Goal: Task Accomplishment & Management: Manage account settings

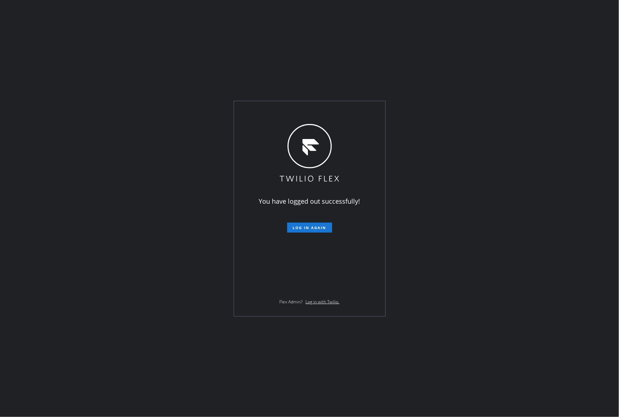
drag, startPoint x: 166, startPoint y: 288, endPoint x: 288, endPoint y: 285, distance: 122.5
click at [196, 291] on div "You have logged out successfully! Log in again Flex Admin? Log in with Twilio." at bounding box center [309, 208] width 619 height 417
click at [327, 237] on div "You have logged out successfully! Log in again Flex Admin? Log in with Twilio." at bounding box center [309, 208] width 151 height 215
click at [322, 230] on span "Log in again" at bounding box center [310, 227] width 34 height 5
click at [318, 224] on button "Log in again" at bounding box center [309, 227] width 45 height 10
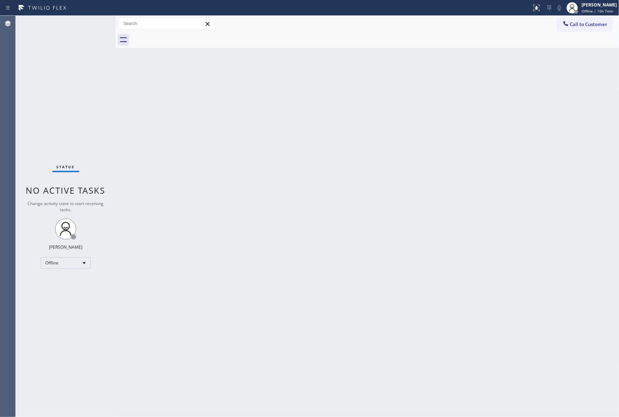
click at [224, 288] on div "Back to Dashboard Change Sender ID Customers Technicians Select a contact Outbo…" at bounding box center [368, 216] width 504 height 401
click at [62, 263] on div "Offline" at bounding box center [66, 262] width 50 height 11
click at [76, 280] on li "Available" at bounding box center [65, 281] width 48 height 9
click at [438, 209] on div "Back to Dashboard Change Sender ID Customers Technicians Select a contact Outbo…" at bounding box center [368, 216] width 504 height 401
drag, startPoint x: 264, startPoint y: 190, endPoint x: 277, endPoint y: 204, distance: 19.7
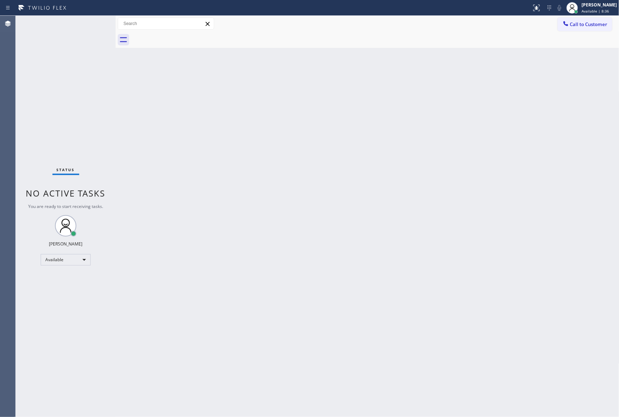
click at [264, 191] on div "Back to Dashboard Change Sender ID Customers Technicians Select a contact Outbo…" at bounding box center [368, 216] width 504 height 401
click at [299, 189] on div "Back to Dashboard Change Sender ID Customers Technicians Select a contact Outbo…" at bounding box center [368, 216] width 504 height 401
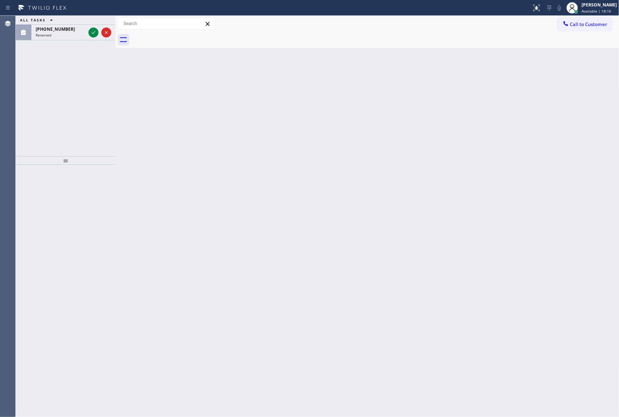
click at [330, 159] on div "Back to Dashboard Change Sender ID Customers Technicians Select a contact Outbo…" at bounding box center [368, 216] width 504 height 401
drag, startPoint x: 91, startPoint y: 33, endPoint x: 84, endPoint y: 82, distance: 49.1
click at [91, 33] on icon at bounding box center [93, 32] width 9 height 9
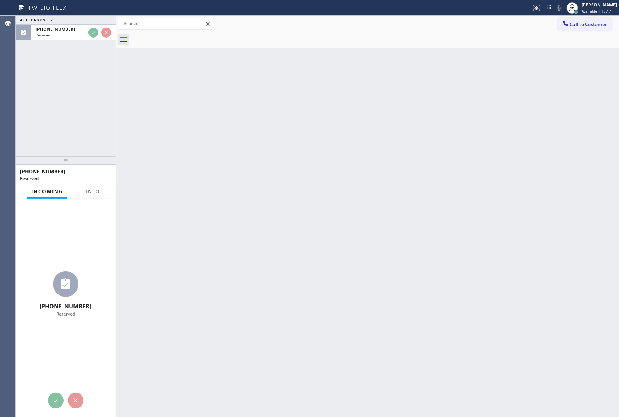
click at [84, 82] on div "ALL TASKS ALL TASKS ACTIVE TASKS TASKS IN WRAP UP [PHONE_NUMBER] Reserved" at bounding box center [66, 86] width 100 height 140
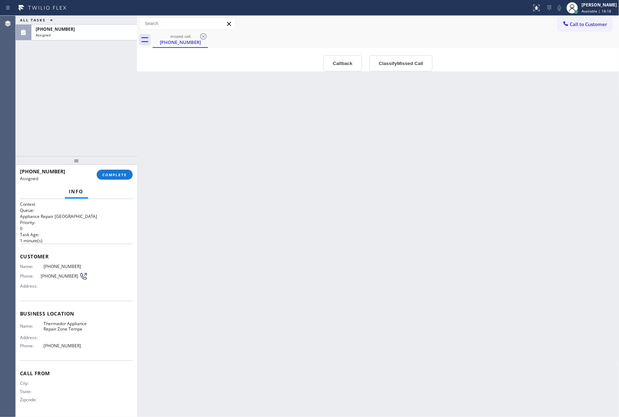
drag, startPoint x: 116, startPoint y: 79, endPoint x: 165, endPoint y: 80, distance: 49.6
click at [137, 80] on div at bounding box center [137, 216] width 0 height 401
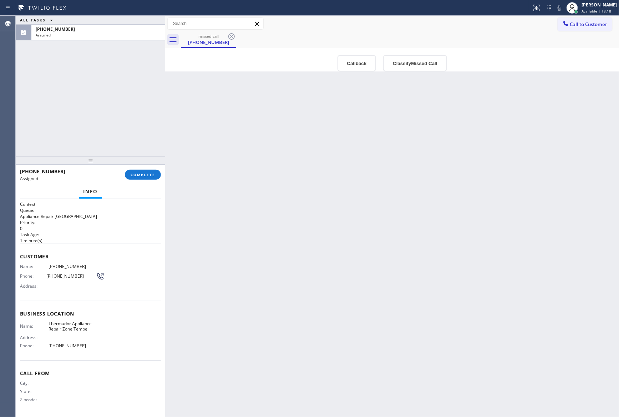
click at [67, 86] on div "ALL TASKS ALL TASKS ACTIVE TASKS TASKS IN WRAP UP [PHONE_NUMBER] Assigned" at bounding box center [91, 86] width 150 height 140
click at [346, 231] on div "Back to Dashboard Change Sender ID Customers Technicians Select a contact Outbo…" at bounding box center [392, 216] width 454 height 401
click at [325, 213] on div "Back to Dashboard Change Sender ID Customers Technicians Select a contact Outbo…" at bounding box center [392, 216] width 454 height 401
click at [112, 72] on div "ALL TASKS ALL TASKS ACTIVE TASKS TASKS IN WRAP UP [PHONE_NUMBER] Assigned" at bounding box center [91, 86] width 150 height 140
click at [381, 243] on div "Back to Dashboard Change Sender ID Customers Technicians Select a contact Outbo…" at bounding box center [392, 216] width 454 height 401
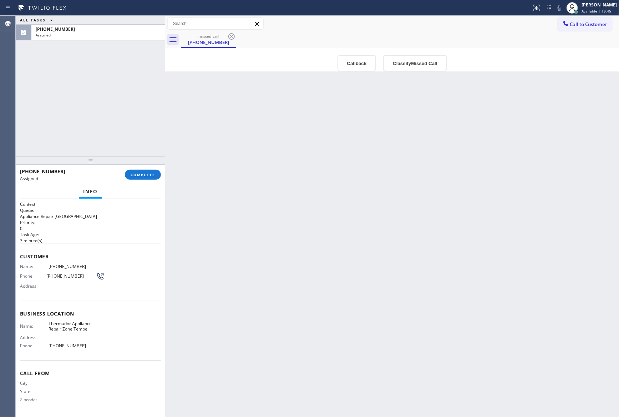
click at [423, 241] on div "Back to Dashboard Change Sender ID Customers Technicians Select a contact Outbo…" at bounding box center [392, 216] width 454 height 401
click at [96, 98] on div "ALL TASKS ALL TASKS ACTIVE TASKS TASKS IN WRAP UP [PHONE_NUMBER] Assigned" at bounding box center [91, 86] width 150 height 140
click at [269, 207] on div "Back to Dashboard Change Sender ID Customers Technicians Select a contact Outbo…" at bounding box center [392, 216] width 454 height 401
click at [131, 95] on div "ALL TASKS ALL TASKS ACTIVE TASKS TASKS IN WRAP UP [PHONE_NUMBER] Assigned" at bounding box center [91, 86] width 150 height 140
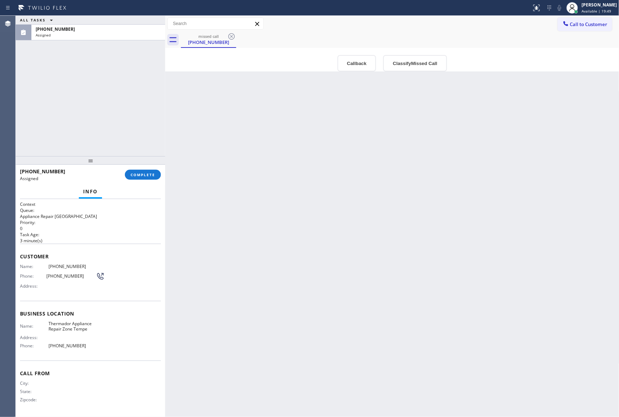
drag, startPoint x: 503, startPoint y: 220, endPoint x: 500, endPoint y: 222, distance: 3.7
click at [500, 222] on div "Back to Dashboard Change Sender ID Customers Technicians Select a contact Outbo…" at bounding box center [392, 216] width 454 height 401
drag, startPoint x: 77, startPoint y: 108, endPoint x: 138, endPoint y: 196, distance: 107.0
click at [84, 119] on div "ALL TASKS ALL TASKS ACTIVE TASKS TASKS IN WRAP UP [PHONE_NUMBER] Assigned" at bounding box center [91, 86] width 150 height 140
click at [138, 177] on span "COMPLETE" at bounding box center [143, 174] width 25 height 5
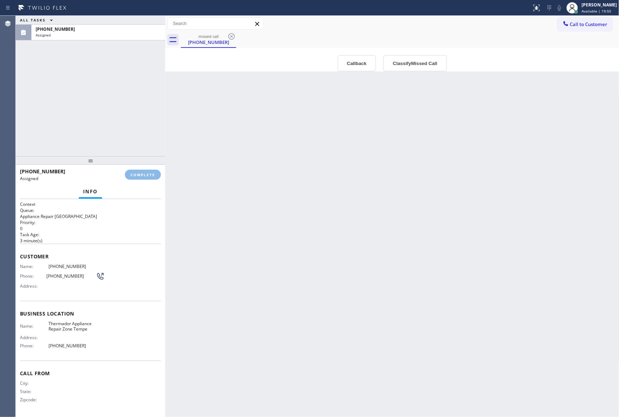
click at [122, 90] on div "ALL TASKS ALL TASKS ACTIVE TASKS TASKS IN WRAP UP [PHONE_NUMBER] Assigned" at bounding box center [91, 86] width 150 height 140
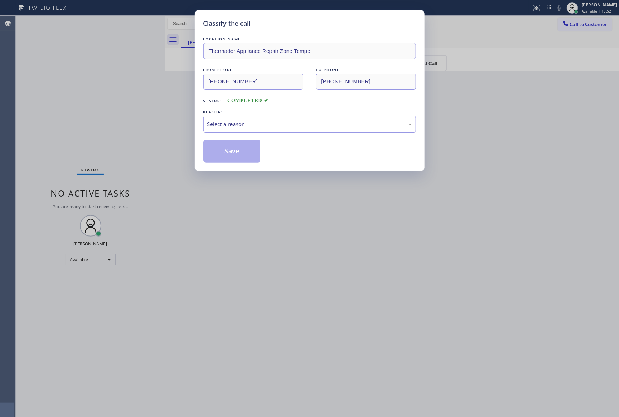
click at [269, 125] on div "Select a reason" at bounding box center [309, 124] width 205 height 8
click at [247, 156] on button "Save" at bounding box center [231, 151] width 57 height 23
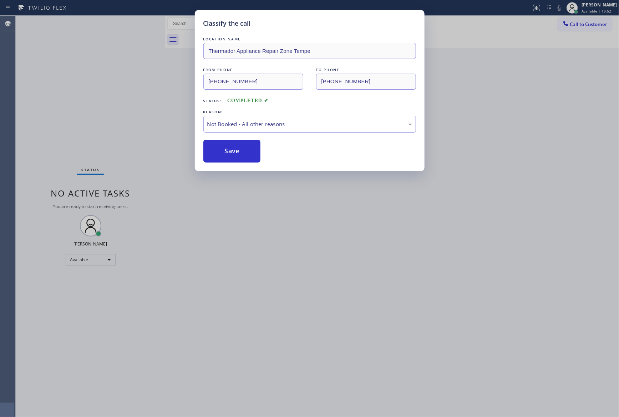
click at [247, 156] on button "Save" at bounding box center [231, 151] width 57 height 23
click at [248, 155] on button "Save" at bounding box center [231, 151] width 57 height 23
click at [142, 110] on div "Classify the call LOCATION NAME Thermador Appliance Repair Zone Tempe FROM PHON…" at bounding box center [309, 208] width 619 height 417
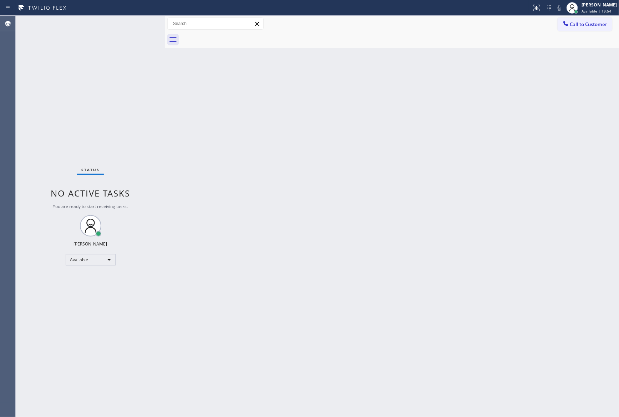
click at [246, 139] on div "Back to Dashboard Change Sender ID Customers Technicians Select a contact Outbo…" at bounding box center [392, 216] width 454 height 401
click at [234, 141] on div "Back to Dashboard Change Sender ID Customers Technicians Select a contact Outbo…" at bounding box center [392, 216] width 454 height 401
click at [236, 137] on div "Back to Dashboard Change Sender ID Customers Technicians Select a contact Outbo…" at bounding box center [392, 216] width 454 height 401
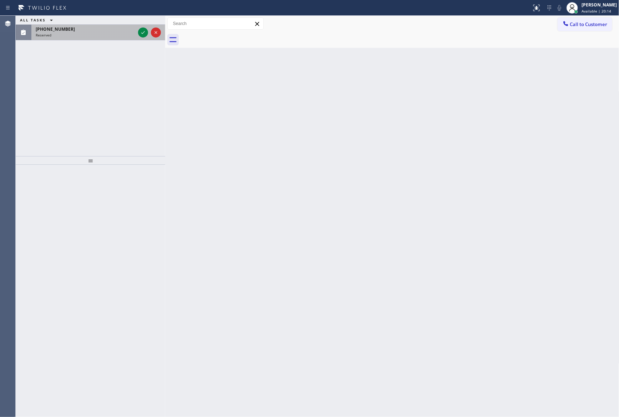
drag, startPoint x: 110, startPoint y: 105, endPoint x: 132, endPoint y: 28, distance: 80.0
click at [111, 102] on div "ALL TASKS ALL TASKS ACTIVE TASKS TASKS IN WRAP UP [PHONE_NUMBER] Reserved" at bounding box center [91, 86] width 150 height 140
click at [145, 32] on icon at bounding box center [143, 32] width 9 height 9
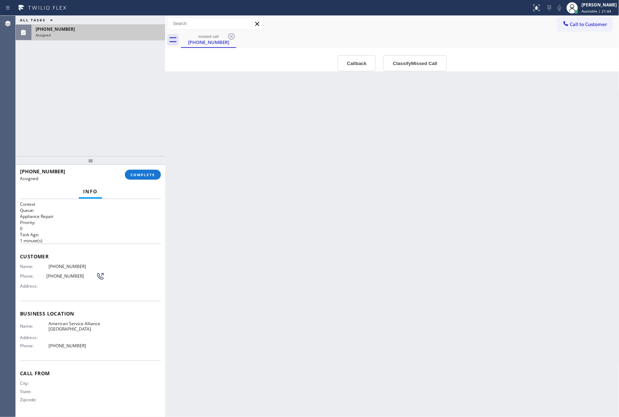
click at [393, 199] on div "Back to Dashboard Change Sender ID Customers Technicians Select a contact Outbo…" at bounding box center [392, 216] width 454 height 401
click at [391, 211] on div "Back to Dashboard Change Sender ID Customers Technicians Select a contact Outbo…" at bounding box center [392, 216] width 454 height 401
click at [426, 68] on button "Classify Missed Call" at bounding box center [415, 63] width 64 height 16
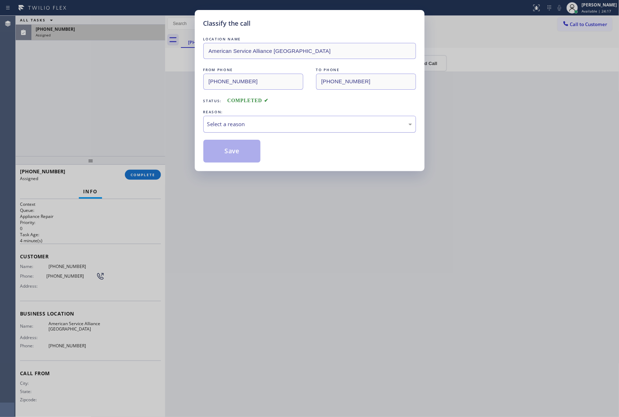
click at [256, 127] on div "Select a reason" at bounding box center [309, 124] width 205 height 8
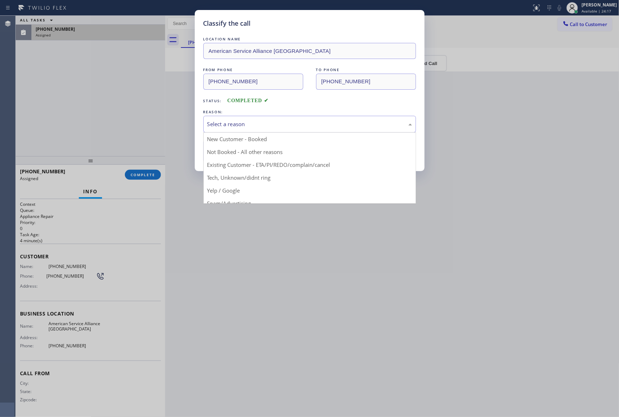
drag, startPoint x: 237, startPoint y: 161, endPoint x: 238, endPoint y: 156, distance: 4.4
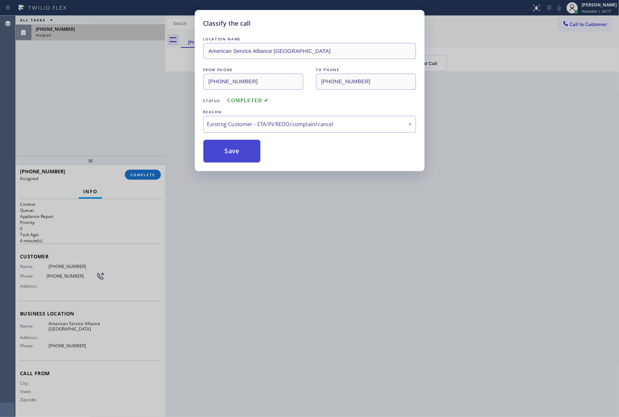
click at [239, 154] on button "Save" at bounding box center [231, 151] width 57 height 23
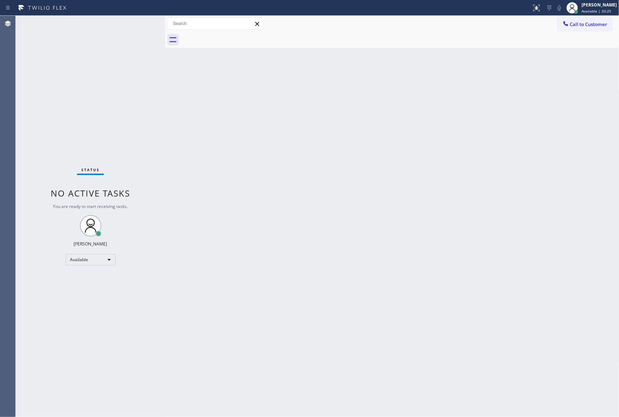
click at [358, 241] on div "Back to Dashboard Change Sender ID Customers Technicians Select a contact Outbo…" at bounding box center [392, 216] width 454 height 401
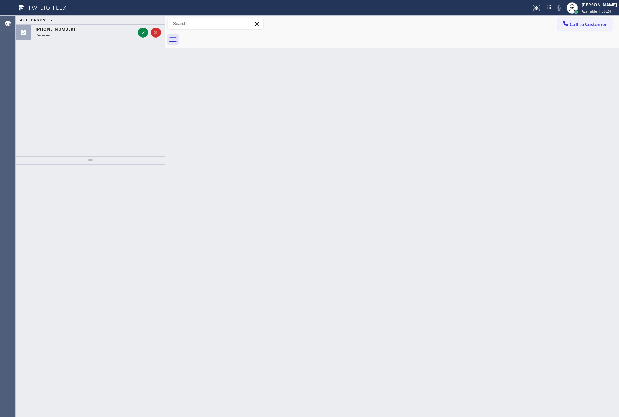
click at [140, 63] on div "ALL TASKS ALL TASKS ACTIVE TASKS TASKS IN WRAP UP [PHONE_NUMBER] Reserved" at bounding box center [91, 86] width 150 height 140
click at [144, 34] on icon at bounding box center [143, 32] width 9 height 9
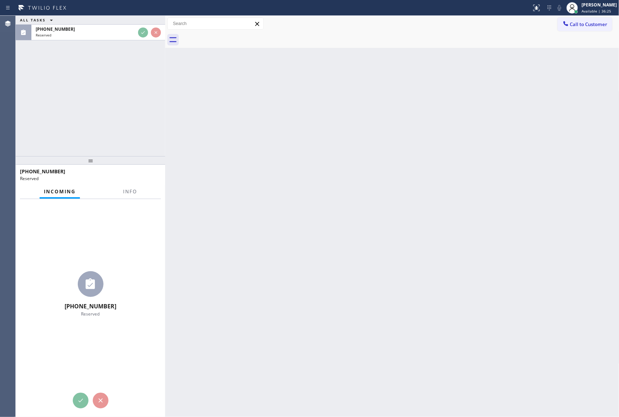
click at [142, 85] on div "ALL TASKS ALL TASKS ACTIVE TASKS TASKS IN WRAP UP [PHONE_NUMBER] Reserved" at bounding box center [91, 86] width 150 height 140
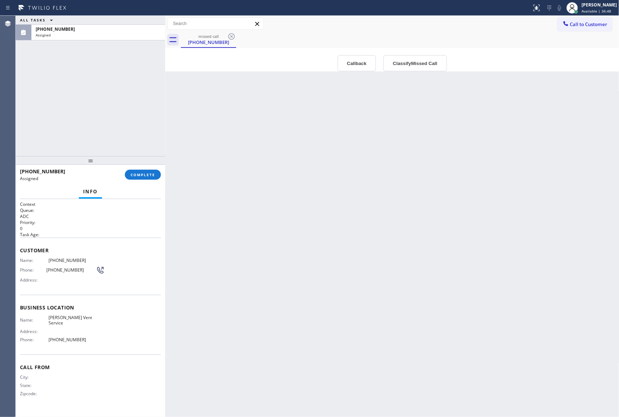
click at [382, 241] on div "Back to Dashboard Change Sender ID Customers Technicians Select a contact Outbo…" at bounding box center [392, 216] width 454 height 401
drag, startPoint x: 379, startPoint y: 221, endPoint x: 422, endPoint y: 176, distance: 62.1
click at [381, 221] on div "Back to Dashboard Change Sender ID Customers Technicians Select a contact Outbo…" at bounding box center [392, 216] width 454 height 401
click at [406, 69] on button "Classify Missed Call" at bounding box center [415, 63] width 64 height 16
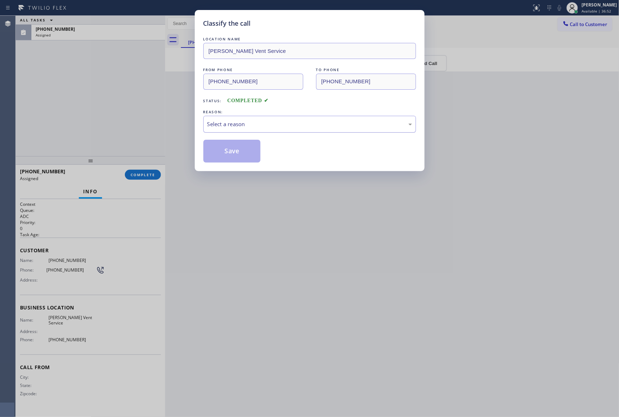
click at [335, 124] on div "Select a reason" at bounding box center [309, 124] width 205 height 8
click at [221, 154] on button "Save" at bounding box center [231, 151] width 57 height 23
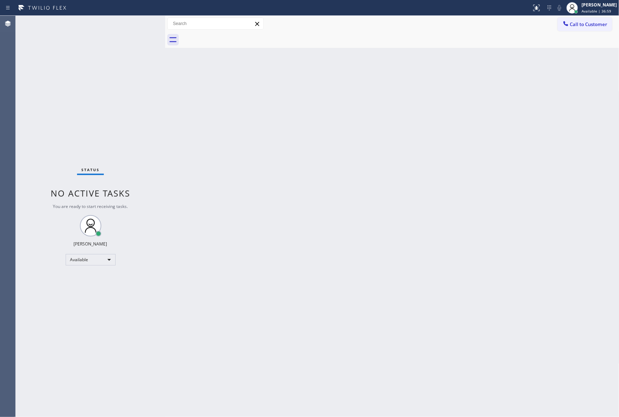
click at [269, 199] on div "Back to Dashboard Change Sender ID Customers Technicians Select a contact Outbo…" at bounding box center [392, 216] width 454 height 401
click at [230, 165] on div "Back to Dashboard Change Sender ID Customers Technicians Select a contact Outbo…" at bounding box center [392, 216] width 454 height 401
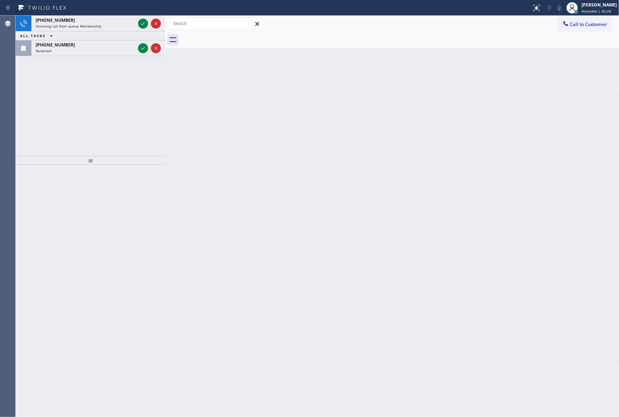
drag, startPoint x: 78, startPoint y: 139, endPoint x: 153, endPoint y: 4, distance: 153.7
click at [89, 127] on div "[PHONE_NUMBER] Incoming call from queue Membership ALL TASKS ALL TASKS ACTIVE T…" at bounding box center [91, 86] width 150 height 140
click at [145, 19] on icon at bounding box center [143, 23] width 9 height 9
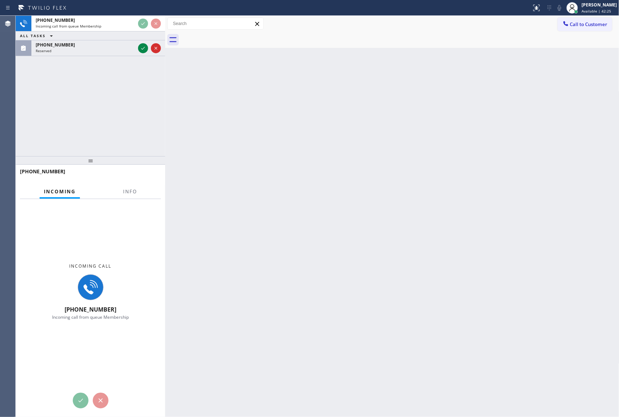
click at [126, 150] on div "[PHONE_NUMBER] Incoming call from queue Membership ALL TASKS ALL TASKS ACTIVE T…" at bounding box center [91, 86] width 150 height 140
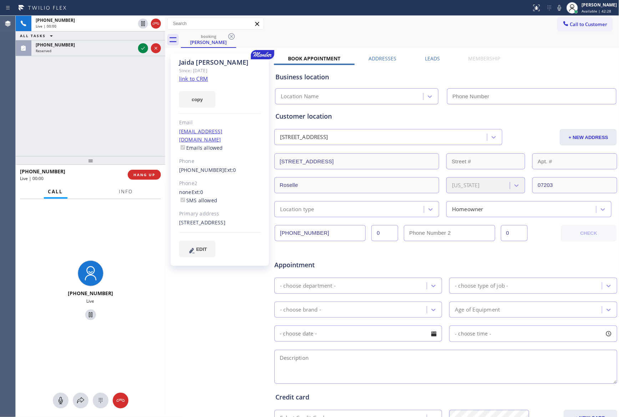
type input "[PHONE_NUMBER]"
click at [119, 112] on div "[PHONE_NUMBER] Live | 00:02 ALL TASKS ALL TASKS ACTIVE TASKS TASKS IN WRAP UP […" at bounding box center [91, 86] width 150 height 140
click at [119, 112] on div "[PHONE_NUMBER] Live | 00:03 ALL TASKS ALL TASKS ACTIVE TASKS TASKS IN WRAP UP […" at bounding box center [91, 86] width 150 height 140
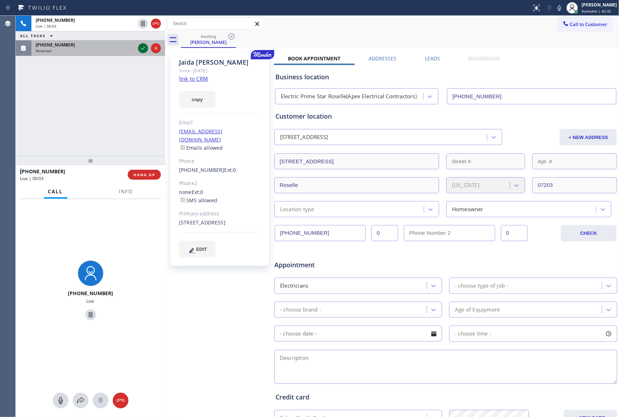
click at [140, 49] on icon at bounding box center [143, 48] width 9 height 9
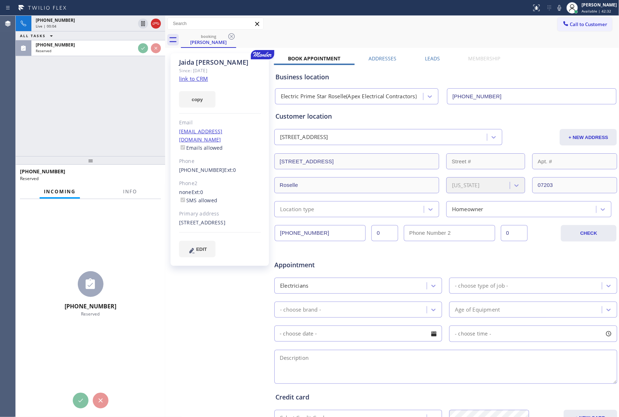
click at [109, 154] on div "[PHONE_NUMBER] Live | 00:04 ALL TASKS ALL TASKS ACTIVE TASKS TASKS IN WRAP UP […" at bounding box center [91, 86] width 150 height 140
click at [114, 156] on div at bounding box center [91, 160] width 150 height 9
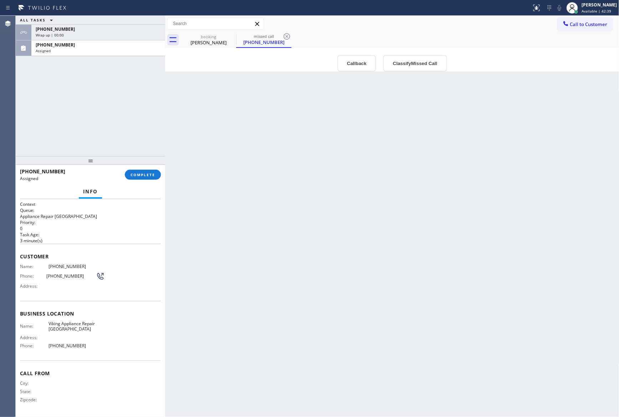
click at [141, 89] on div "ALL TASKS ALL TASKS ACTIVE TASKS TASKS IN WRAP UP [PHONE_NUMBER] Wrap up | 00:[…" at bounding box center [91, 86] width 150 height 140
click at [206, 37] on div "booking" at bounding box center [209, 36] width 54 height 5
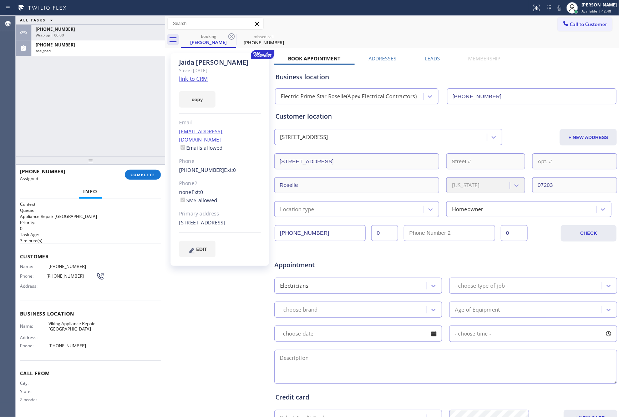
click at [102, 94] on div "ALL TASKS ALL TASKS ACTIVE TASKS TASKS IN WRAP UP [PHONE_NUMBER] Wrap up | 00:[…" at bounding box center [91, 86] width 150 height 140
click at [181, 80] on link "link to CRM" at bounding box center [193, 78] width 29 height 7
click at [137, 95] on div "ALL TASKS ALL TASKS ACTIVE TASKS TASKS IN WRAP UP [PHONE_NUMBER] Wrap up | 00:[…" at bounding box center [91, 86] width 150 height 140
drag, startPoint x: 142, startPoint y: 175, endPoint x: 144, endPoint y: 171, distance: 3.7
click at [143, 175] on span "COMPLETE" at bounding box center [143, 174] width 25 height 5
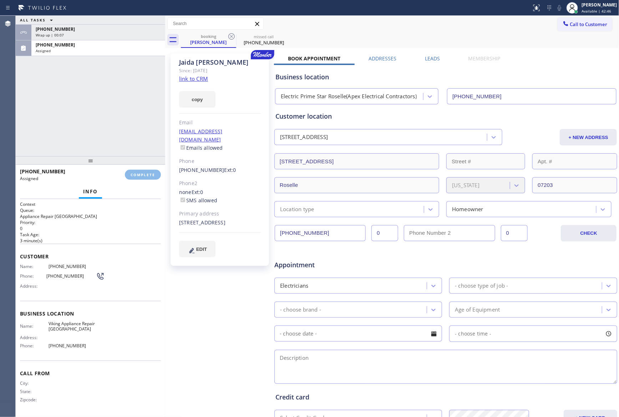
click at [139, 113] on div "ALL TASKS ALL TASKS ACTIVE TASKS TASKS IN WRAP UP [PHONE_NUMBER] Wrap up | 00:[…" at bounding box center [91, 86] width 150 height 140
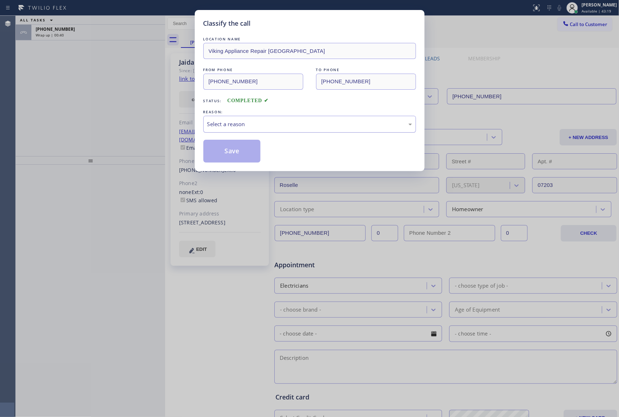
click at [230, 120] on div "Select a reason" at bounding box center [309, 124] width 205 height 8
click at [232, 152] on button "Save" at bounding box center [231, 151] width 57 height 23
click at [50, 114] on div "Classify the call LOCATION NAME Viking Appliance Repair Berkeley FROM PHONE [PH…" at bounding box center [309, 208] width 619 height 417
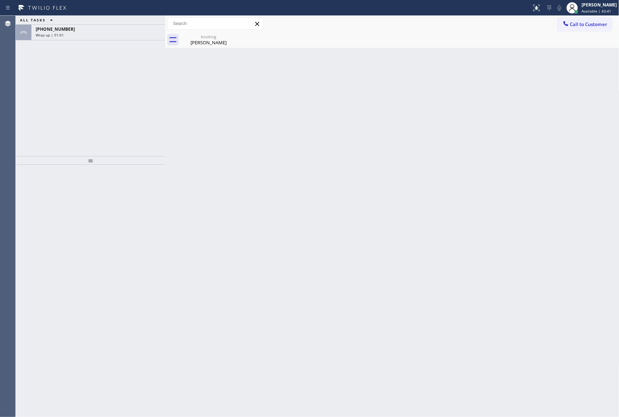
click at [79, 127] on div "ALL TASKS ALL TASKS ACTIVE TASKS TASKS IN WRAP UP [PHONE_NUMBER] Wrap up | 01:01" at bounding box center [91, 86] width 150 height 140
click at [81, 29] on div "[PHONE_NUMBER]" at bounding box center [98, 29] width 125 height 6
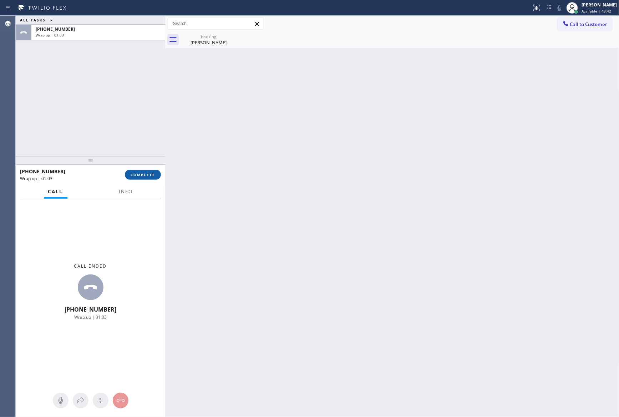
click at [152, 171] on button "COMPLETE" at bounding box center [143, 175] width 36 height 10
click at [113, 90] on div "ALL TASKS ALL TASKS ACTIVE TASKS TASKS IN WRAP UP [PHONE_NUMBER] Wrap up | 01:03" at bounding box center [91, 86] width 150 height 140
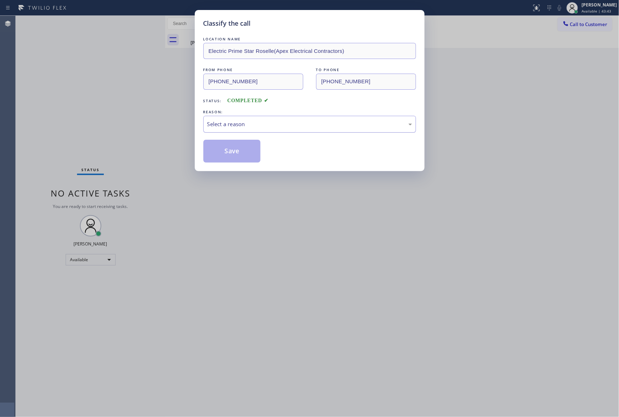
drag, startPoint x: 250, startPoint y: 119, endPoint x: 246, endPoint y: 129, distance: 10.6
click at [248, 124] on div "Select a reason" at bounding box center [309, 124] width 213 height 17
click at [220, 153] on button "Save" at bounding box center [231, 151] width 57 height 23
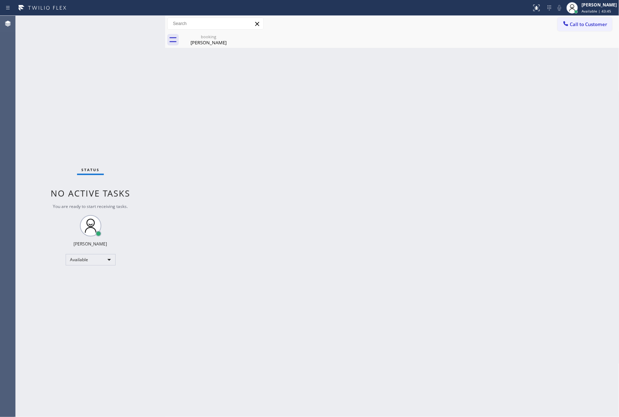
click at [360, 344] on div "Back to Dashboard Change Sender ID Customers Technicians Select a contact Outbo…" at bounding box center [392, 216] width 454 height 401
click at [347, 213] on div "Back to Dashboard Change Sender ID Customers Technicians Select a contact Outbo…" at bounding box center [392, 216] width 454 height 401
drag, startPoint x: 178, startPoint y: 138, endPoint x: 208, endPoint y: 173, distance: 46.1
click at [189, 150] on div "Back to Dashboard Change Sender ID Customers Technicians Select a contact Outbo…" at bounding box center [392, 216] width 454 height 401
drag, startPoint x: 294, startPoint y: 324, endPoint x: 352, endPoint y: 405, distance: 100.0
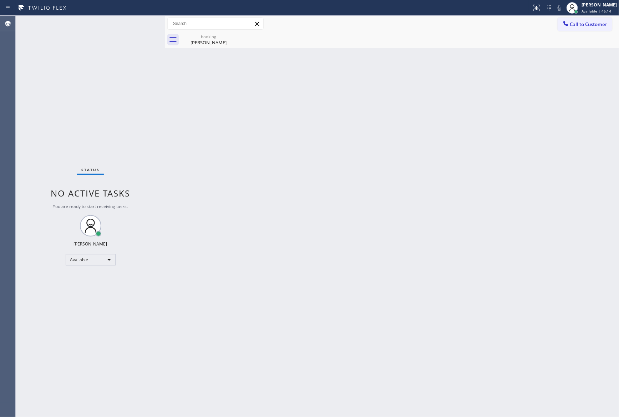
click at [303, 342] on div "Back to Dashboard Change Sender ID Customers Technicians Select a contact Outbo…" at bounding box center [392, 216] width 454 height 401
click at [331, 190] on div "Back to Dashboard Change Sender ID Customers Technicians Select a contact Outbo…" at bounding box center [392, 216] width 454 height 401
click at [337, 192] on div "Back to Dashboard Change Sender ID Customers Technicians Select a contact Outbo…" at bounding box center [392, 216] width 454 height 401
click at [356, 169] on div "Back to Dashboard Change Sender ID Customers Technicians Select a contact Outbo…" at bounding box center [392, 216] width 454 height 401
click at [360, 169] on div "Back to Dashboard Change Sender ID Customers Technicians Select a contact Outbo…" at bounding box center [392, 216] width 454 height 401
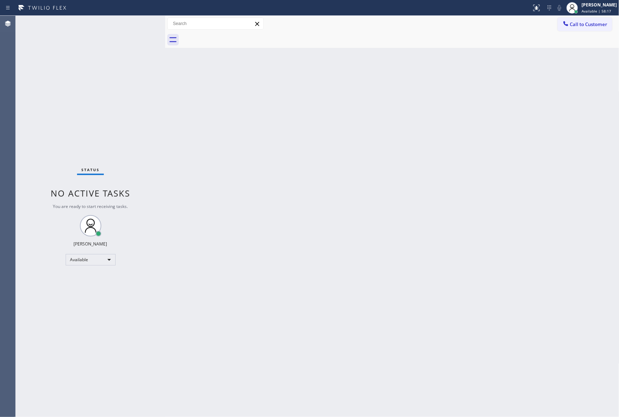
drag, startPoint x: 451, startPoint y: 250, endPoint x: 456, endPoint y: 45, distance: 205.0
click at [473, 204] on div "Back to Dashboard Change Sender ID Customers Technicians Select a contact Outbo…" at bounding box center [392, 216] width 454 height 401
drag, startPoint x: 166, startPoint y: 240, endPoint x: 359, endPoint y: 293, distance: 199.8
click at [316, 281] on div "Status No active tasks You are ready to start receiving tasks. [PERSON_NAME] Av…" at bounding box center [318, 216] width 604 height 401
click at [426, 309] on div "Back to Dashboard Change Sender ID Customers Technicians Select a contact Outbo…" at bounding box center [392, 216] width 454 height 401
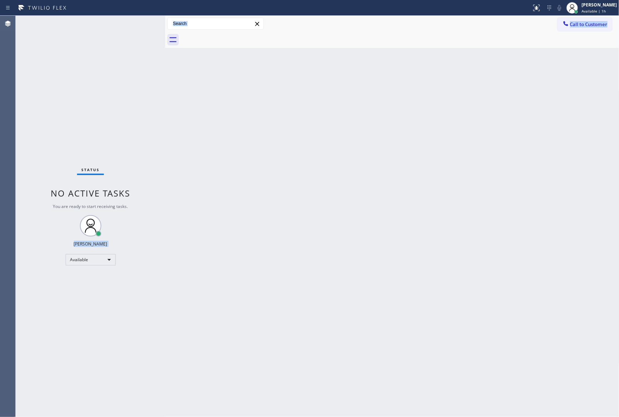
click at [423, 299] on div "Back to Dashboard Change Sender ID Customers Technicians Select a contact Outbo…" at bounding box center [392, 216] width 454 height 401
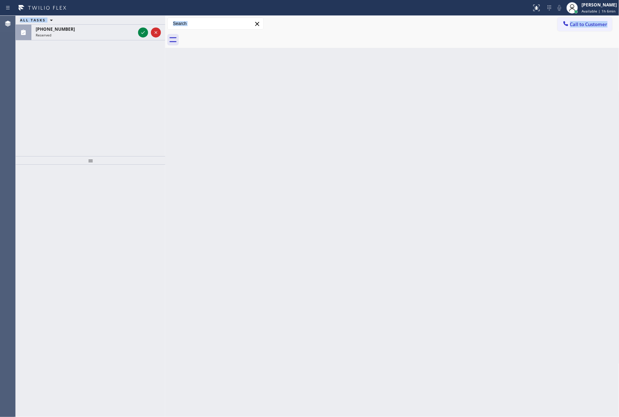
drag, startPoint x: 142, startPoint y: 30, endPoint x: 155, endPoint y: 127, distance: 98.0
click at [142, 30] on icon at bounding box center [143, 32] width 9 height 9
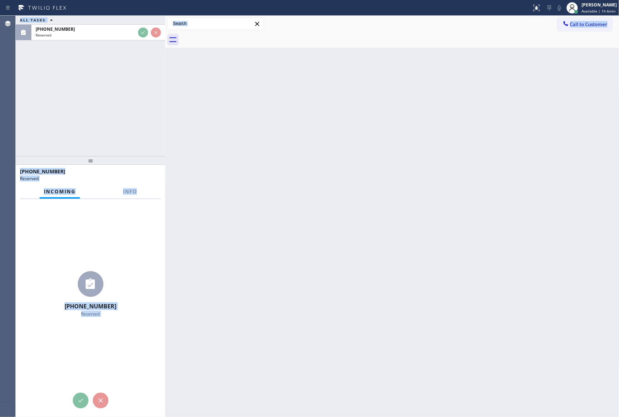
click at [156, 129] on div "ALL TASKS ALL TASKS ACTIVE TASKS TASKS IN WRAP UP [PHONE_NUMBER] Reserved" at bounding box center [91, 86] width 150 height 140
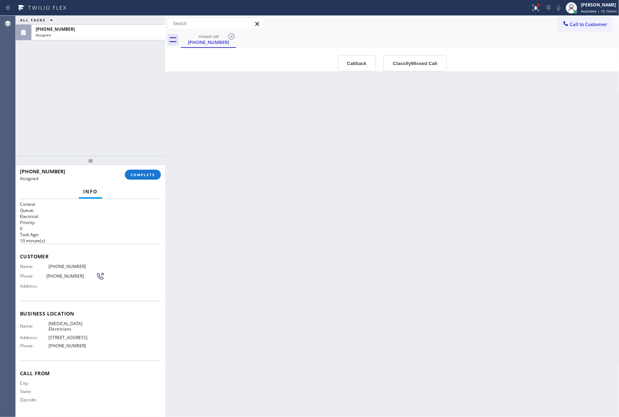
click at [199, 211] on div "Back to Dashboard Change Sender ID Customers Technicians Select a contact Outbo…" at bounding box center [392, 216] width 454 height 401
click at [145, 173] on span "COMPLETE" at bounding box center [143, 174] width 25 height 5
click at [114, 107] on div "ALL TASKS ALL TASKS ACTIVE TASKS TASKS IN WRAP UP [PHONE_NUMBER] Assigned" at bounding box center [91, 86] width 150 height 140
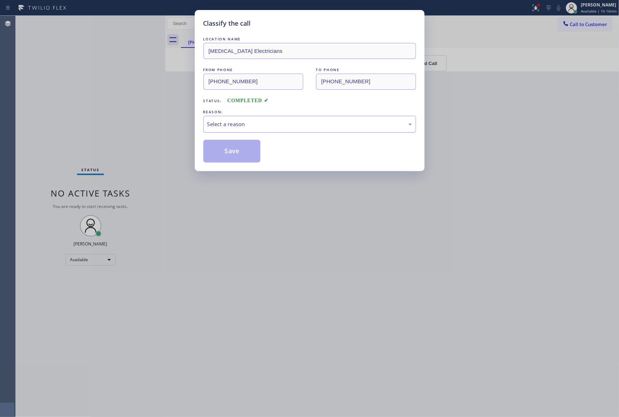
click at [281, 127] on div "Select a reason" at bounding box center [309, 124] width 205 height 8
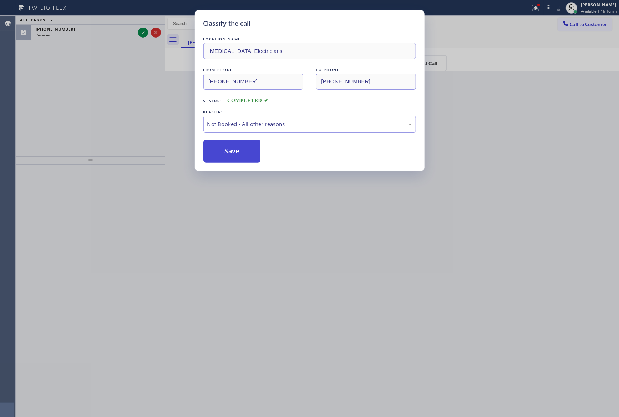
click at [238, 154] on button "Save" at bounding box center [231, 151] width 57 height 23
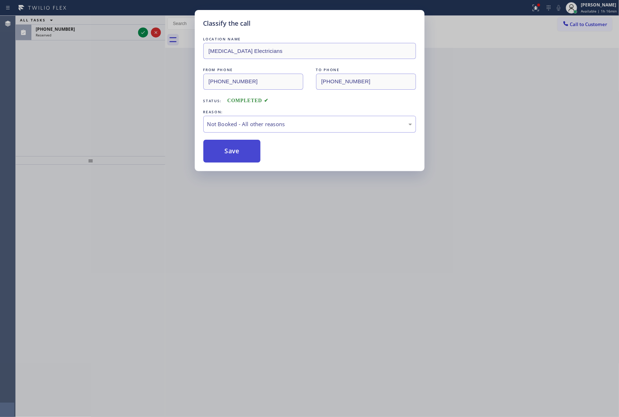
click at [238, 154] on button "Save" at bounding box center [231, 151] width 57 height 23
click at [43, 74] on div "Classify the call LOCATION NAME [MEDICAL_DATA] Electricians FROM PHONE [PHONE_N…" at bounding box center [309, 208] width 619 height 417
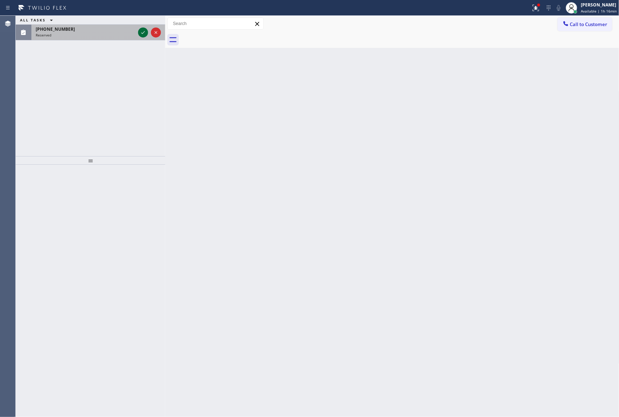
click at [145, 34] on icon at bounding box center [143, 32] width 9 height 9
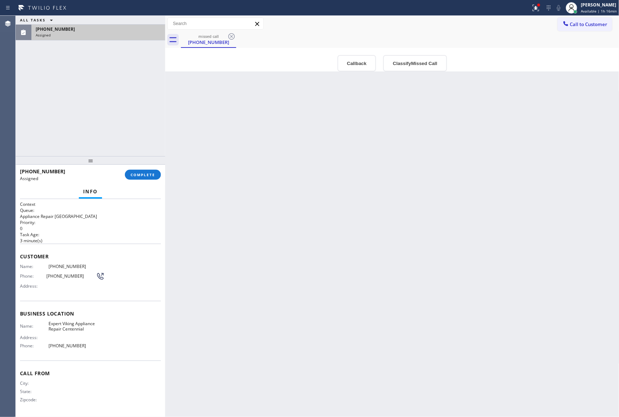
click at [273, 261] on div "Back to Dashboard Change Sender ID Customers Technicians Select a contact Outbo…" at bounding box center [392, 216] width 454 height 401
click at [362, 61] on button "Callback" at bounding box center [357, 63] width 39 height 16
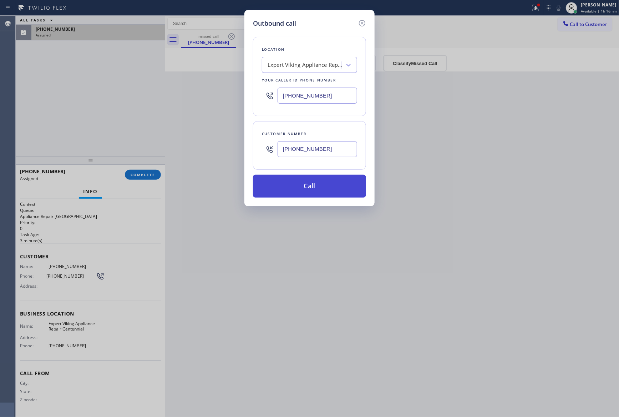
click at [320, 194] on button "Call" at bounding box center [309, 186] width 113 height 23
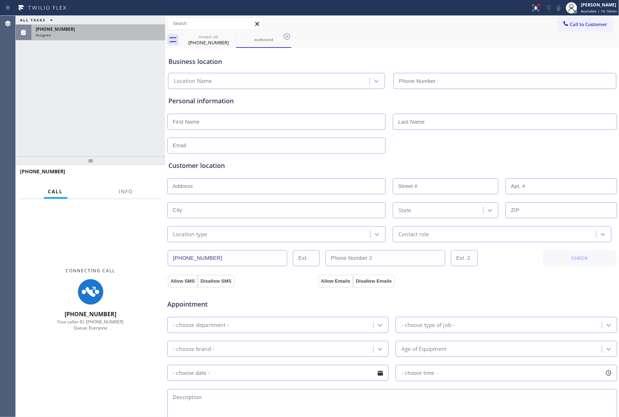
type input "[PHONE_NUMBER]"
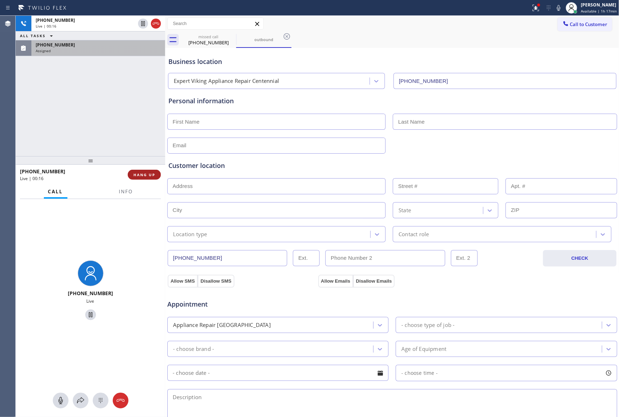
click at [137, 178] on button "HANG UP" at bounding box center [144, 175] width 33 height 10
click at [125, 123] on div "[PHONE_NUMBER] Live | 00:16 ALL TASKS ALL TASKS ACTIVE TASKS TASKS IN WRAP UP […" at bounding box center [91, 86] width 150 height 140
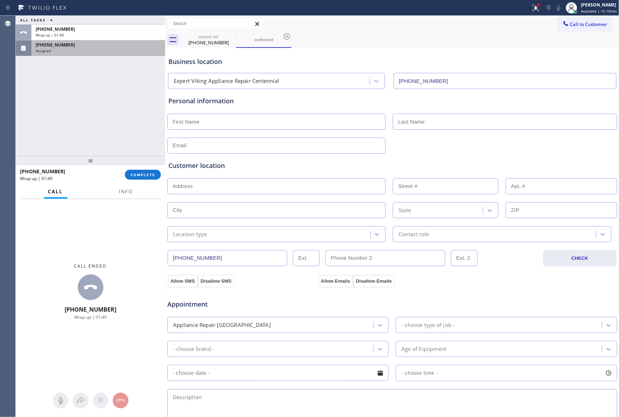
drag, startPoint x: 120, startPoint y: 111, endPoint x: 151, endPoint y: 209, distance: 103.2
click at [128, 137] on div "ALL TASKS ALL TASKS ACTIVE TASKS TASKS IN WRAP UP [PHONE_NUMBER] Wrap up | 01:[…" at bounding box center [91, 86] width 150 height 140
click at [154, 181] on div "[PHONE_NUMBER] Wrap up | 01:49 COMPLETE" at bounding box center [90, 174] width 141 height 19
click at [150, 172] on span "COMPLETE" at bounding box center [143, 174] width 25 height 5
click at [118, 96] on div "ALL TASKS ALL TASKS ACTIVE TASKS TASKS IN WRAP UP [PHONE_NUMBER] Wrap up | 01:[…" at bounding box center [91, 86] width 150 height 140
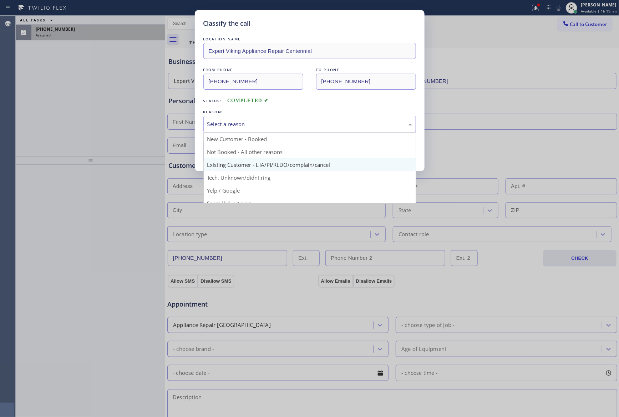
drag, startPoint x: 253, startPoint y: 120, endPoint x: 247, endPoint y: 167, distance: 47.2
click at [253, 127] on div "Select a reason" at bounding box center [309, 124] width 205 height 8
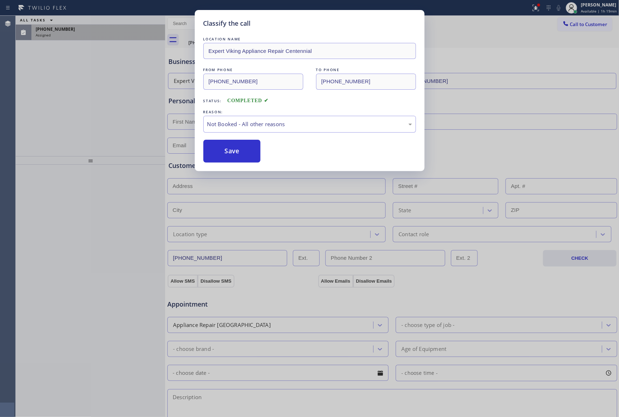
click at [243, 155] on button "Save" at bounding box center [231, 151] width 57 height 23
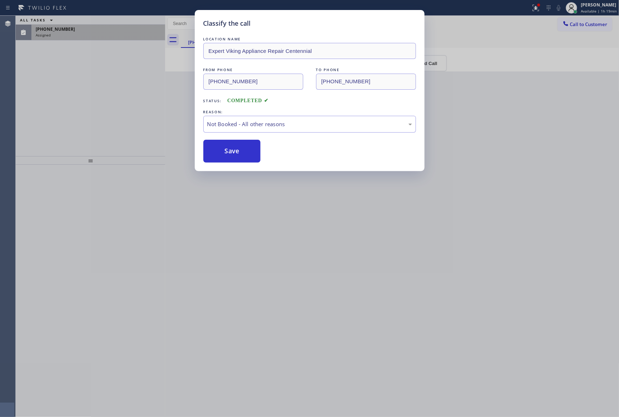
click at [243, 155] on button "Save" at bounding box center [231, 151] width 57 height 23
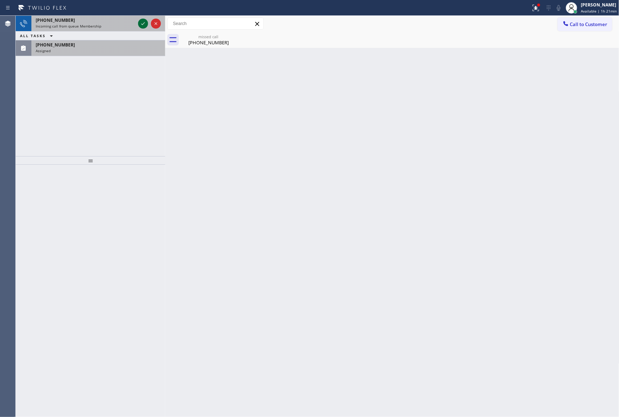
click at [141, 23] on icon at bounding box center [143, 23] width 9 height 9
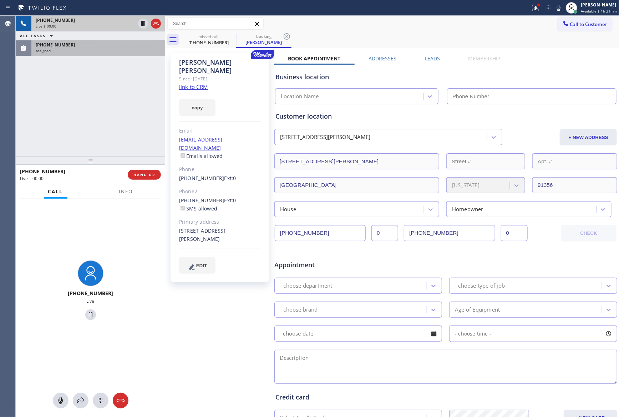
type input "[PHONE_NUMBER]"
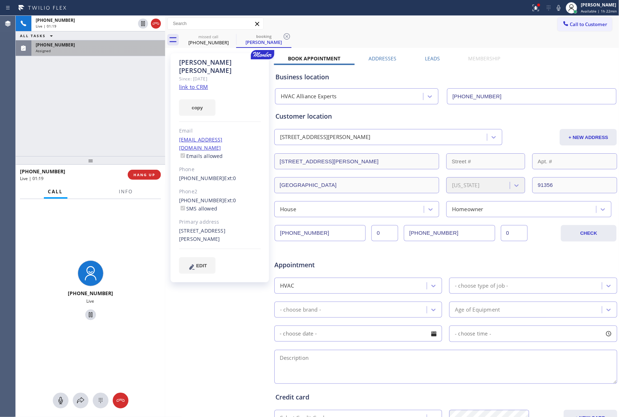
click at [192, 83] on link "link to CRM" at bounding box center [193, 86] width 29 height 7
click at [103, 103] on div "[PHONE_NUMBER] Live | 01:20 ALL TASKS ALL TASKS ACTIVE TASKS TASKS IN WRAP UP […" at bounding box center [91, 86] width 150 height 140
drag, startPoint x: 193, startPoint y: 223, endPoint x: 176, endPoint y: 213, distance: 19.5
click at [176, 213] on div "[PERSON_NAME] Since: [DATE] link to CRM copy Email [EMAIL_ADDRESS][DOMAIN_NAME]…" at bounding box center [220, 167] width 99 height 229
copy div "[STREET_ADDRESS][PERSON_NAME]"
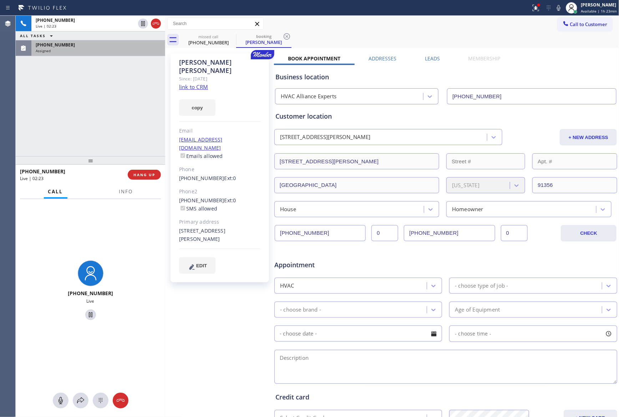
drag, startPoint x: 97, startPoint y: 103, endPoint x: 102, endPoint y: 97, distance: 7.6
click at [99, 98] on div "[PHONE_NUMBER] Live | 02:23 ALL TASKS ALL TASKS ACTIVE TASKS TASKS IN WRAP UP […" at bounding box center [91, 86] width 150 height 140
click at [206, 83] on link "link to CRM" at bounding box center [193, 86] width 29 height 7
click at [36, 110] on div "[PHONE_NUMBER] Live | 02:55 ALL TASKS ALL TASKS ACTIVE TASKS TASKS IN WRAP UP […" at bounding box center [91, 86] width 150 height 140
click at [60, 398] on icon at bounding box center [60, 400] width 9 height 9
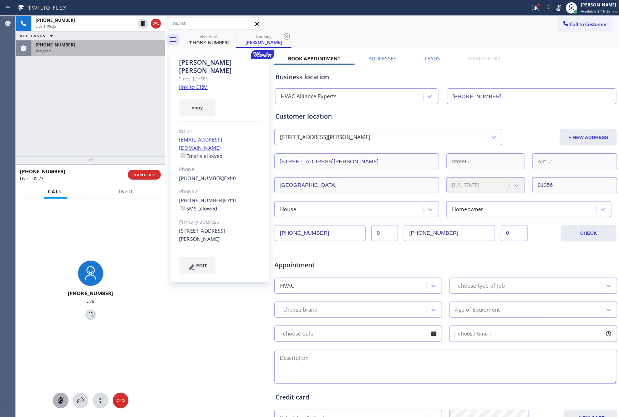
click at [62, 401] on icon at bounding box center [60, 400] width 9 height 9
click at [83, 102] on div "[PHONE_NUMBER] Live | 05:24 ALL TASKS ALL TASKS ACTIVE TASKS TASKS IN WRAP UP […" at bounding box center [91, 86] width 150 height 140
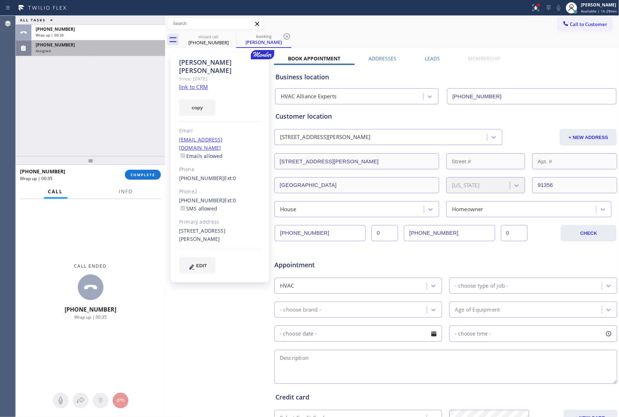
drag, startPoint x: 73, startPoint y: 84, endPoint x: 111, endPoint y: 75, distance: 38.8
click at [75, 86] on div "ALL TASKS ALL TASKS ACTIVE TASKS TASKS IN WRAP UP [PHONE_NUMBER] Wrap up | 00:[…" at bounding box center [91, 86] width 150 height 140
click at [482, 285] on div "- choose type of job -" at bounding box center [481, 285] width 53 height 8
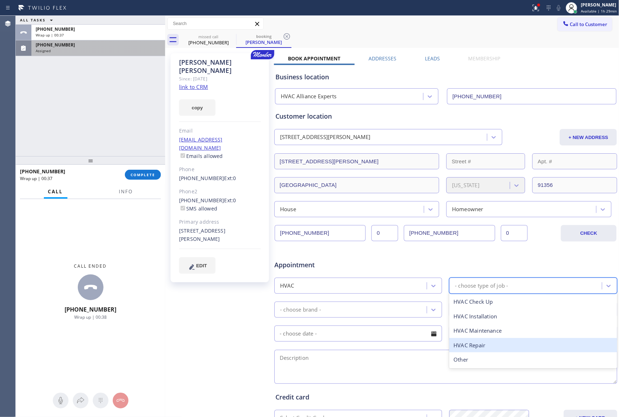
drag, startPoint x: 482, startPoint y: 349, endPoint x: 424, endPoint y: 328, distance: 61.7
click at [482, 348] on div "HVAC Repair" at bounding box center [533, 345] width 168 height 15
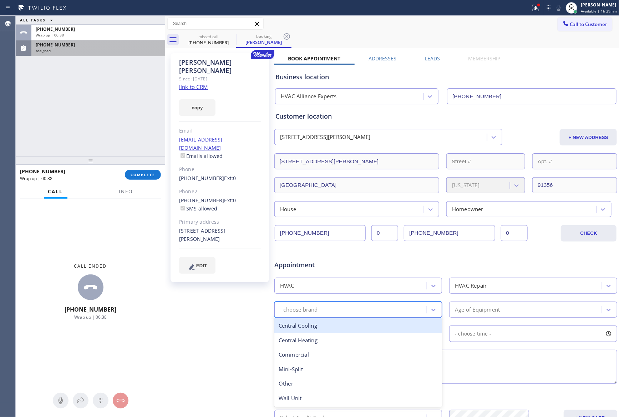
click at [408, 314] on div "- choose brand -" at bounding box center [352, 309] width 150 height 12
drag, startPoint x: 327, startPoint y: 329, endPoint x: 432, endPoint y: 329, distance: 105.0
click at [328, 329] on div "Central Cooling" at bounding box center [359, 325] width 168 height 15
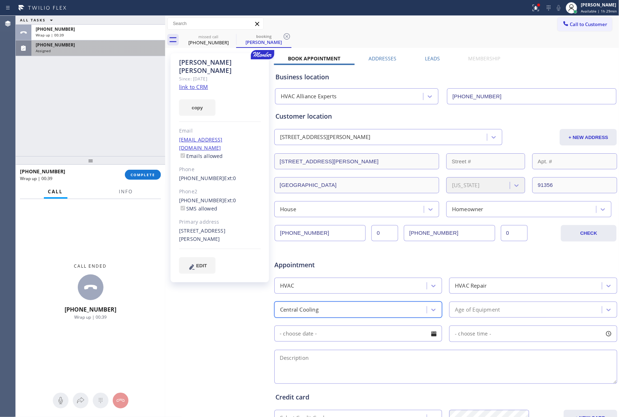
click at [517, 308] on div "Age of Equipment" at bounding box center [527, 309] width 150 height 12
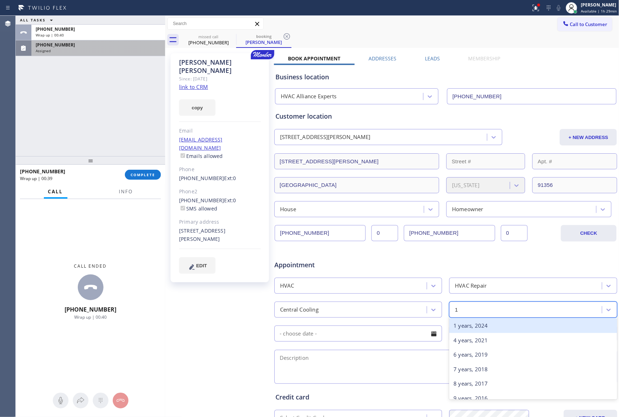
type input "10"
click at [509, 329] on div "10 years, 2015" at bounding box center [533, 325] width 168 height 15
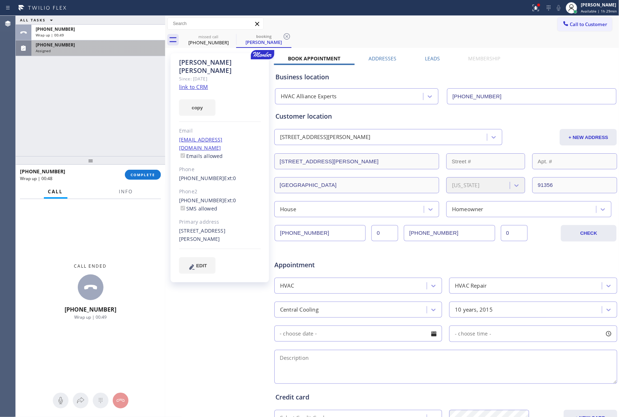
click at [421, 332] on input "text" at bounding box center [359, 333] width 168 height 16
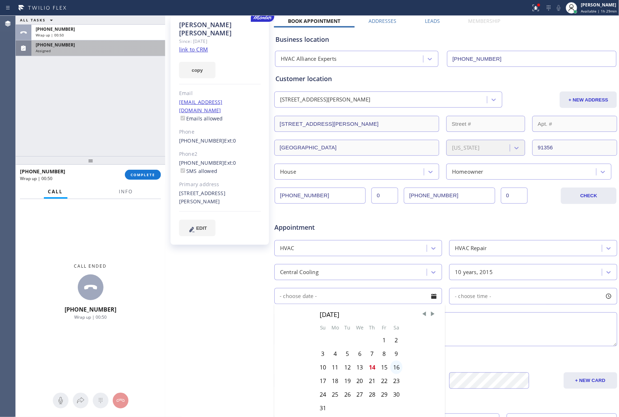
scroll to position [54, 0]
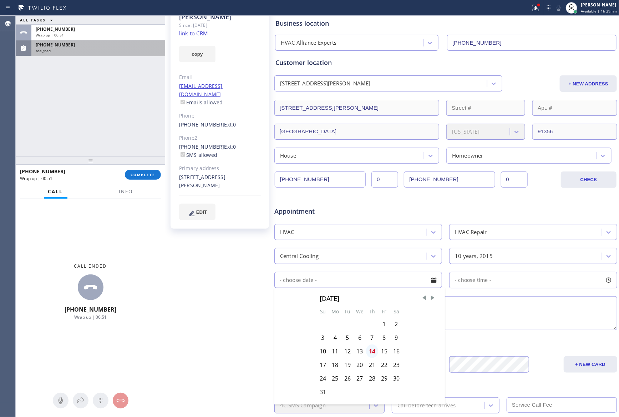
click at [372, 352] on div "14" at bounding box center [372, 351] width 12 height 14
type input "[DATE]"
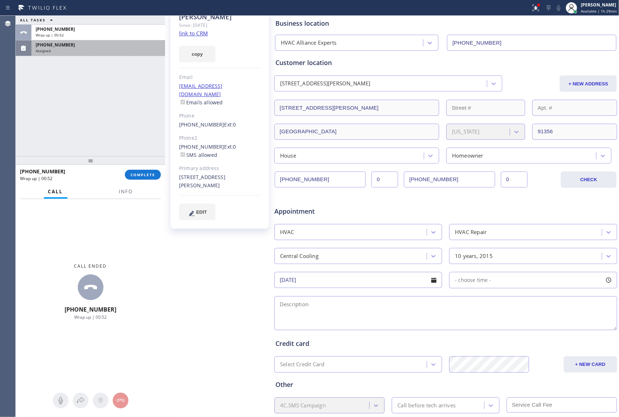
click at [491, 281] on div "- choose time -" at bounding box center [533, 280] width 168 height 16
drag, startPoint x: 453, startPoint y: 325, endPoint x: 577, endPoint y: 330, distance: 123.3
click at [582, 330] on div at bounding box center [586, 323] width 9 height 15
drag, startPoint x: 464, startPoint y: 325, endPoint x: 532, endPoint y: 327, distance: 67.9
click at [535, 327] on div at bounding box center [539, 323] width 9 height 15
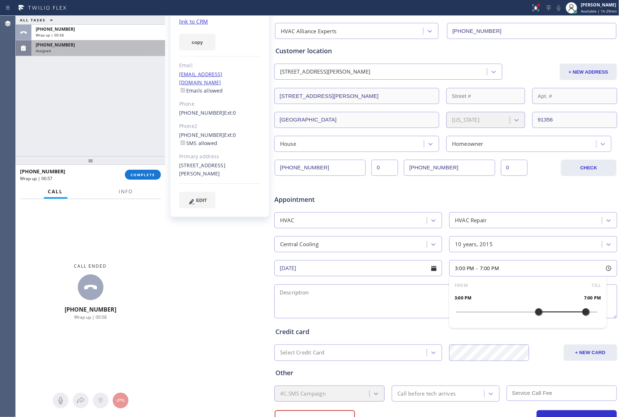
scroll to position [99, 0]
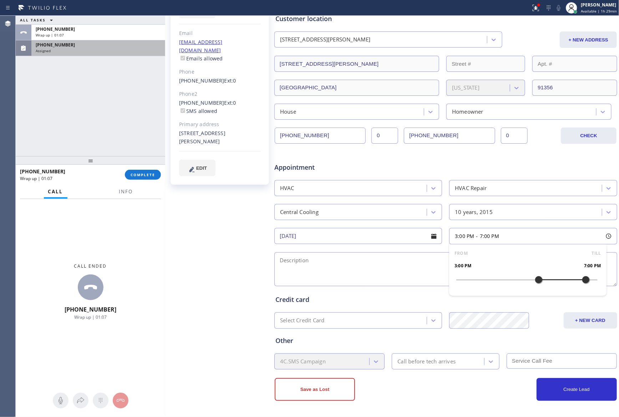
click at [362, 268] on textarea at bounding box center [446, 269] width 343 height 34
paste textarea "Central System making a loud noise and not cooling anymore 10 yrs [STREET_ADDRE…"
click at [308, 280] on textarea "3-7 || Member || 10% discount of labor || Central System making a loud noise an…" at bounding box center [446, 269] width 343 height 34
paste textarea "please call 30 minutes before the arrival"
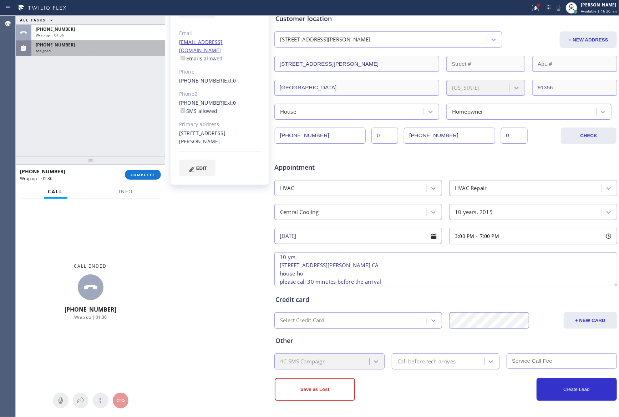
scroll to position [36, 0]
click at [343, 262] on textarea "3-7 || Member || 10% discount of labor || Central System making a loud noise an…" at bounding box center [446, 269] width 343 height 34
paste textarea "condenser on the ground"
type textarea "3-7 || Member || 10% discount of labor || Central System making a loud noise an…"
click at [438, 394] on div "Save as Lost" at bounding box center [360, 389] width 171 height 23
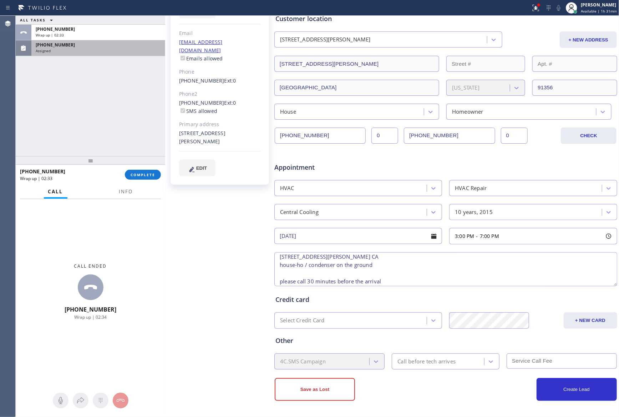
scroll to position [99, 0]
click at [575, 391] on button "Create Lead" at bounding box center [577, 389] width 80 height 23
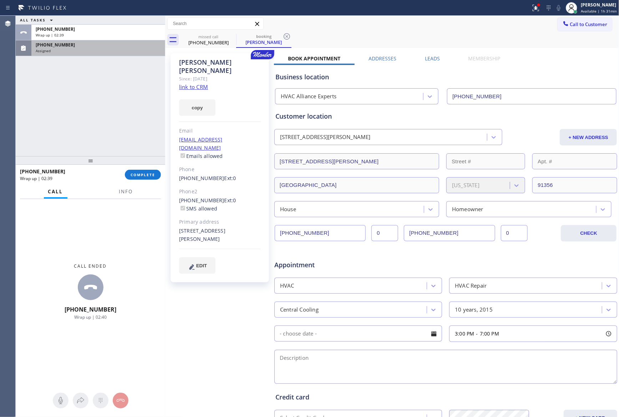
scroll to position [0, 0]
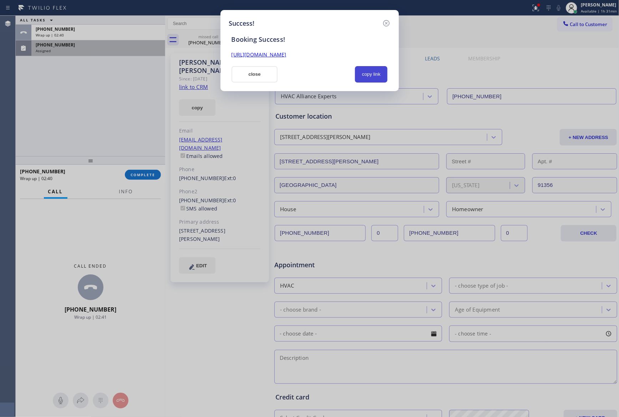
click at [376, 79] on button "copy link" at bounding box center [371, 74] width 33 height 16
click at [248, 76] on button "close" at bounding box center [255, 74] width 46 height 16
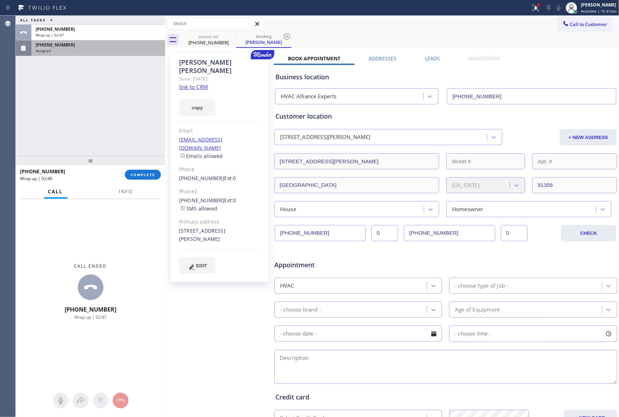
click at [110, 106] on div "ALL TASKS ALL TASKS ACTIVE TASKS TASKS IN WRAP UP [PHONE_NUMBER] Wrap up | 02:[…" at bounding box center [91, 86] width 150 height 140
click at [146, 171] on button "COMPLETE" at bounding box center [143, 175] width 36 height 10
click at [108, 76] on div "ALL TASKS ALL TASKS ACTIVE TASKS TASKS IN WRAP UP [PHONE_NUMBER] Wrap up | 02:[…" at bounding box center [91, 86] width 150 height 140
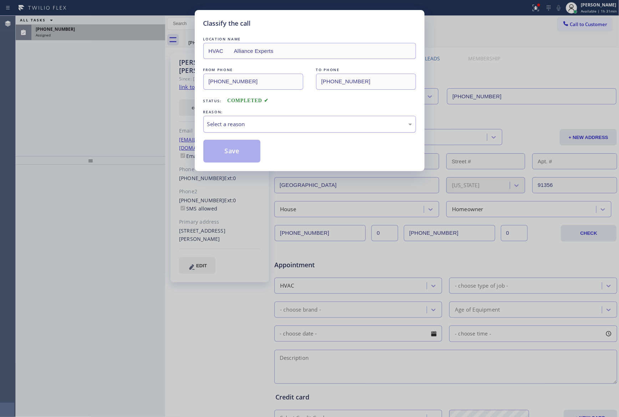
click at [238, 119] on div "Select a reason" at bounding box center [309, 124] width 213 height 17
click at [244, 156] on button "Save" at bounding box center [231, 151] width 57 height 23
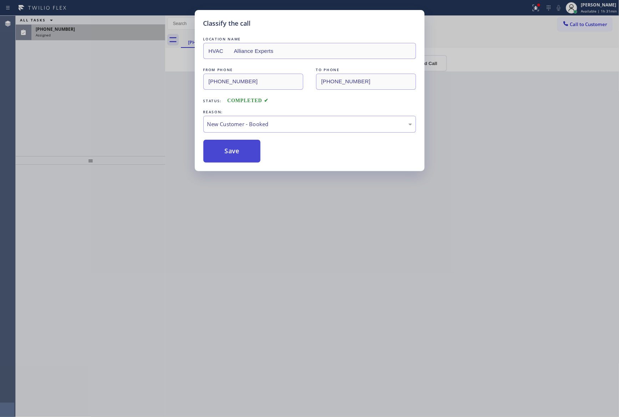
click at [245, 156] on button "Save" at bounding box center [231, 151] width 57 height 23
click at [188, 137] on div "Classify the call LOCATION NAME HVAC Alliance Experts FROM PHONE [PHONE_NUMBER]…" at bounding box center [309, 208] width 619 height 417
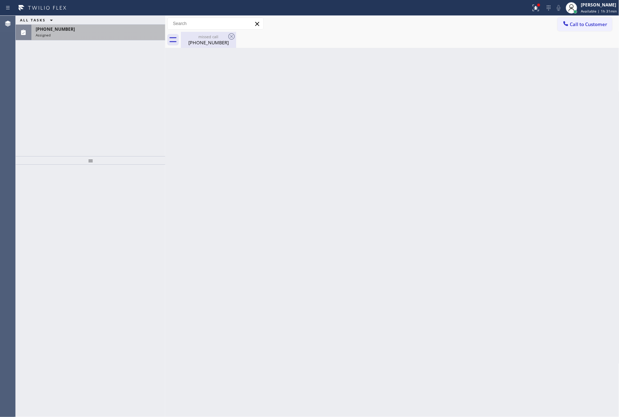
click at [206, 37] on div "missed call" at bounding box center [209, 36] width 54 height 5
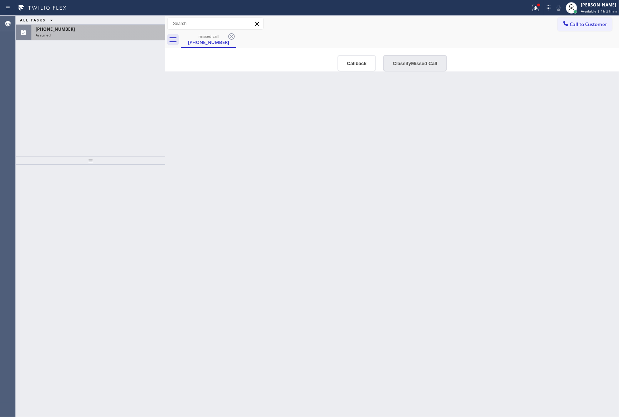
click at [411, 64] on button "Classify Missed Call" at bounding box center [415, 63] width 64 height 16
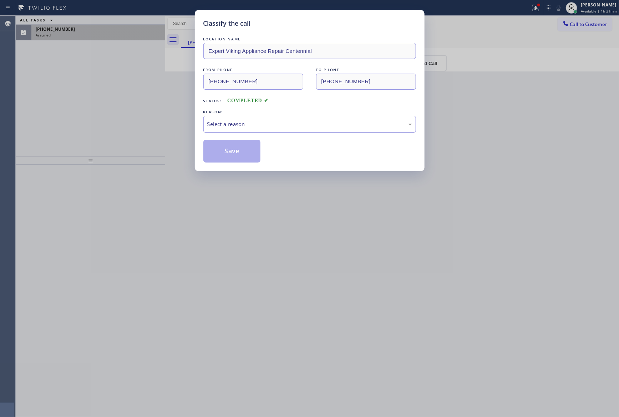
click at [316, 128] on div "Select a reason" at bounding box center [309, 124] width 205 height 8
click at [230, 154] on button "Save" at bounding box center [231, 151] width 57 height 23
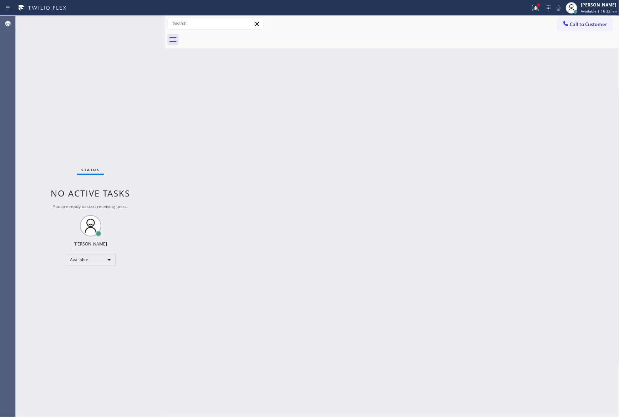
click at [206, 153] on div "Back to Dashboard Change Sender ID Customers Technicians Select a contact Outbo…" at bounding box center [392, 216] width 454 height 401
click at [101, 256] on div "Available" at bounding box center [91, 259] width 50 height 11
click at [91, 298] on li "Break" at bounding box center [90, 296] width 48 height 9
click at [267, 266] on div "Back to Dashboard Change Sender ID Customers Technicians Select a contact Outbo…" at bounding box center [392, 216] width 454 height 401
click at [111, 263] on div "Break" at bounding box center [91, 259] width 50 height 11
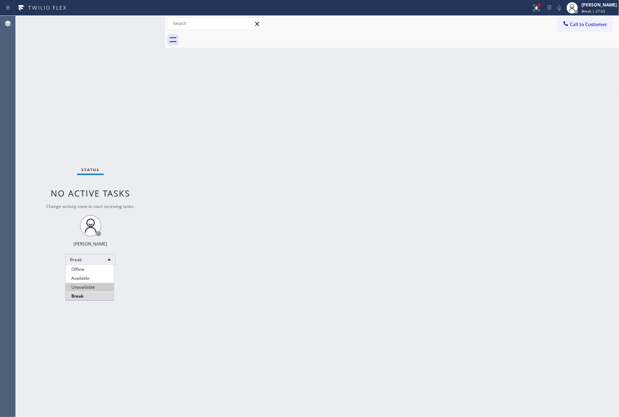
click at [92, 289] on li "Unavailable" at bounding box center [90, 287] width 48 height 9
click at [250, 118] on div "Back to Dashboard Change Sender ID Customers Technicians Select a contact Outbo…" at bounding box center [392, 216] width 454 height 401
click at [107, 263] on div "Unavailable" at bounding box center [91, 259] width 50 height 11
click at [195, 281] on div at bounding box center [309, 208] width 619 height 417
click at [89, 262] on div "Unavailable" at bounding box center [91, 259] width 50 height 11
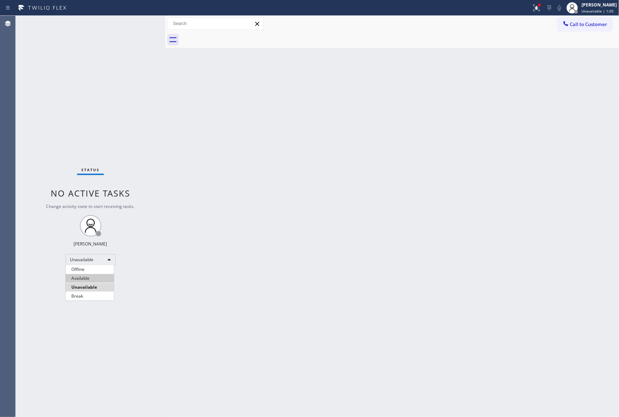
click at [98, 281] on li "Available" at bounding box center [90, 278] width 48 height 9
drag, startPoint x: 272, startPoint y: 265, endPoint x: 545, endPoint y: 315, distance: 277.8
click at [315, 274] on div "Back to Dashboard Change Sender ID Customers Technicians Select a contact Outbo…" at bounding box center [392, 216] width 454 height 401
drag, startPoint x: 285, startPoint y: 246, endPoint x: 589, endPoint y: 382, distance: 332.9
click at [306, 254] on div "Back to Dashboard Change Sender ID Customers Technicians Select a contact Outbo…" at bounding box center [392, 216] width 454 height 401
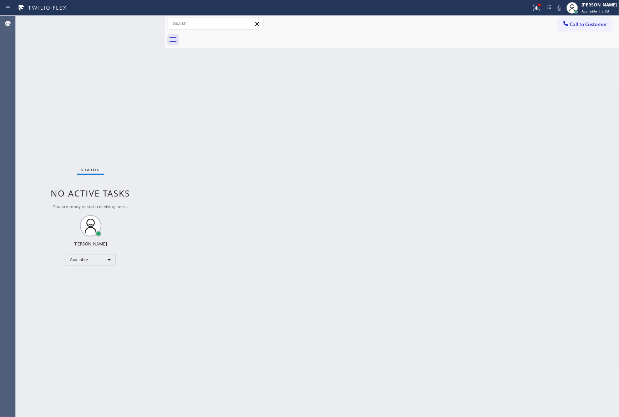
click at [292, 230] on div "Back to Dashboard Change Sender ID Customers Technicians Select a contact Outbo…" at bounding box center [392, 216] width 454 height 401
click at [106, 91] on div "Status No active tasks You are ready to start receiving tasks. [PERSON_NAME] Av…" at bounding box center [91, 216] width 150 height 401
click at [283, 262] on div "Back to Dashboard Change Sender ID Customers Technicians Select a contact Outbo…" at bounding box center [392, 216] width 454 height 401
click at [284, 261] on div "Back to Dashboard Change Sender ID Customers Technicians Select a contact Outbo…" at bounding box center [392, 216] width 454 height 401
click at [590, 18] on button "Call to Customer" at bounding box center [585, 24] width 55 height 14
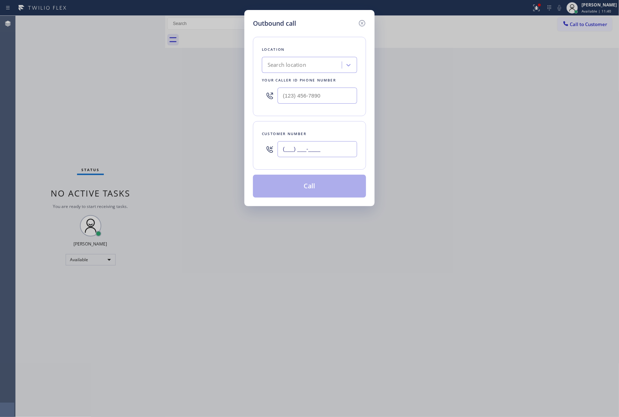
click at [325, 148] on input "(___) ___-____" at bounding box center [318, 149] width 80 height 16
paste input "541) 705-7798"
type input "[PHONE_NUMBER]"
click at [336, 96] on input "(___) ___-____" at bounding box center [318, 95] width 80 height 16
paste input "323) 416-2342"
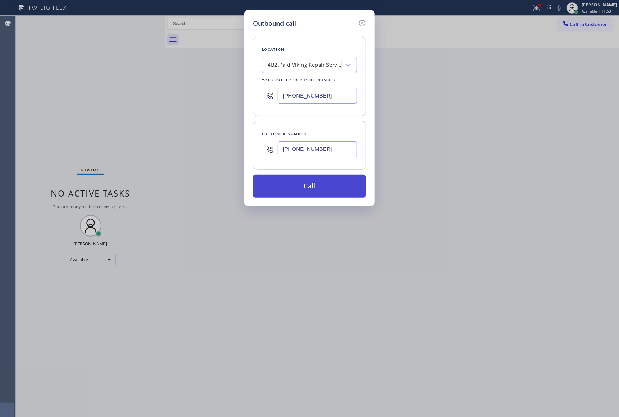
type input "[PHONE_NUMBER]"
click at [329, 192] on button "Call" at bounding box center [309, 186] width 113 height 23
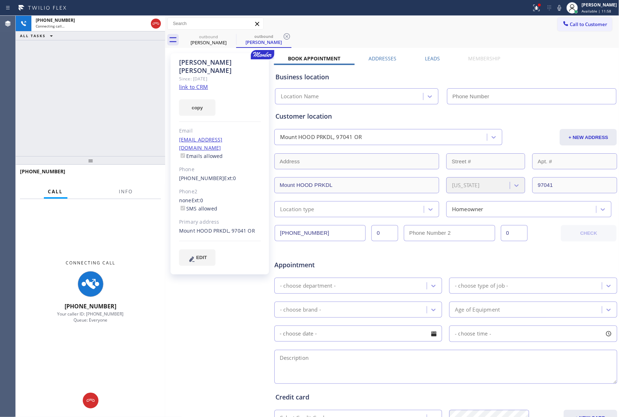
type input "[PHONE_NUMBER]"
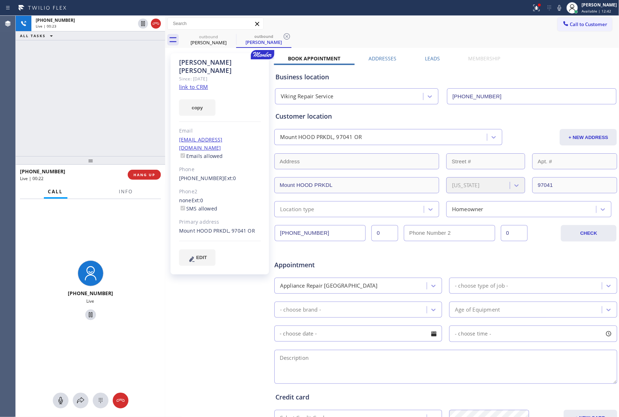
click at [76, 89] on div "[PHONE_NUMBER] Live | 00:23 ALL TASKS ALL TASKS ACTIVE TASKS TASKS IN WRAP UP" at bounding box center [91, 86] width 150 height 140
click at [77, 89] on div "[PHONE_NUMBER] Live | 00:23 ALL TASKS ALL TASKS ACTIVE TASKS TASKS IN WRAP UP" at bounding box center [91, 86] width 150 height 140
click at [127, 120] on div "[PHONE_NUMBER] Live | 00:27 ALL TASKS ALL TASKS ACTIVE TASKS TASKS IN WRAP UP" at bounding box center [91, 86] width 150 height 140
click at [143, 164] on div at bounding box center [91, 160] width 150 height 9
click at [141, 175] on span "HANG UP" at bounding box center [145, 174] width 22 height 5
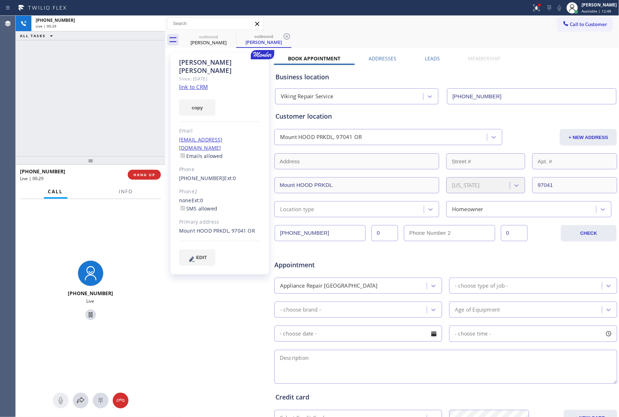
click at [137, 112] on div "[PHONE_NUMBER] Live | 00:29 ALL TASKS ALL TASKS ACTIVE TASKS TASKS IN WRAP UP" at bounding box center [91, 86] width 150 height 140
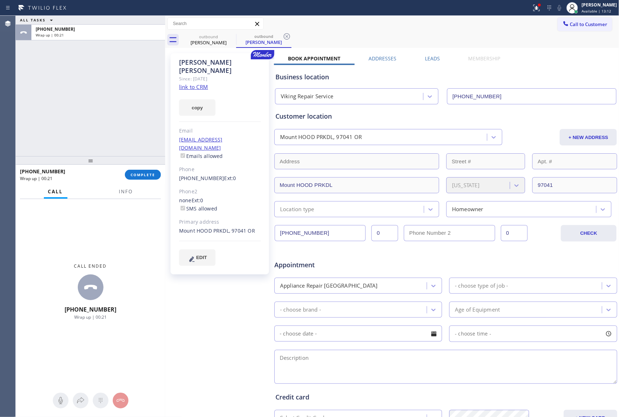
click at [137, 112] on div "ALL TASKS ALL TASKS ACTIVE TASKS TASKS IN WRAP UP [PHONE_NUMBER] Wrap up | 00:21" at bounding box center [91, 86] width 150 height 140
click at [137, 112] on div "ALL TASKS ALL TASKS ACTIVE TASKS TASKS IN WRAP UP [PHONE_NUMBER] Wrap up | 00:22" at bounding box center [91, 86] width 150 height 140
click at [125, 109] on div "ALL TASKS ALL TASKS ACTIVE TASKS TASKS IN WRAP UP [PHONE_NUMBER] Wrap up | 00:23" at bounding box center [91, 86] width 150 height 140
click at [131, 116] on div "ALL TASKS ALL TASKS ACTIVE TASKS TASKS IN WRAP UP [PHONE_NUMBER] Wrap up | 00:23" at bounding box center [91, 86] width 150 height 140
click at [131, 116] on div "ALL TASKS ALL TASKS ACTIVE TASKS TASKS IN WRAP UP [PHONE_NUMBER] Wrap up | 00:24" at bounding box center [91, 86] width 150 height 140
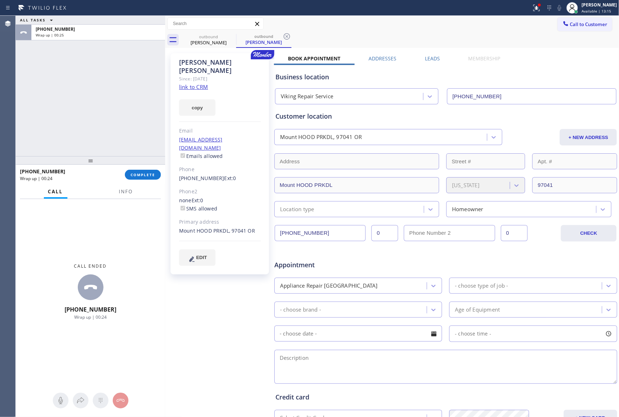
click at [129, 131] on div "ALL TASKS ALL TASKS ACTIVE TASKS TASKS IN WRAP UP [PHONE_NUMBER] Wrap up | 00:25" at bounding box center [91, 86] width 150 height 140
click at [126, 125] on div "ALL TASKS ALL TASKS ACTIVE TASKS TASKS IN WRAP UP [PHONE_NUMBER] Wrap up | 00:39" at bounding box center [91, 86] width 150 height 140
click at [129, 125] on div "ALL TASKS ALL TASKS ACTIVE TASKS TASKS IN WRAP UP [PHONE_NUMBER] Wrap up | 00:40" at bounding box center [91, 86] width 150 height 140
click at [120, 90] on div "ALL TASKS ALL TASKS ACTIVE TASKS TASKS IN WRAP UP [PHONE_NUMBER] Wrap up | 00:54" at bounding box center [91, 86] width 150 height 140
click at [120, 89] on div "ALL TASKS ALL TASKS ACTIVE TASKS TASKS IN WRAP UP [PHONE_NUMBER] Wrap up | 00:54" at bounding box center [91, 86] width 150 height 140
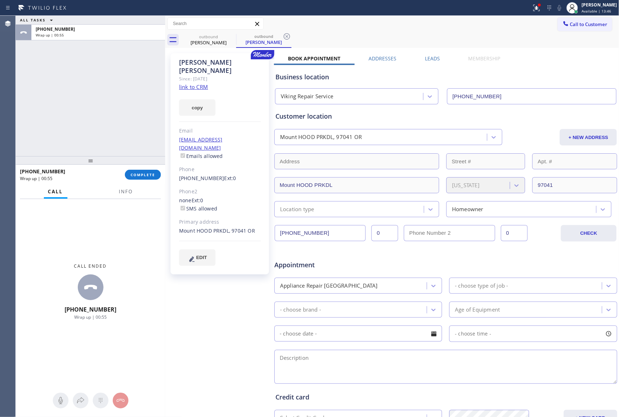
click at [434, 59] on label "Leads" at bounding box center [432, 58] width 15 height 7
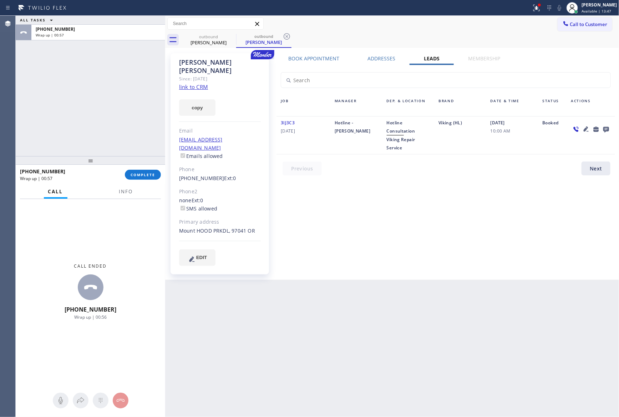
click at [604, 127] on icon at bounding box center [606, 129] width 9 height 9
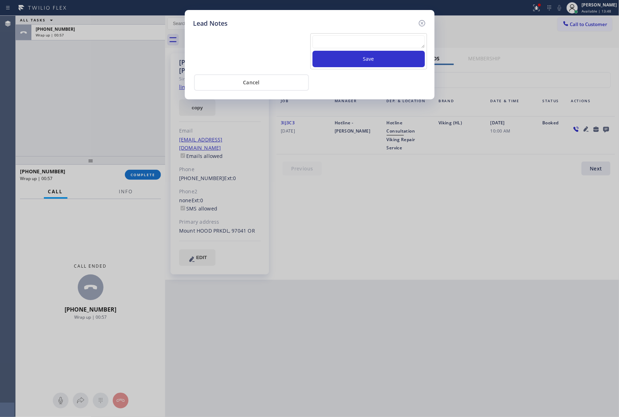
click at [607, 129] on div "Lead Notes Save Cancel" at bounding box center [309, 208] width 619 height 417
click at [350, 32] on div "Save" at bounding box center [310, 50] width 236 height 37
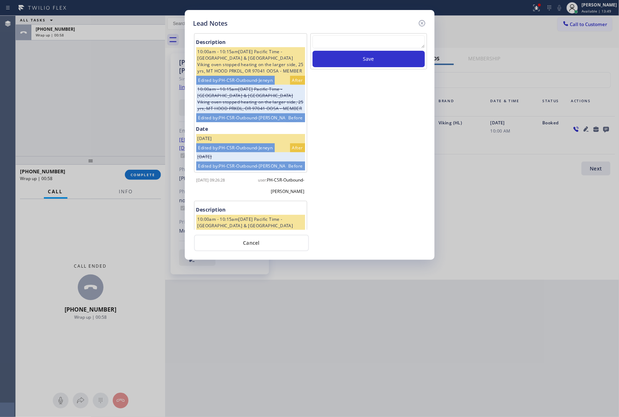
click at [342, 42] on textarea at bounding box center [369, 41] width 112 height 13
type textarea "please transfer for appointment"
click at [389, 147] on div "please transfer for appointment Save" at bounding box center [369, 131] width 118 height 196
click at [358, 151] on div "please transfer for appointment Save" at bounding box center [369, 131] width 118 height 196
click at [391, 61] on button "Save" at bounding box center [369, 59] width 112 height 16
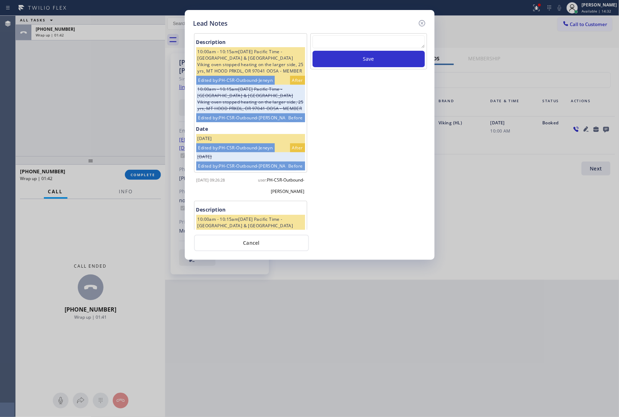
click at [390, 186] on div "please transfer for appointment Save" at bounding box center [369, 131] width 118 height 196
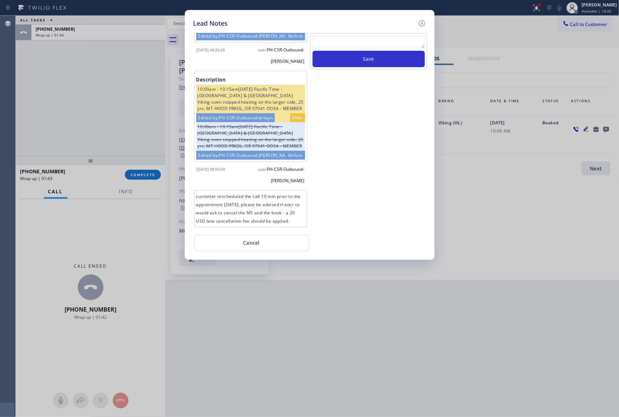
scroll to position [197, 0]
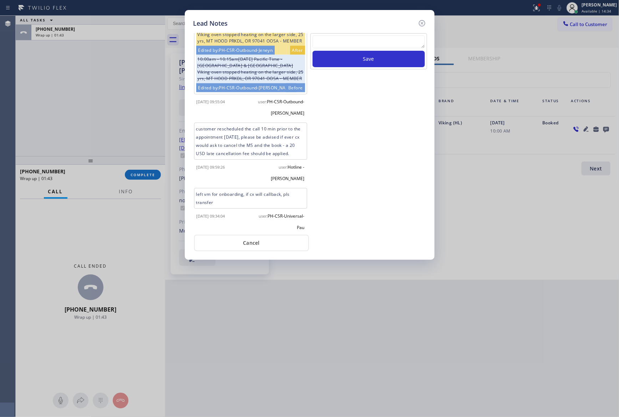
click at [350, 224] on div "Save" at bounding box center [369, 131] width 118 height 196
click at [246, 242] on button "Cancel" at bounding box center [251, 243] width 115 height 16
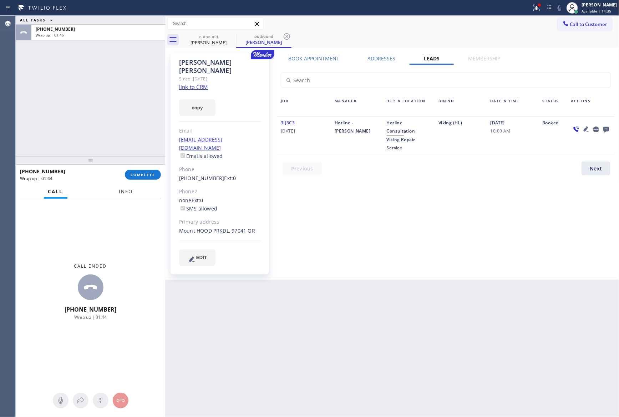
drag, startPoint x: 96, startPoint y: 91, endPoint x: 135, endPoint y: 195, distance: 111.3
click at [99, 92] on div "ALL TASKS ALL TASKS ACTIVE TASKS TASKS IN WRAP UP [PHONE_NUMBER] Wrap up | 01:45" at bounding box center [91, 86] width 150 height 140
drag, startPoint x: 383, startPoint y: 210, endPoint x: 433, endPoint y: 218, distance: 50.6
click at [387, 211] on div "Book Appointment Addresses Leads Membership Business location Viking Repair Ser…" at bounding box center [446, 166] width 344 height 223
click at [607, 130] on icon at bounding box center [606, 130] width 6 height 6
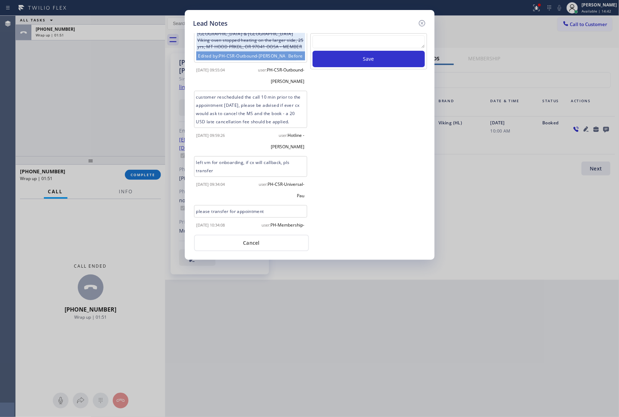
scroll to position [237, 0]
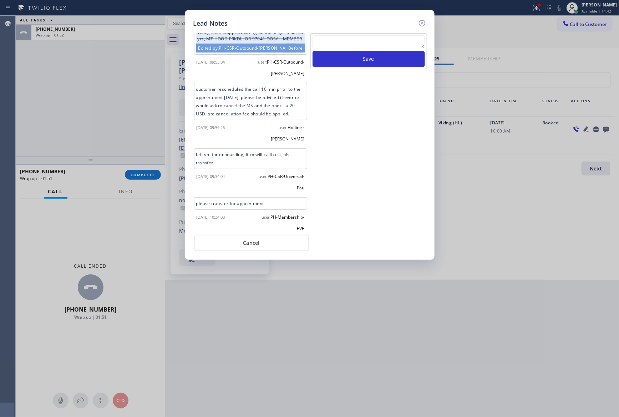
click at [347, 196] on div "Save" at bounding box center [369, 131] width 118 height 196
click at [420, 24] on icon at bounding box center [422, 23] width 9 height 9
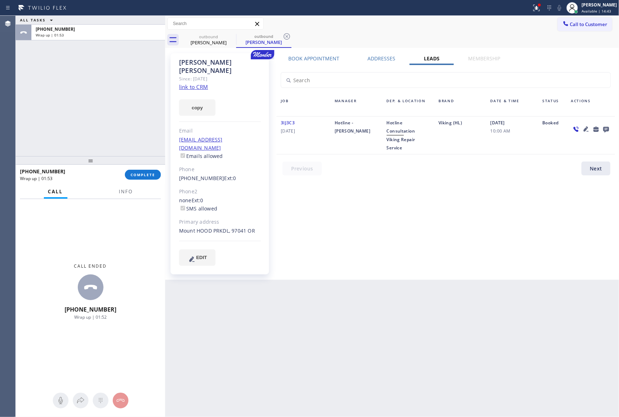
drag, startPoint x: 95, startPoint y: 111, endPoint x: 99, endPoint y: 116, distance: 6.3
click at [99, 116] on div "ALL TASKS ALL TASKS ACTIVE TASKS TASKS IN WRAP UP [PHONE_NUMBER] Wrap up | 01:53" at bounding box center [91, 86] width 150 height 140
click at [150, 179] on button "COMPLETE" at bounding box center [143, 175] width 36 height 10
click at [135, 100] on div "ALL TASKS ALL TASKS ACTIVE TASKS TASKS IN WRAP UP [PHONE_NUMBER] Wrap up | 01:54" at bounding box center [91, 86] width 150 height 140
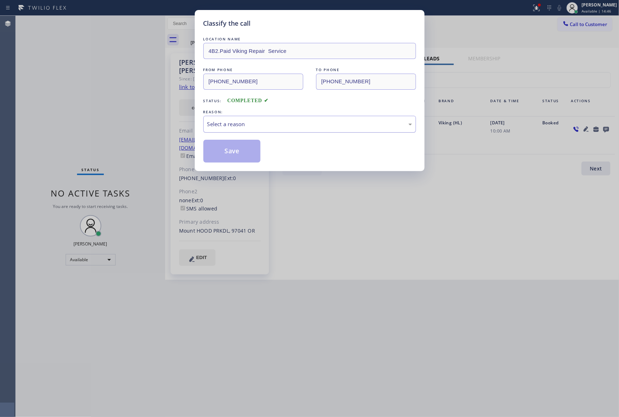
click at [231, 126] on div "Select a reason" at bounding box center [309, 124] width 205 height 8
click at [230, 146] on button "Save" at bounding box center [231, 151] width 57 height 23
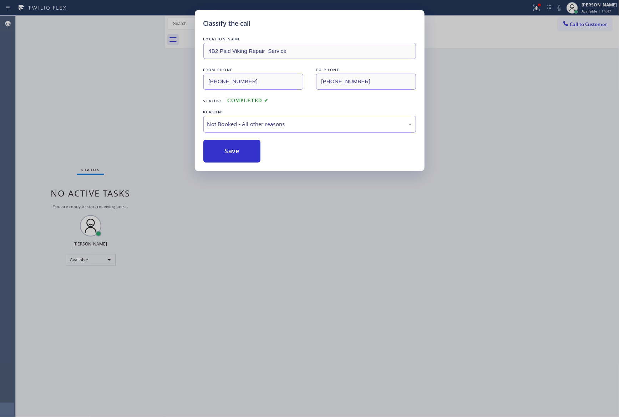
click at [230, 146] on button "Save" at bounding box center [231, 151] width 57 height 23
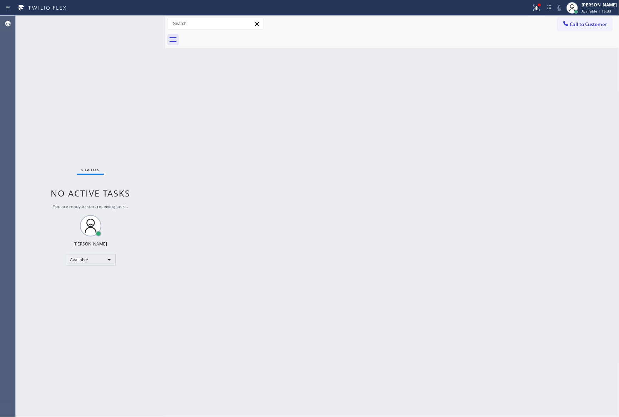
click at [407, 329] on div "Back to Dashboard Change Sender ID Customers Technicians Select a contact Outbo…" at bounding box center [392, 216] width 454 height 401
click at [213, 282] on div "Back to Dashboard Change Sender ID Customers Technicians Select a contact Outbo…" at bounding box center [392, 216] width 454 height 401
drag, startPoint x: 377, startPoint y: 271, endPoint x: 381, endPoint y: 266, distance: 6.9
click at [381, 266] on div "Back to Dashboard Change Sender ID Customers Technicians Select a contact Outbo…" at bounding box center [392, 216] width 454 height 401
drag, startPoint x: 381, startPoint y: 266, endPoint x: 407, endPoint y: 267, distance: 25.7
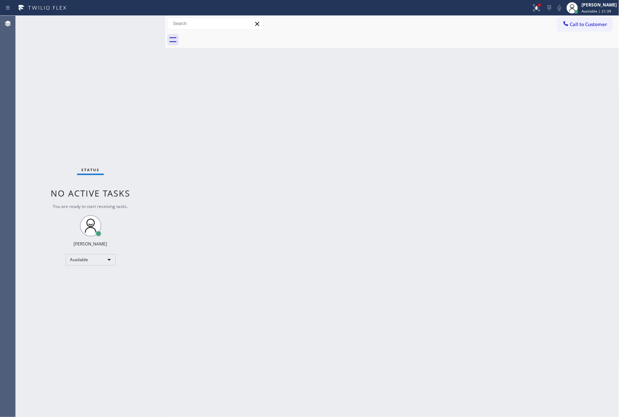
click at [381, 265] on div "Back to Dashboard Change Sender ID Customers Technicians Select a contact Outbo…" at bounding box center [392, 216] width 454 height 401
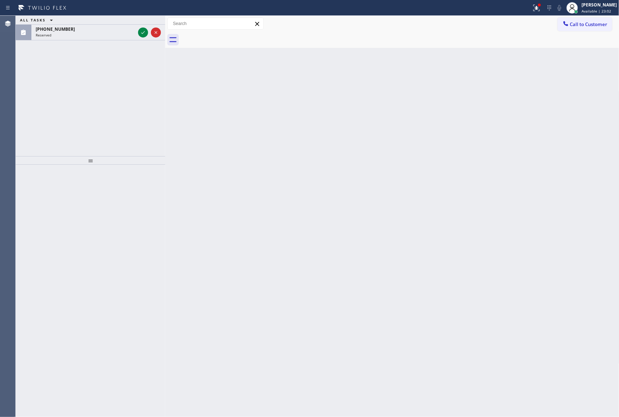
click at [24, 75] on div "Agent Desktop Classify the call LOCATION NAME Thermador Appliance Repair Zone T…" at bounding box center [309, 216] width 619 height 401
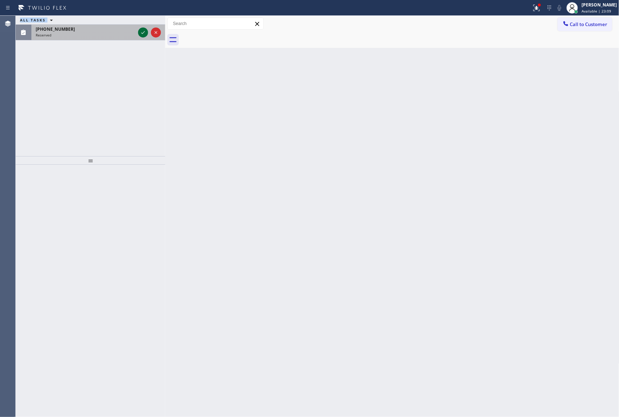
click at [140, 32] on icon at bounding box center [143, 32] width 9 height 9
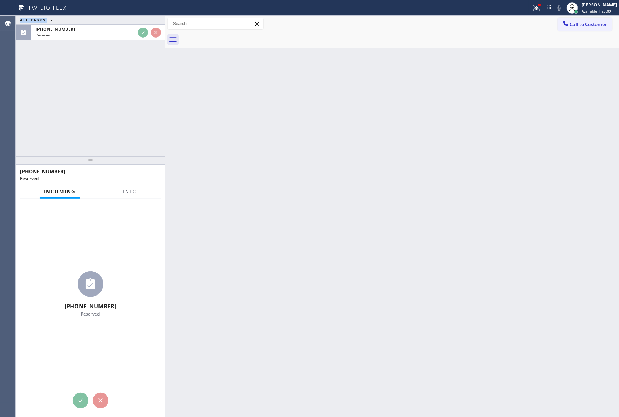
click at [126, 115] on div "ALL TASKS ALL TASKS ACTIVE TASKS TASKS IN WRAP UP [PHONE_NUMBER] Reserved" at bounding box center [91, 86] width 150 height 140
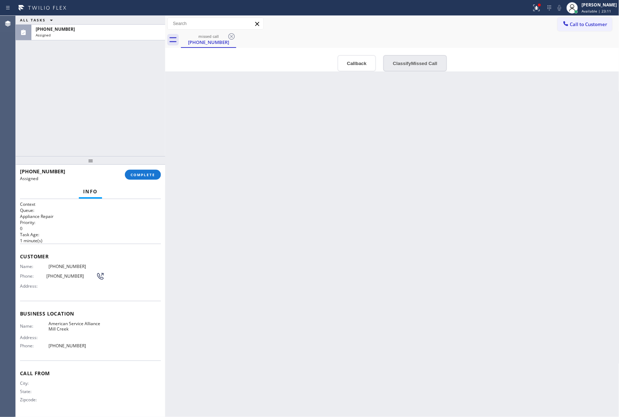
click at [418, 66] on button "Classify Missed Call" at bounding box center [415, 63] width 64 height 16
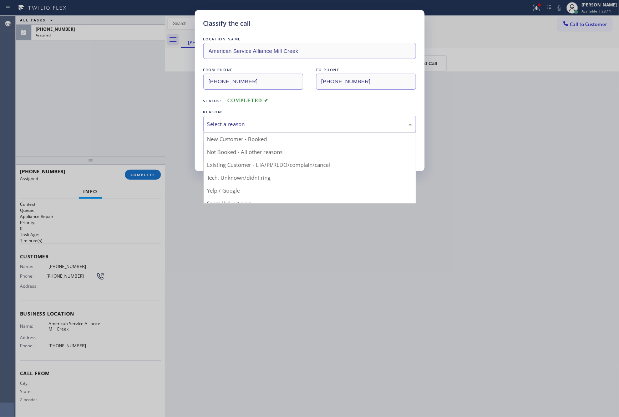
click at [239, 128] on div "Select a reason" at bounding box center [309, 124] width 205 height 8
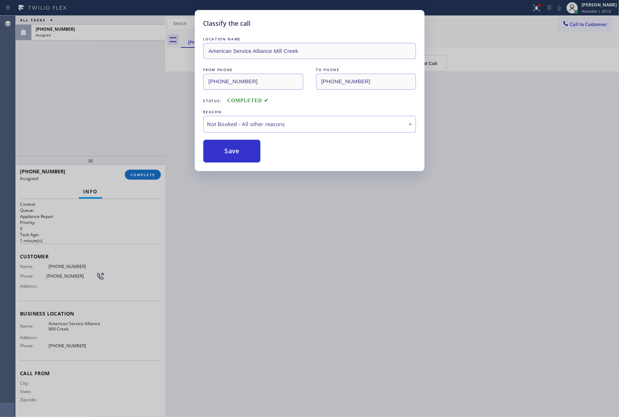
click at [232, 153] on button "Save" at bounding box center [231, 151] width 57 height 23
click at [49, 120] on div "Classify the call LOCATION NAME American Service Alliance Mill Creek FROM PHONE…" at bounding box center [309, 208] width 619 height 417
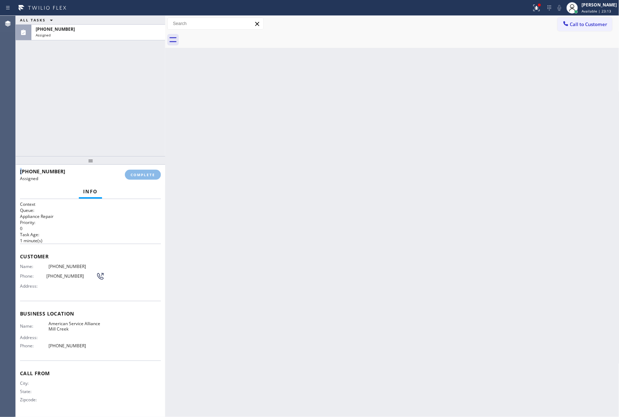
click at [49, 120] on div "ALL TASKS ALL TASKS ACTIVE TASKS TASKS IN WRAP UP [PHONE_NUMBER] Assigned" at bounding box center [91, 86] width 150 height 140
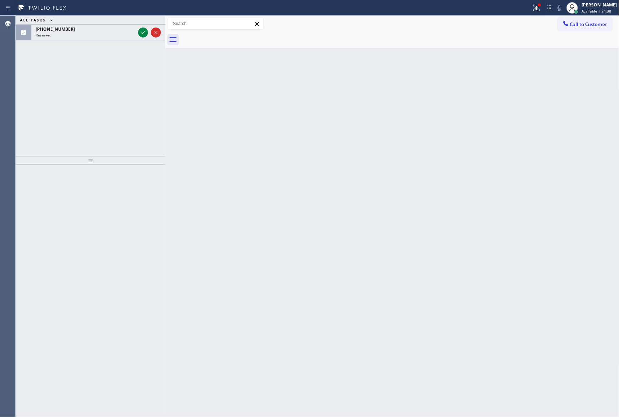
click at [116, 133] on div "ALL TASKS ALL TASKS ACTIVE TASKS TASKS IN WRAP UP [PHONE_NUMBER] Reserved" at bounding box center [91, 86] width 150 height 140
click at [141, 35] on icon at bounding box center [143, 32] width 9 height 9
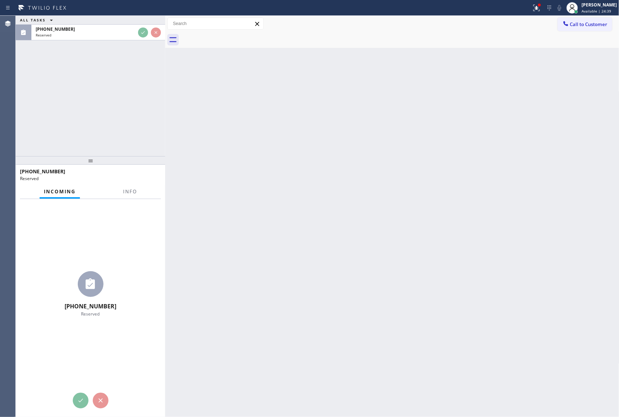
click at [141, 135] on div "ALL TASKS ALL TASKS ACTIVE TASKS TASKS IN WRAP UP [PHONE_NUMBER] Reserved" at bounding box center [91, 86] width 150 height 140
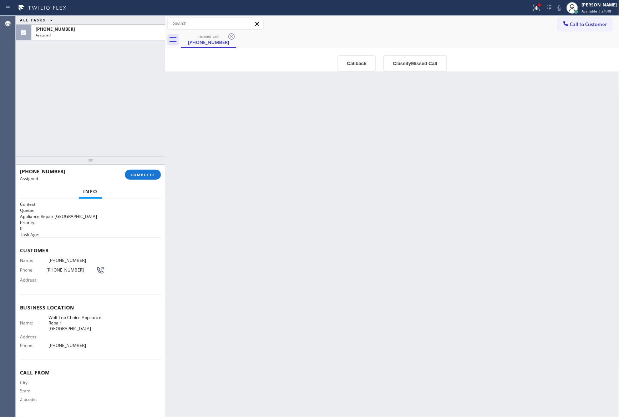
click at [299, 189] on div "Back to Dashboard Change Sender ID Customers Technicians Select a contact Outbo…" at bounding box center [392, 216] width 454 height 401
click at [299, 188] on div "Back to Dashboard Change Sender ID Customers Technicians Select a contact Outbo…" at bounding box center [392, 216] width 454 height 401
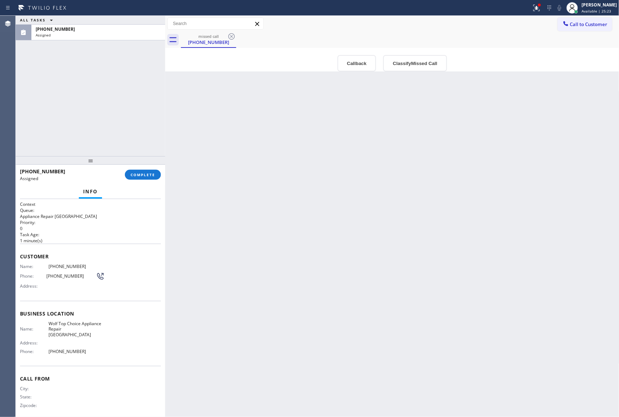
click at [299, 188] on div "Back to Dashboard Change Sender ID Customers Technicians Select a contact Outbo…" at bounding box center [392, 216] width 454 height 401
click at [299, 187] on div "Back to Dashboard Change Sender ID Customers Technicians Select a contact Outbo…" at bounding box center [392, 216] width 454 height 401
click at [197, 131] on div "ALL TASKS ALL TASKS ACTIVE TASKS TASKS IN WRAP UP [PHONE_NUMBER] Assigned [PHON…" at bounding box center [318, 216] width 604 height 401
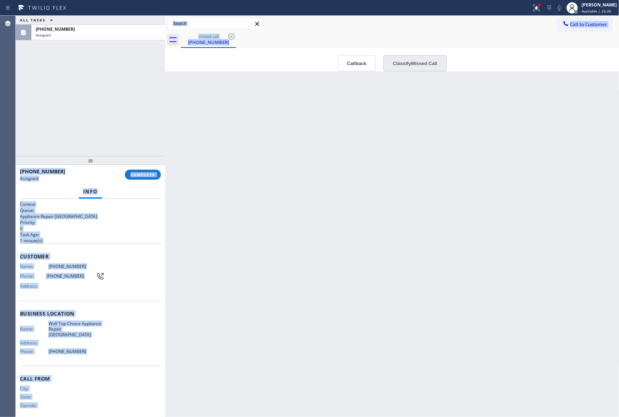
click at [432, 63] on button "Classify Missed Call" at bounding box center [415, 63] width 64 height 16
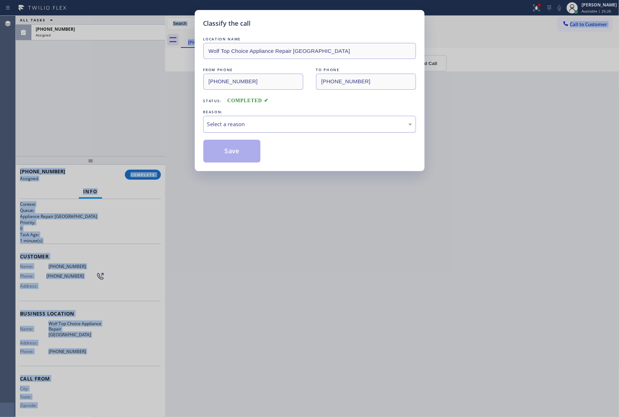
click at [284, 121] on div "Select a reason" at bounding box center [309, 124] width 205 height 8
click at [231, 150] on button "Save" at bounding box center [231, 151] width 57 height 23
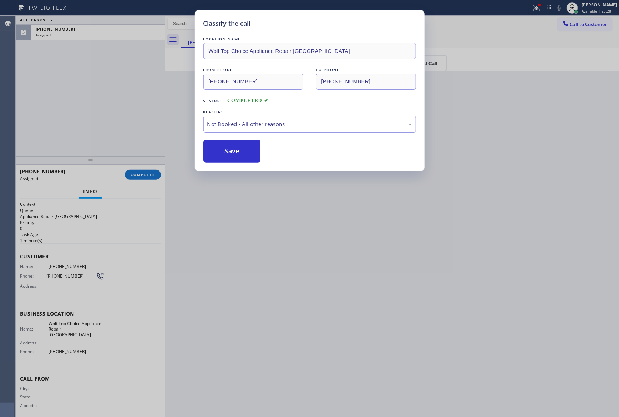
click at [104, 91] on div "Classify the call LOCATION NAME Wolf Top Choice Appliance Repair [GEOGRAPHIC_DA…" at bounding box center [309, 208] width 619 height 417
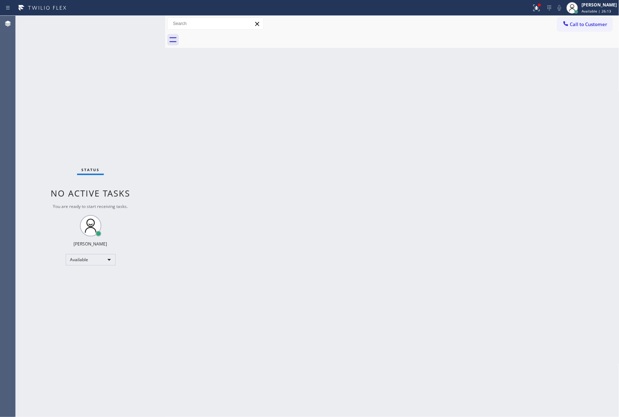
click at [252, 154] on div "Back to Dashboard Change Sender ID Customers Technicians Select a contact Outbo…" at bounding box center [392, 216] width 454 height 401
click at [242, 147] on div "Back to Dashboard Change Sender ID Customers Technicians Select a contact Outbo…" at bounding box center [392, 216] width 454 height 401
click at [369, 198] on div "Back to Dashboard Change Sender ID Customers Technicians Select a contact Outbo…" at bounding box center [392, 216] width 454 height 401
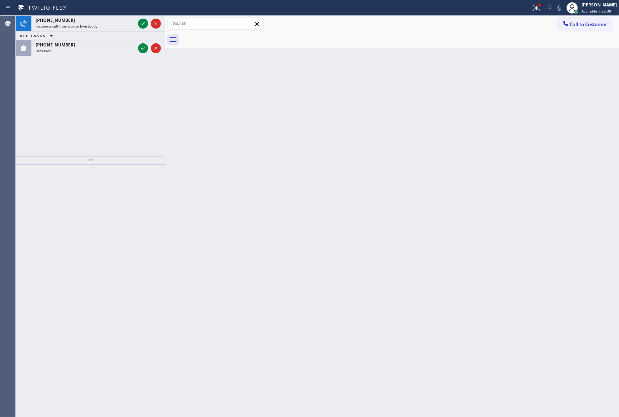
click at [94, 110] on div "[PHONE_NUMBER] Incoming call from queue Everybody ALL TASKS ALL TASKS ACTIVE TA…" at bounding box center [91, 86] width 150 height 140
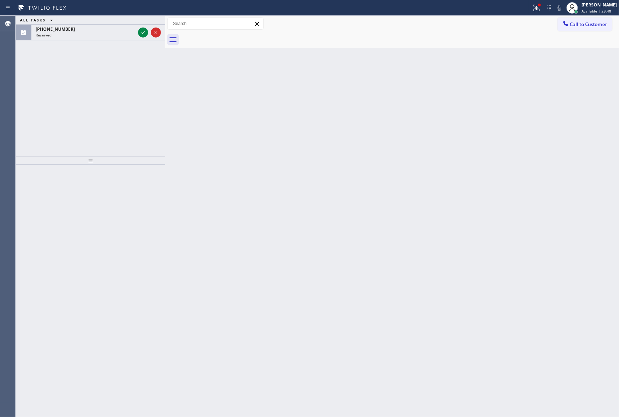
drag, startPoint x: 146, startPoint y: 33, endPoint x: 110, endPoint y: 153, distance: 125.0
click at [144, 33] on icon at bounding box center [143, 32] width 9 height 9
click at [110, 151] on div "ALL TASKS ALL TASKS ACTIVE TASKS TASKS IN WRAP UP [PHONE_NUMBER] Reserved" at bounding box center [91, 86] width 150 height 140
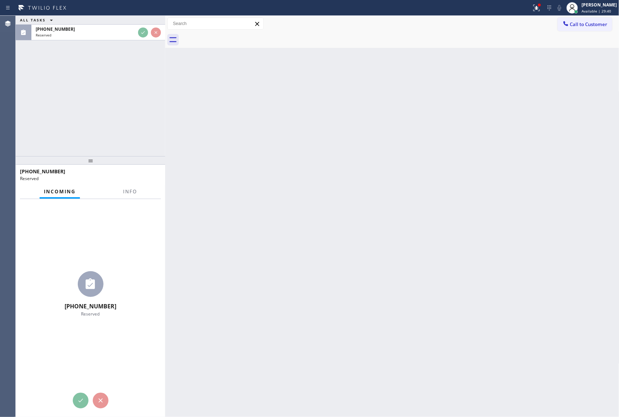
click at [111, 117] on div "ALL TASKS ALL TASKS ACTIVE TASKS TASKS IN WRAP UP [PHONE_NUMBER] Reserved" at bounding box center [91, 86] width 150 height 140
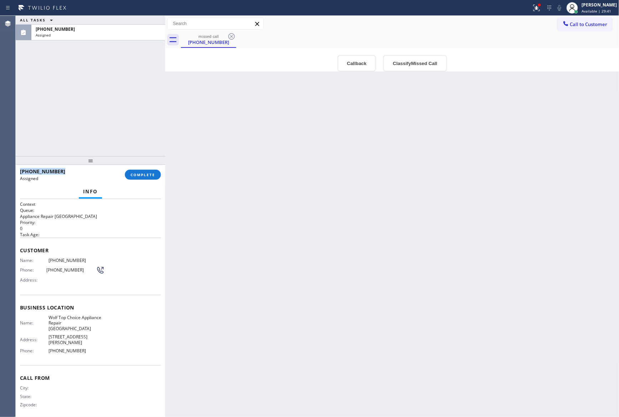
type input "[PHONE_NUMBER]"
click at [112, 116] on div "ALL TASKS ALL TASKS ACTIVE TASKS TASKS IN WRAP UP [PHONE_NUMBER] Assigned" at bounding box center [91, 86] width 150 height 140
click at [323, 191] on div "Back to Dashboard Change Sender ID Customers Technicians Select a contact Outbo…" at bounding box center [392, 216] width 454 height 401
click at [70, 59] on div "ALL TASKS ALL TASKS ACTIVE TASKS TASKS IN WRAP UP [PHONE_NUMBER] Assigned" at bounding box center [91, 86] width 150 height 140
click at [360, 63] on button "Callback" at bounding box center [357, 63] width 39 height 16
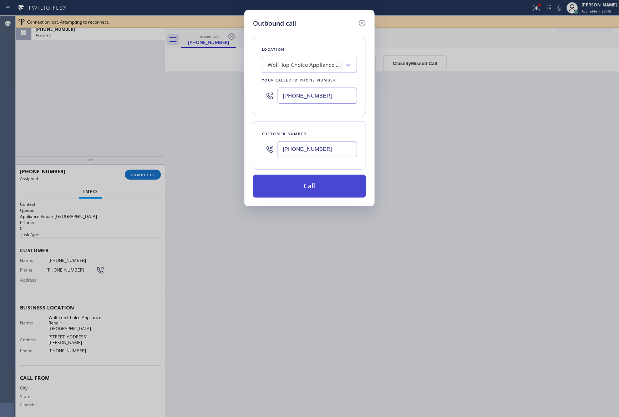
click at [305, 185] on button "Call" at bounding box center [309, 186] width 113 height 23
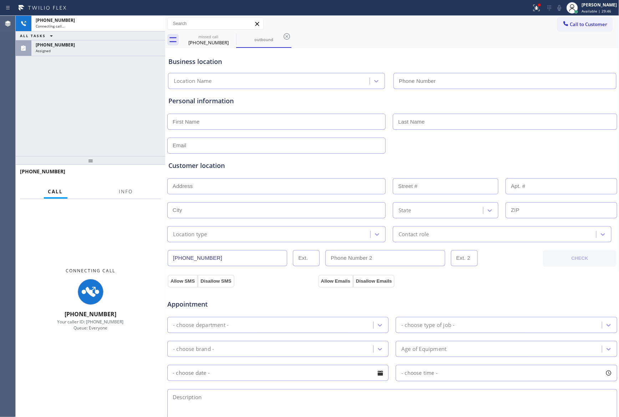
type input "[PHONE_NUMBER]"
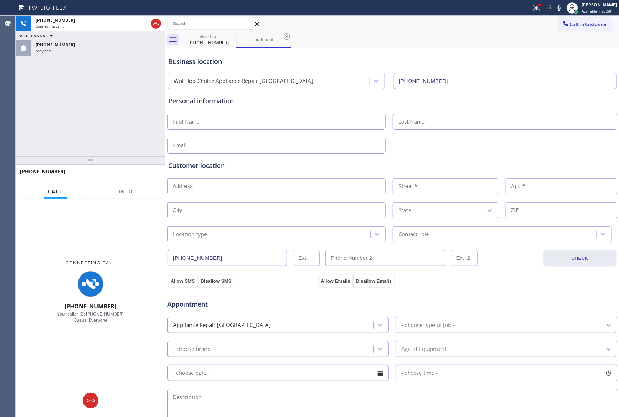
click at [130, 86] on div "[PHONE_NUMBER] Connecting call… ALL TASKS ALL TASKS ACTIVE TASKS TASKS IN WRAP …" at bounding box center [91, 86] width 150 height 140
drag, startPoint x: 131, startPoint y: 58, endPoint x: 131, endPoint y: 54, distance: 4.3
click at [131, 54] on div "[PHONE_NUMBER] Connecting call… ALL TASKS ALL TASKS ACTIVE TASKS TASKS IN WRAP …" at bounding box center [91, 86] width 150 height 140
click at [132, 50] on div "Assigned" at bounding box center [98, 50] width 125 height 5
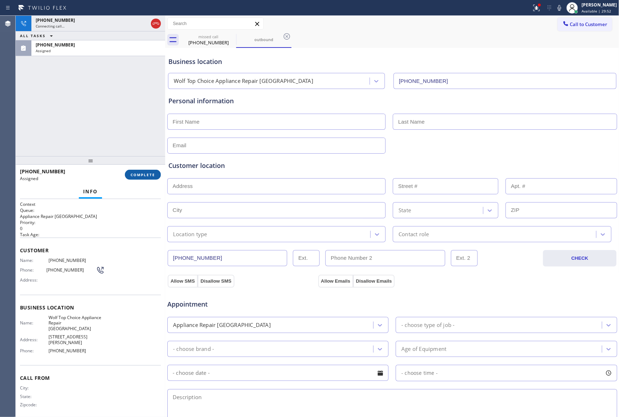
click at [150, 170] on button "COMPLETE" at bounding box center [143, 175] width 36 height 10
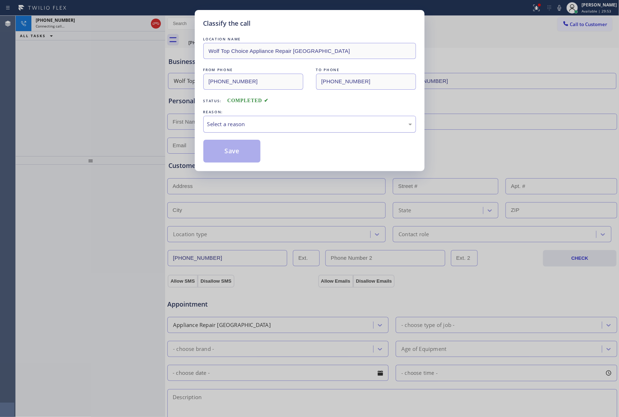
click at [241, 126] on div "Select a reason" at bounding box center [309, 124] width 205 height 8
click at [235, 154] on button "Save" at bounding box center [231, 151] width 57 height 23
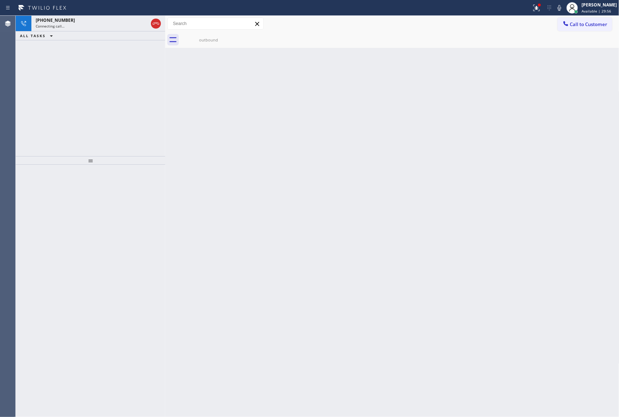
click at [90, 108] on div "[PHONE_NUMBER] Connecting call… ALL TASKS ALL TASKS ACTIVE TASKS TASKS IN WRAP …" at bounding box center [91, 86] width 150 height 140
click at [90, 107] on div "[PHONE_NUMBER] Connecting call… ALL TASKS ALL TASKS ACTIVE TASKS TASKS IN WRAP …" at bounding box center [91, 86] width 150 height 140
click at [104, 175] on div at bounding box center [91, 291] width 150 height 252
click at [119, 96] on div "[PHONE_NUMBER] Connecting call… ALL TASKS ALL TASKS ACTIVE TASKS TASKS IN WRAP …" at bounding box center [91, 86] width 150 height 140
click at [160, 26] on icon at bounding box center [156, 23] width 9 height 9
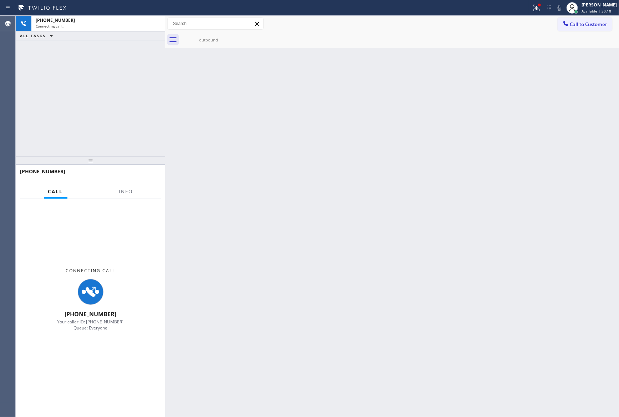
click at [144, 62] on div "[PHONE_NUMBER] Connecting call… ALL TASKS ALL TASKS ACTIVE TASKS TASKS IN WRAP …" at bounding box center [91, 86] width 150 height 140
click at [144, 72] on div "[PHONE_NUMBER] Connecting call… ALL TASKS ALL TASKS ACTIVE TASKS TASKS IN WRAP …" at bounding box center [91, 86] width 150 height 140
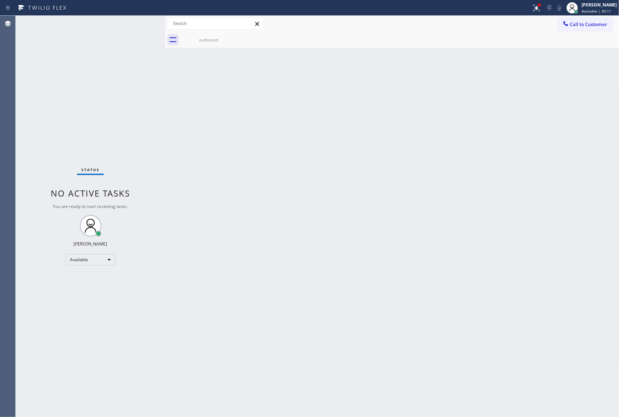
drag, startPoint x: 124, startPoint y: 83, endPoint x: 186, endPoint y: 40, distance: 75.7
click at [146, 81] on div "Status No active tasks You are ready to start receiving tasks. [PERSON_NAME] Av…" at bounding box center [91, 216] width 150 height 401
click at [203, 49] on div "Back to Dashboard Change Sender ID Customers Technicians Select a contact Outbo…" at bounding box center [392, 216] width 454 height 401
click at [230, 34] on icon at bounding box center [231, 36] width 9 height 9
click at [230, 36] on icon at bounding box center [231, 36] width 9 height 9
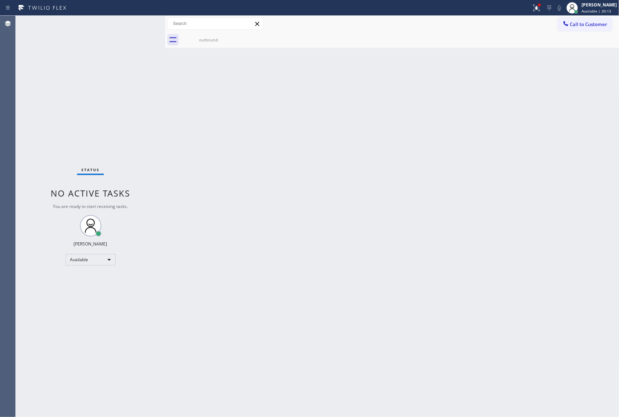
click at [87, 94] on div "Status No active tasks You are ready to start receiving tasks. [PERSON_NAME] Av…" at bounding box center [91, 216] width 150 height 401
click at [210, 43] on div "outbound" at bounding box center [209, 40] width 54 height 16
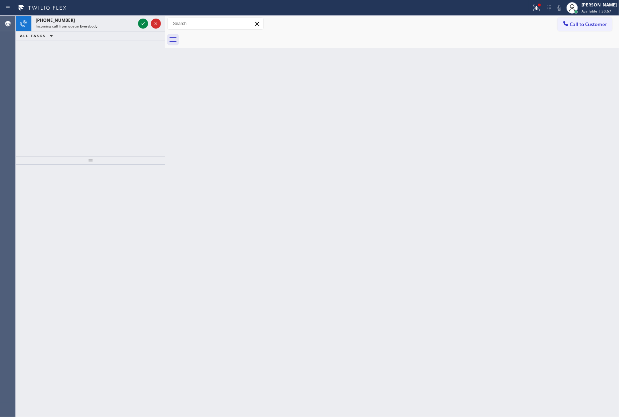
drag, startPoint x: 125, startPoint y: 102, endPoint x: 131, endPoint y: 46, distance: 56.4
click at [120, 99] on div "[PHONE_NUMBER] Incoming call from queue Everybody ALL TASKS ALL TASKS ACTIVE TA…" at bounding box center [91, 86] width 150 height 140
click at [147, 25] on icon at bounding box center [143, 23] width 9 height 9
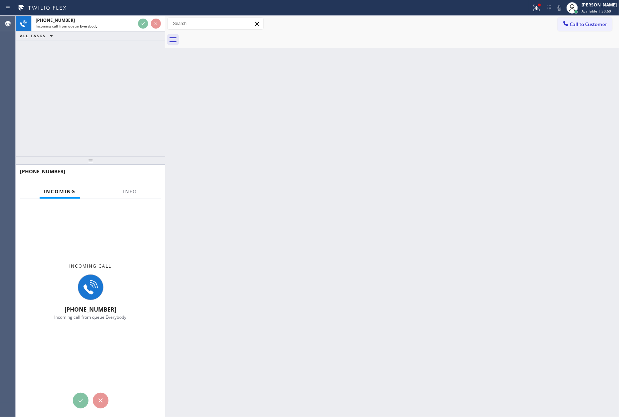
click at [137, 96] on div "[PHONE_NUMBER] Incoming call from queue Everybody ALL TASKS ALL TASKS ACTIVE TA…" at bounding box center [91, 86] width 150 height 140
drag, startPoint x: 179, startPoint y: 109, endPoint x: 173, endPoint y: 105, distance: 6.2
click at [174, 106] on div "Back to Dashboard Change Sender ID Customers Technicians Select a contact Outbo…" at bounding box center [392, 216] width 454 height 401
click at [172, 99] on div "Back to Dashboard Change Sender ID Customers Technicians Select a contact Outbo…" at bounding box center [392, 216] width 454 height 401
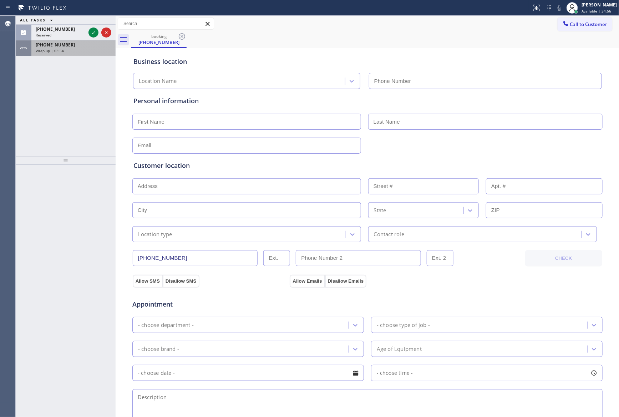
click at [57, 48] on span "Wrap up | 03:54" at bounding box center [50, 50] width 28 height 5
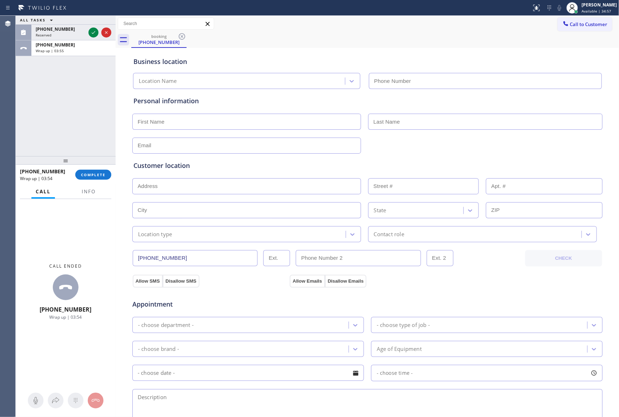
drag, startPoint x: 100, startPoint y: 175, endPoint x: 96, endPoint y: 162, distance: 13.9
click at [100, 175] on span "COMPLETE" at bounding box center [93, 174] width 25 height 5
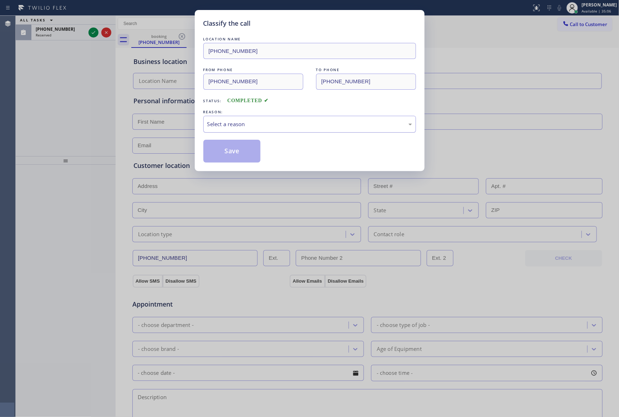
click at [274, 129] on div "Select a reason" at bounding box center [309, 124] width 213 height 17
click at [232, 153] on button "Save" at bounding box center [231, 151] width 57 height 23
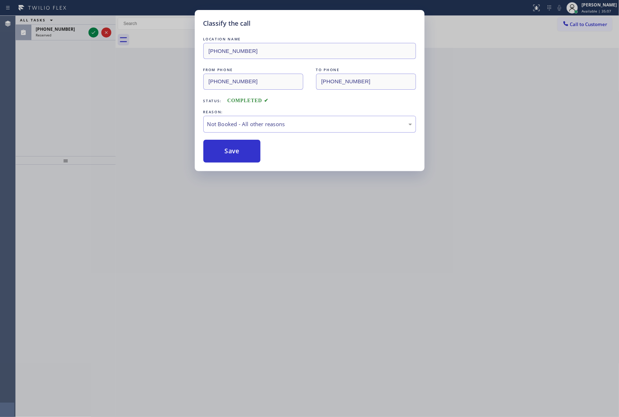
click at [232, 153] on button "Save" at bounding box center [231, 151] width 57 height 23
drag, startPoint x: 232, startPoint y: 153, endPoint x: 109, endPoint y: 108, distance: 131.8
click at [233, 153] on button "Save" at bounding box center [231, 151] width 57 height 23
drag, startPoint x: 104, startPoint y: 102, endPoint x: 100, endPoint y: 100, distance: 5.3
click at [105, 102] on div "Classify the call LOCATION NAME (917) 636-4472 FROM PHONE (606) 214-7008 TO PHO…" at bounding box center [318, 216] width 604 height 401
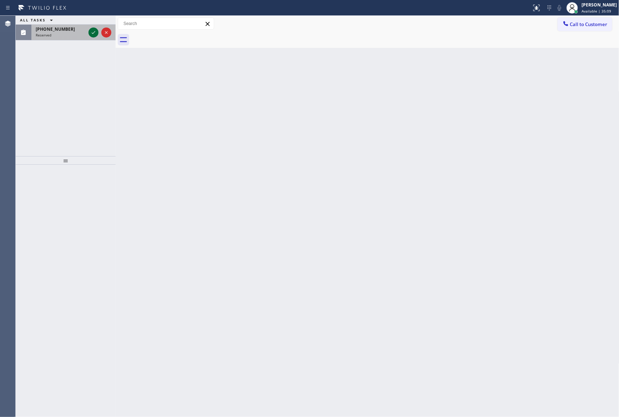
click at [97, 34] on icon at bounding box center [93, 32] width 9 height 9
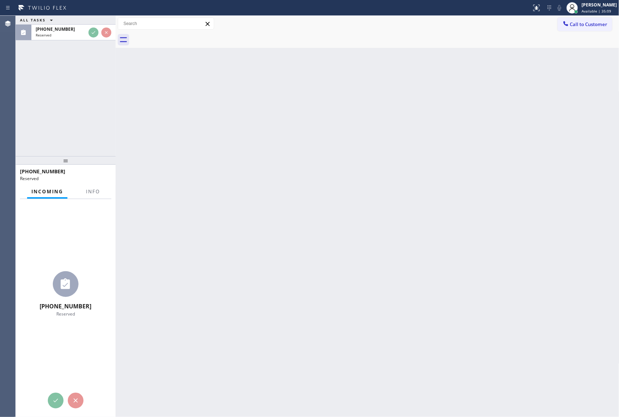
click at [78, 87] on div "ALL TASKS ALL TASKS ACTIVE TASKS TASKS IN WRAP UP (213) 336-2328 Reserved" at bounding box center [66, 86] width 100 height 140
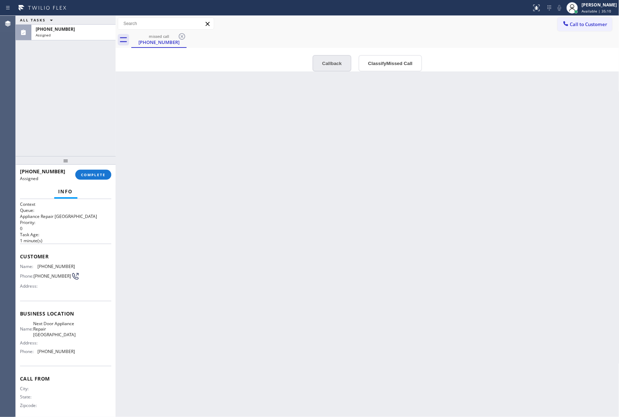
click at [332, 59] on button "Callback" at bounding box center [332, 63] width 39 height 16
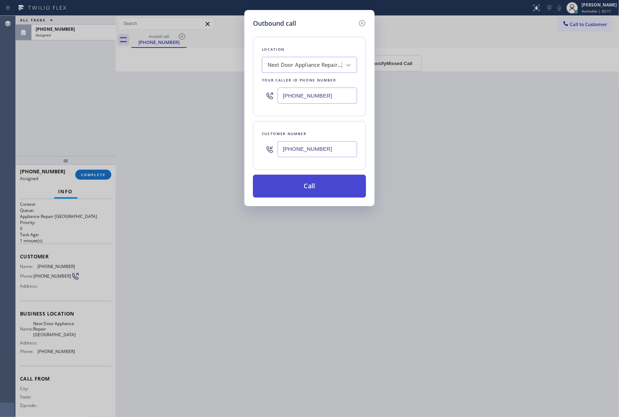
click at [308, 191] on button "Call" at bounding box center [309, 186] width 113 height 23
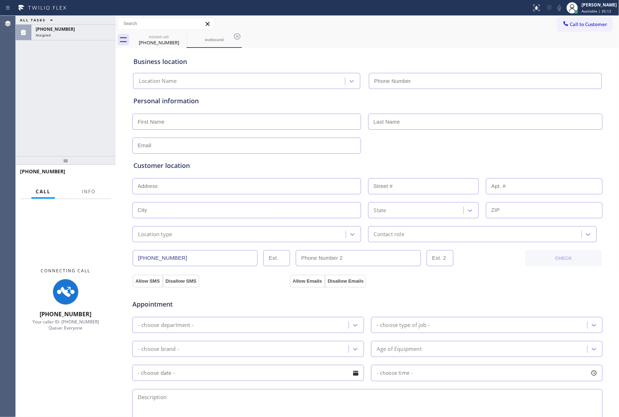
type input "(213) 263-5058"
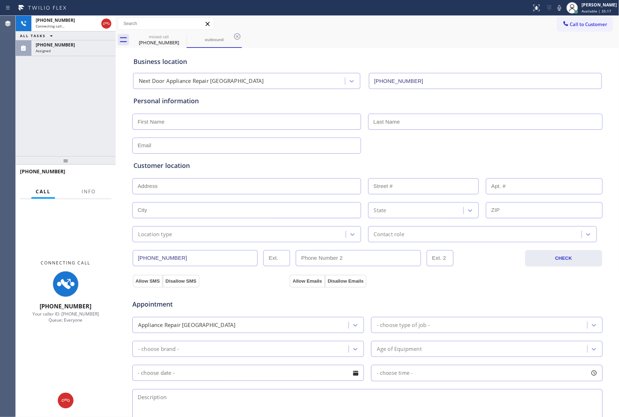
drag, startPoint x: 77, startPoint y: 124, endPoint x: 105, endPoint y: 68, distance: 62.3
click at [85, 118] on div "+12133362328 Connecting call… ALL TASKS ALL TASKS ACTIVE TASKS TASKS IN WRAP UP…" at bounding box center [66, 86] width 100 height 140
drag, startPoint x: 90, startPoint y: 45, endPoint x: 99, endPoint y: 97, distance: 52.2
click at [90, 47] on div "(213) 336-2328" at bounding box center [74, 45] width 76 height 6
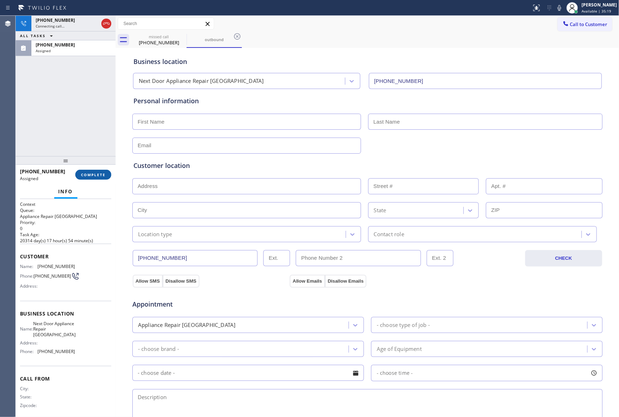
drag, startPoint x: 91, startPoint y: 167, endPoint x: 92, endPoint y: 173, distance: 6.2
click at [91, 169] on div "(213) 336-2328 Assigned COMPLETE" at bounding box center [65, 174] width 91 height 19
click at [92, 176] on span "COMPLETE" at bounding box center [93, 174] width 25 height 5
click at [82, 96] on div "+12133362328 Connecting call… ALL TASKS ALL TASKS ACTIVE TASKS TASKS IN WRAP UP…" at bounding box center [66, 86] width 100 height 140
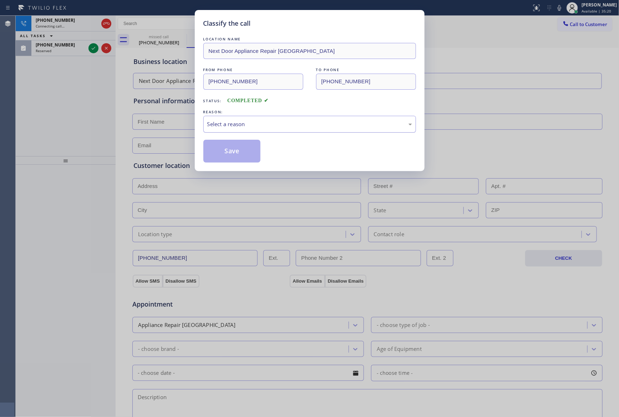
click at [246, 126] on div "Select a reason" at bounding box center [309, 124] width 205 height 8
click at [227, 153] on button "Save" at bounding box center [231, 151] width 57 height 23
click at [66, 112] on div "Classify the call LOCATION NAME Next Door Appliance Repair Palm Springs FROM PH…" at bounding box center [309, 208] width 619 height 417
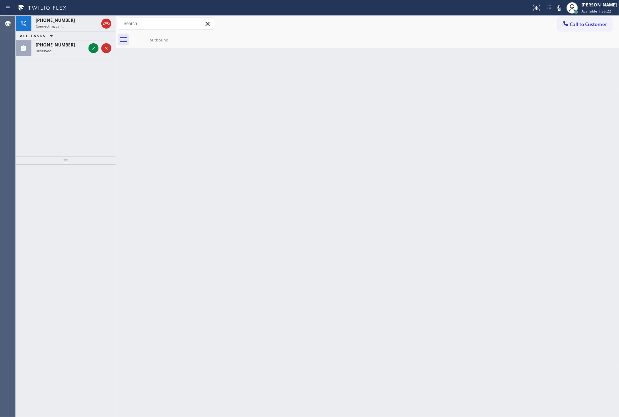
click at [61, 112] on div "+12133362328 Connecting call… ALL TASKS ALL TASKS ACTIVE TASKS TASKS IN WRAP UP…" at bounding box center [66, 86] width 100 height 140
click at [63, 111] on div "+12133362328 Connecting call… ALL TASKS ALL TASKS ACTIVE TASKS TASKS IN WRAP UP…" at bounding box center [66, 86] width 100 height 140
drag, startPoint x: 151, startPoint y: 92, endPoint x: 165, endPoint y: 93, distance: 14.3
click at [116, 94] on div at bounding box center [116, 216] width 0 height 401
drag, startPoint x: 105, startPoint y: 110, endPoint x: 151, endPoint y: 61, distance: 67.4
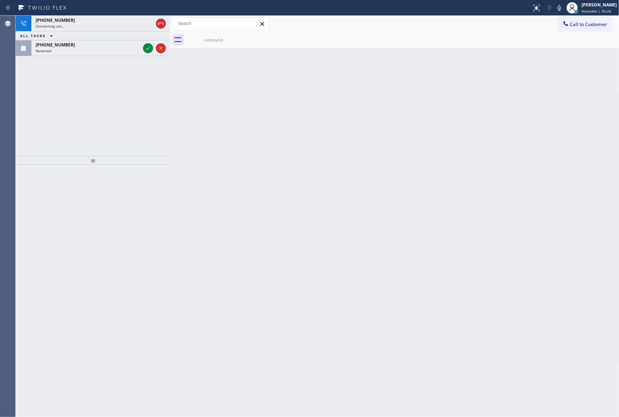
click at [124, 104] on div "+12133362328 Connecting call… ALL TASKS ALL TASKS ACTIVE TASKS TASKS IN WRAP UP…" at bounding box center [93, 86] width 155 height 140
click at [148, 47] on icon at bounding box center [148, 48] width 9 height 9
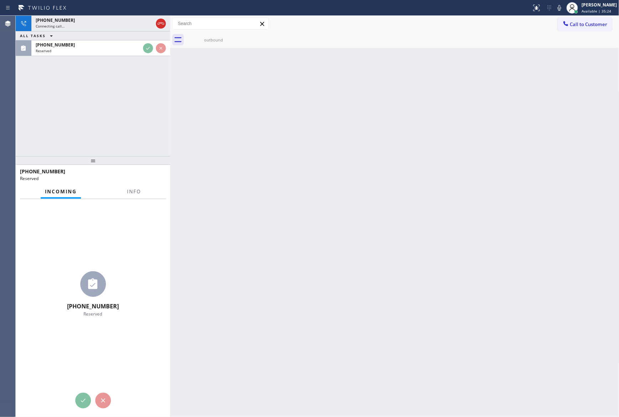
click at [126, 110] on div "+12133362328 Connecting call… ALL TASKS ALL TASKS ACTIVE TASKS TASKS IN WRAP UP…" at bounding box center [93, 86] width 155 height 140
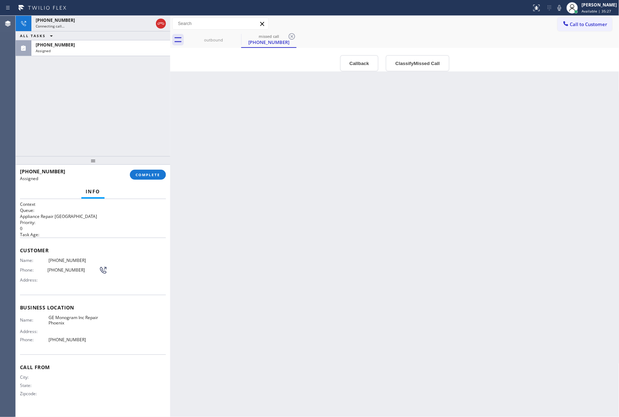
drag, startPoint x: 112, startPoint y: 331, endPoint x: 126, endPoint y: 332, distance: 14.0
click at [116, 333] on div "Name: GE Monogram Inc Repair Phoenix Address: Phone: (602) 755-6398" at bounding box center [93, 330] width 146 height 31
click at [347, 207] on div "Back to Dashboard Change Sender ID Customers Technicians Select a contact Outbo…" at bounding box center [394, 216] width 449 height 401
click at [126, 24] on div "Connecting call…" at bounding box center [94, 26] width 117 height 5
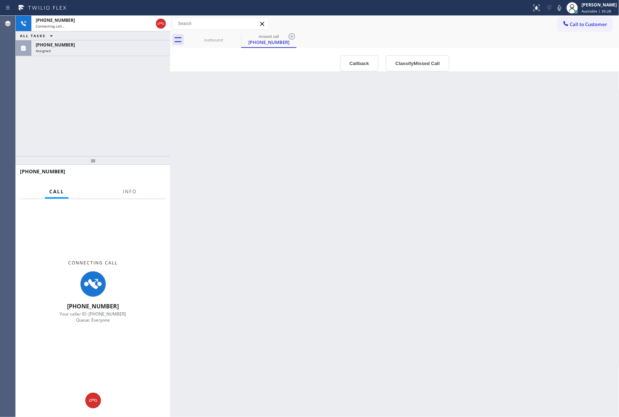
click at [102, 119] on div "+12133362328 Connecting call… ALL TASKS ALL TASKS ACTIVE TASKS TASKS IN WRAP UP…" at bounding box center [93, 86] width 155 height 140
click at [108, 108] on div "+12133362328 Connecting call… ALL TASKS ALL TASKS ACTIVE TASKS TASKS IN WRAP UP…" at bounding box center [93, 86] width 155 height 140
click at [108, 107] on div "+12133362328 Connecting call… ALL TASKS ALL TASKS ACTIVE TASKS TASKS IN WRAP UP…" at bounding box center [93, 86] width 155 height 140
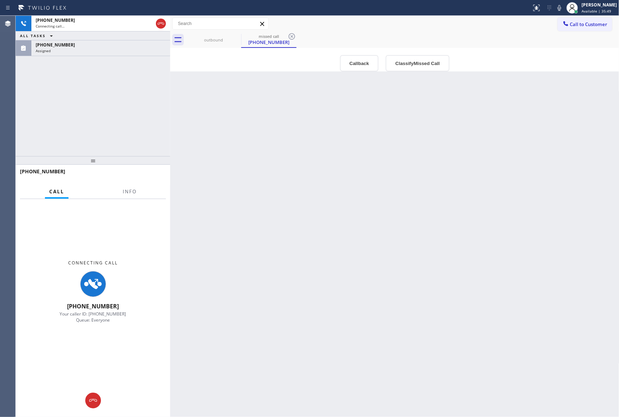
click at [110, 106] on div "+12133362328 Connecting call… ALL TASKS ALL TASKS ACTIVE TASKS TASKS IN WRAP UP…" at bounding box center [93, 86] width 155 height 140
drag, startPoint x: 64, startPoint y: 106, endPoint x: 154, endPoint y: 74, distance: 95.5
click at [118, 96] on div "+12133362328 Connecting call… ALL TASKS ALL TASKS ACTIVE TASKS TASKS IN WRAP UP…" at bounding box center [93, 86] width 155 height 140
drag, startPoint x: 161, startPoint y: 26, endPoint x: 142, endPoint y: 104, distance: 80.5
click at [161, 26] on icon at bounding box center [161, 23] width 9 height 9
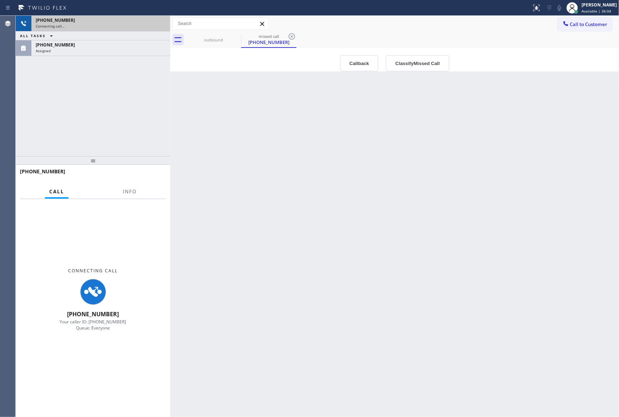
click at [142, 106] on div "+12133362328 Connecting call… ALL TASKS ALL TASKS ACTIVE TASKS TASKS IN WRAP UP…" at bounding box center [93, 86] width 155 height 140
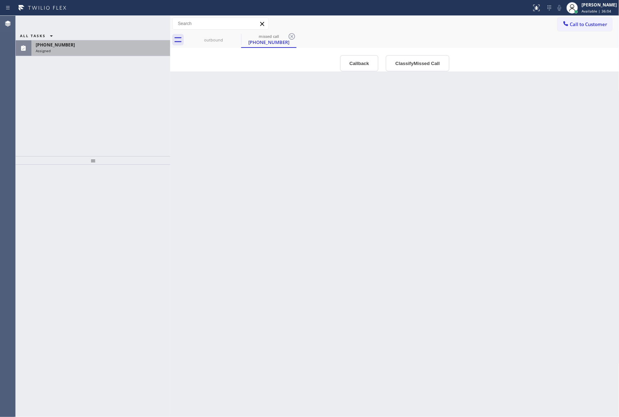
click at [117, 46] on div "(602) 486-5964 Assigned" at bounding box center [99, 48] width 136 height 16
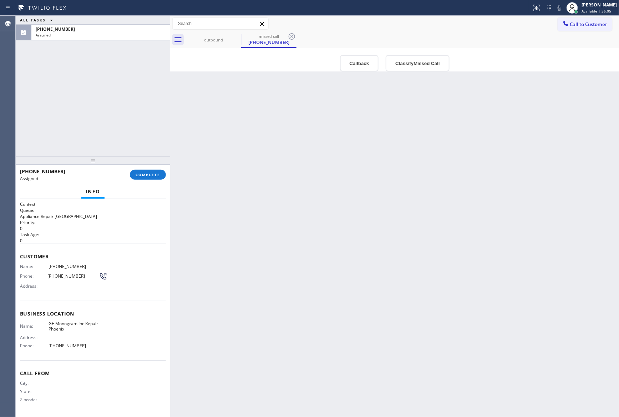
click at [104, 130] on div "ALL TASKS ALL TASKS ACTIVE TASKS TASKS IN WRAP UP (602) 486-5964 Assigned" at bounding box center [93, 86] width 155 height 140
click at [106, 131] on div "ALL TASKS ALL TASKS ACTIVE TASKS TASKS IN WRAP UP (602) 486-5964 Assigned" at bounding box center [93, 86] width 155 height 140
drag, startPoint x: 105, startPoint y: 108, endPoint x: 144, endPoint y: 122, distance: 41.4
click at [129, 114] on div "ALL TASKS ALL TASKS ACTIVE TASKS TASKS IN WRAP UP (602) 486-5964 Assigned" at bounding box center [93, 86] width 155 height 140
click at [146, 175] on span "COMPLETE" at bounding box center [148, 174] width 25 height 5
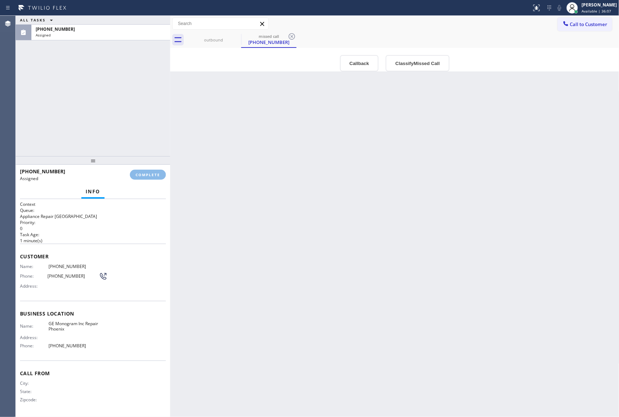
click at [136, 106] on div "ALL TASKS ALL TASKS ACTIVE TASKS TASKS IN WRAP UP (602) 486-5964 Assigned" at bounding box center [93, 86] width 155 height 140
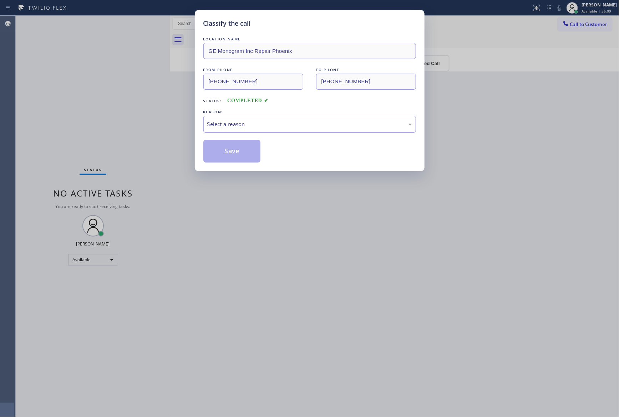
click at [225, 129] on div "Select a reason" at bounding box center [309, 124] width 213 height 17
click at [223, 152] on button "Save" at bounding box center [231, 151] width 57 height 23
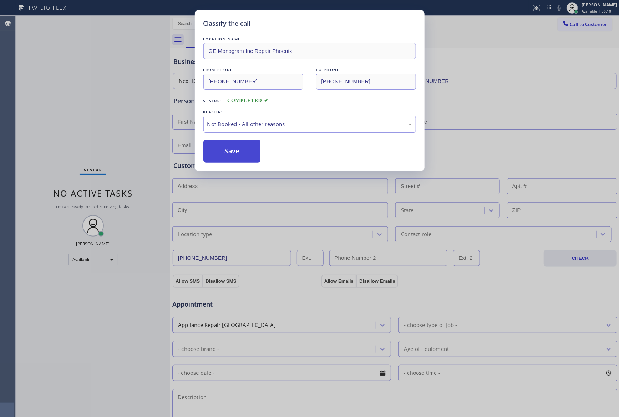
click at [223, 152] on button "Save" at bounding box center [231, 151] width 57 height 23
drag, startPoint x: 52, startPoint y: 77, endPoint x: 52, endPoint y: 82, distance: 5.0
click at [52, 78] on div "Classify the call LOCATION NAME GE Monogram Inc Repair Phoenix FROM PHONE (602)…" at bounding box center [309, 208] width 619 height 417
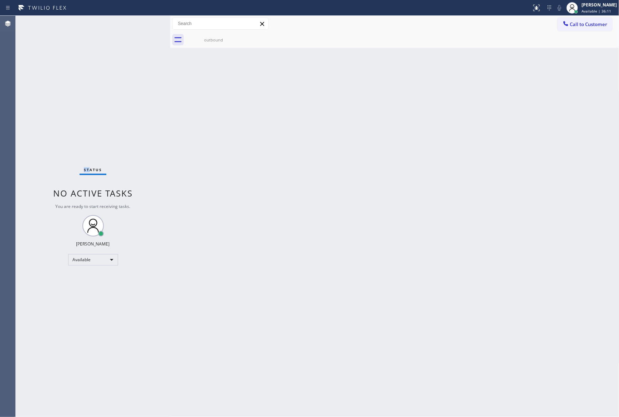
drag, startPoint x: 67, startPoint y: 88, endPoint x: 149, endPoint y: 86, distance: 82.5
click at [126, 91] on div "Status No active tasks You are ready to start receiving tasks. [PERSON_NAME] Av…" at bounding box center [93, 216] width 155 height 401
click at [219, 43] on div "outbound" at bounding box center [214, 40] width 54 height 16
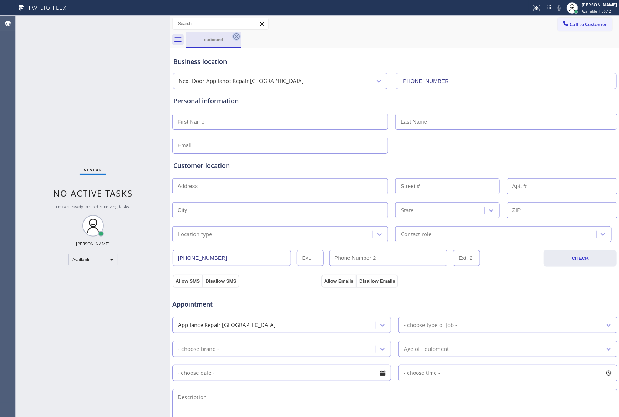
click at [238, 32] on icon at bounding box center [236, 36] width 9 height 9
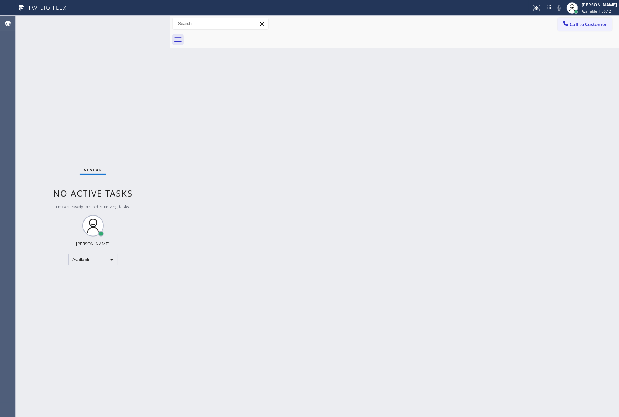
click at [63, 89] on div "Status No active tasks You are ready to start receiving tasks. [PERSON_NAME] Av…" at bounding box center [93, 216] width 155 height 401
drag, startPoint x: 226, startPoint y: 100, endPoint x: 433, endPoint y: 1, distance: 229.3
click at [230, 100] on div "Back to Dashboard Change Sender ID Customers Technicians Select a contact Outbo…" at bounding box center [394, 216] width 449 height 401
click at [375, 165] on div "Back to Dashboard Change Sender ID Customers Technicians Select a contact Outbo…" at bounding box center [394, 216] width 449 height 401
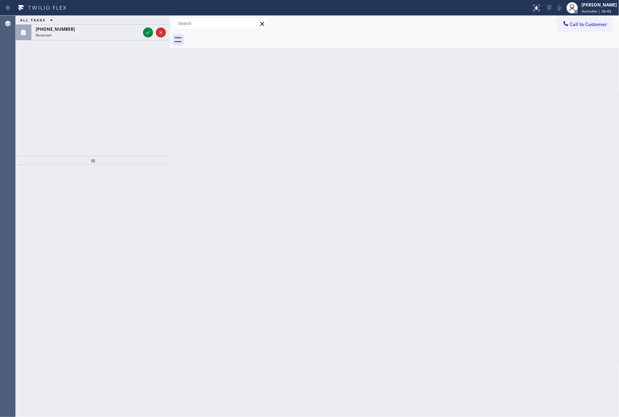
drag, startPoint x: 80, startPoint y: 91, endPoint x: 101, endPoint y: 65, distance: 34.0
click at [87, 87] on div "ALL TASKS ALL TASKS ACTIVE TASKS TASKS IN WRAP UP (818) 272-0642 Reserved" at bounding box center [93, 86] width 155 height 140
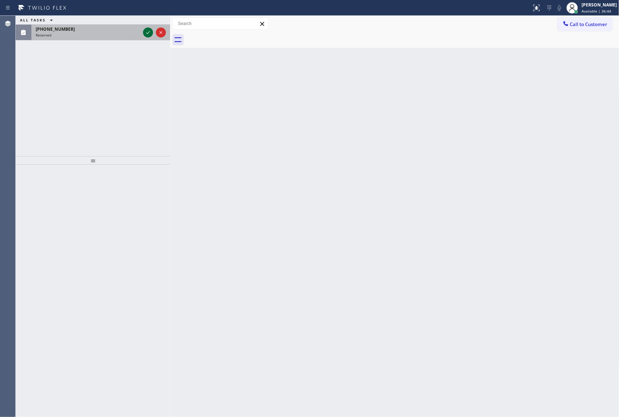
click at [145, 30] on icon at bounding box center [148, 32] width 9 height 9
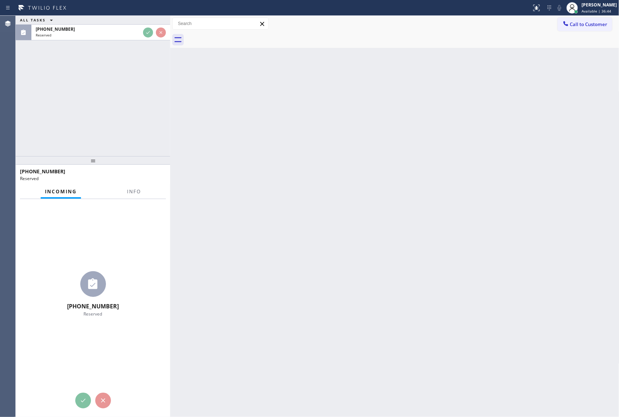
click at [145, 106] on div "ALL TASKS ALL TASKS ACTIVE TASKS TASKS IN WRAP UP (818) 272-0642 Reserved" at bounding box center [93, 86] width 155 height 140
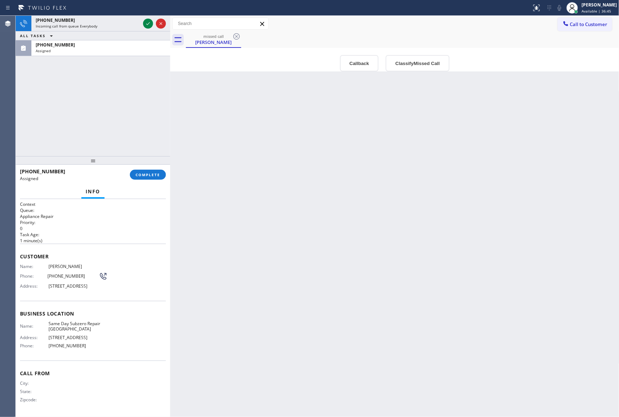
click at [137, 107] on div "+12029045013 Incoming call from queue Everybody ALL TASKS ALL TASKS ACTIVE TASK…" at bounding box center [93, 86] width 155 height 140
click at [139, 91] on div "+12029045013 Incoming call from queue Everybody ALL TASKS ALL TASKS ACTIVE TASK…" at bounding box center [93, 86] width 155 height 140
click at [139, 101] on div "+12029045013 Incoming call from queue Everybody ALL TASKS ALL TASKS ACTIVE TASK…" at bounding box center [93, 86] width 155 height 140
click at [419, 64] on button "Classify Missed Call" at bounding box center [418, 63] width 64 height 16
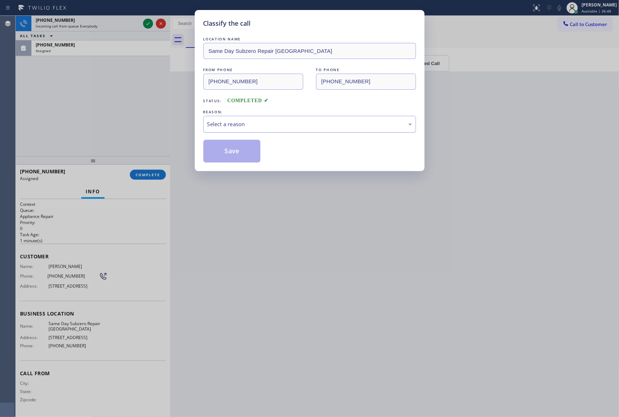
drag, startPoint x: 286, startPoint y: 121, endPoint x: 279, endPoint y: 129, distance: 10.6
click at [285, 123] on div "Select a reason" at bounding box center [309, 124] width 205 height 8
click at [236, 149] on button "Save" at bounding box center [231, 151] width 57 height 23
click at [102, 104] on div "Classify the call LOCATION NAME Same Day Subzero Repair Redondo Beach FROM PHON…" at bounding box center [309, 208] width 619 height 417
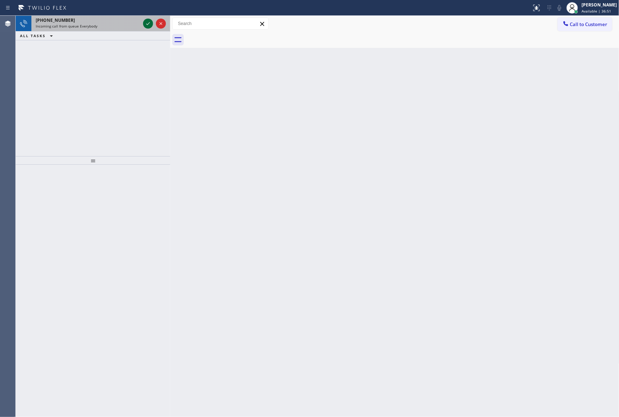
click at [150, 23] on icon at bounding box center [148, 23] width 9 height 9
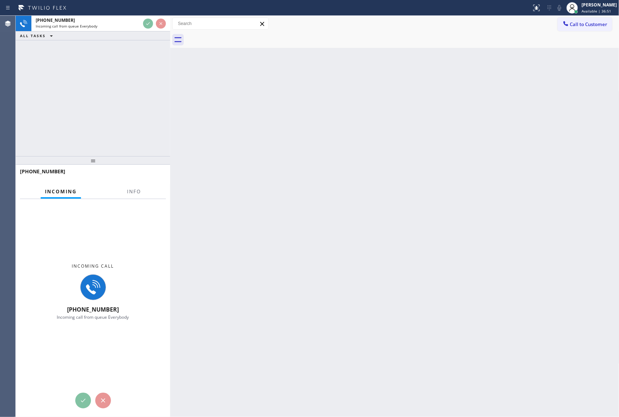
click at [135, 110] on div "+12029045013 Incoming call from queue Everybody ALL TASKS ALL TASKS ACTIVE TASK…" at bounding box center [93, 86] width 155 height 140
click at [135, 109] on div "+12029045013 Incoming call from queue Everybody ALL TASKS ALL TASKS ACTIVE TASK…" at bounding box center [93, 86] width 155 height 140
click at [135, 108] on div "+12029045013 Incoming call from queue Everybody ALL TASKS ALL TASKS ACTIVE TASK…" at bounding box center [93, 86] width 155 height 140
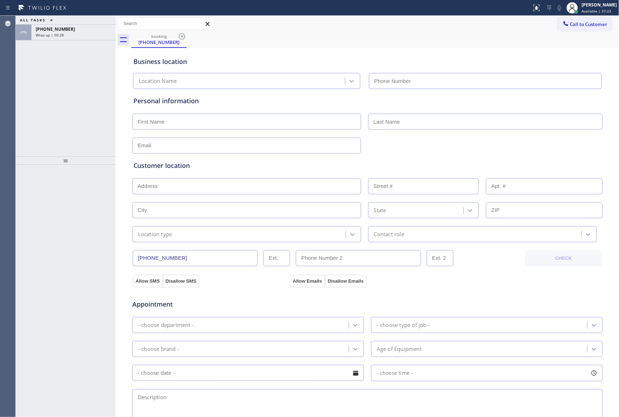
drag, startPoint x: 40, startPoint y: 94, endPoint x: 45, endPoint y: 89, distance: 7.4
click at [45, 89] on div "ALL TASKS ALL TASKS ACTIVE TASKS TASKS IN WRAP UP +12029045013 Wrap up | 00:28" at bounding box center [66, 86] width 100 height 140
click at [78, 27] on div "+12029045013" at bounding box center [74, 29] width 76 height 6
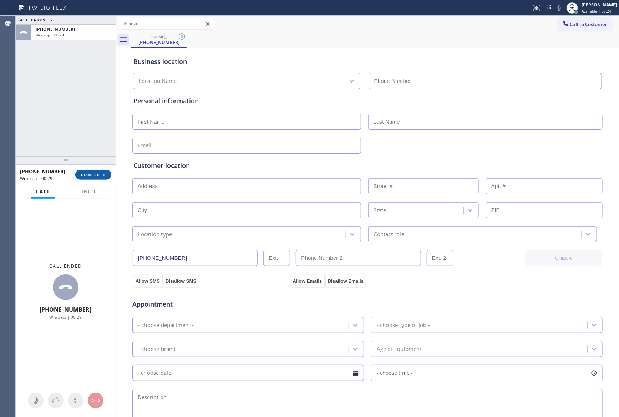
click at [97, 173] on span "COMPLETE" at bounding box center [93, 174] width 25 height 5
click at [88, 111] on div "ALL TASKS ALL TASKS ACTIVE TASKS TASKS IN WRAP UP +12029045013 Wrap up | 00:29" at bounding box center [66, 86] width 100 height 140
click at [88, 111] on div "ALL TASKS ALL TASKS ACTIVE TASKS TASKS IN WRAP UP +12029045013 Wrap up | 00:30" at bounding box center [66, 86] width 100 height 140
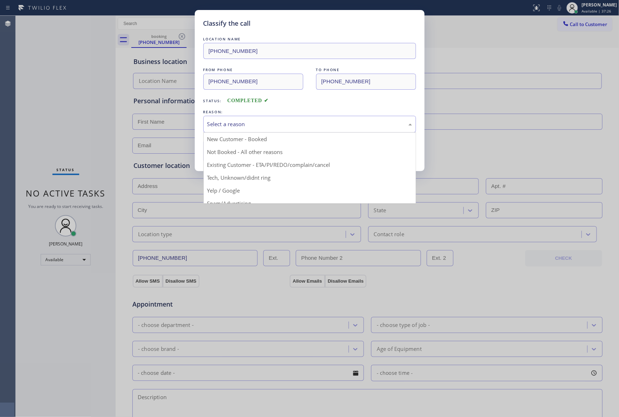
click at [255, 128] on div "Select a reason" at bounding box center [309, 124] width 205 height 8
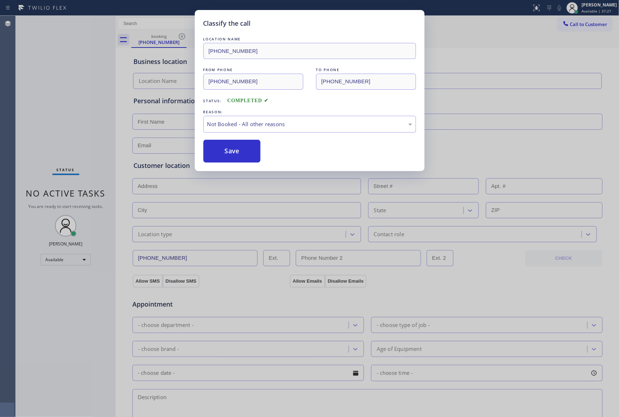
click at [245, 152] on button "Save" at bounding box center [231, 151] width 57 height 23
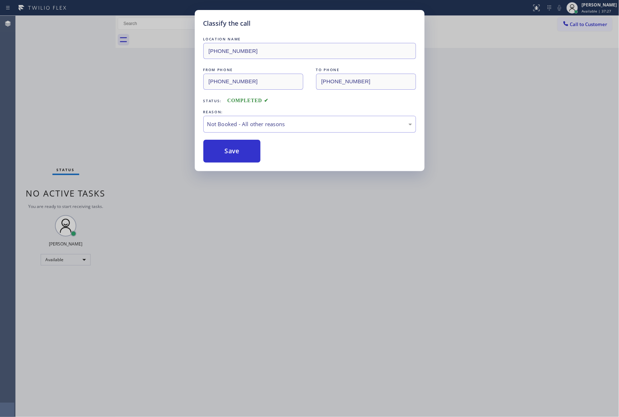
click at [91, 91] on div "Classify the call LOCATION NAME (408) 669-3338 FROM PHONE (202) 904-5013 TO PHO…" at bounding box center [309, 208] width 619 height 417
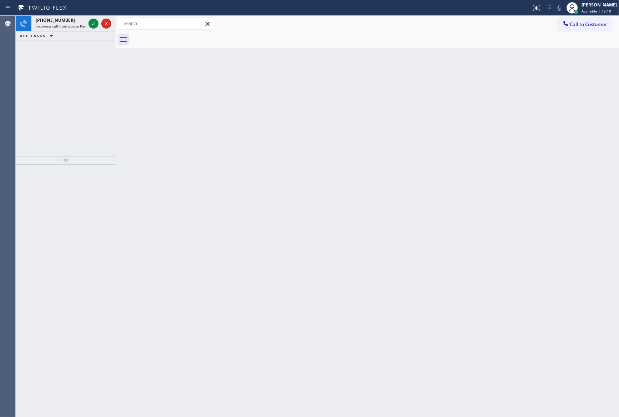
drag, startPoint x: 96, startPoint y: 90, endPoint x: 242, endPoint y: 211, distance: 190.1
click at [96, 91] on div "+17033078668 Incoming call from queue Paid Ads Calls ALL TASKS ALL TASKS ACTIVE…" at bounding box center [66, 86] width 100 height 140
drag, startPoint x: 295, startPoint y: 151, endPoint x: 308, endPoint y: 150, distance: 13.3
click at [308, 150] on div "Back to Dashboard Change Sender ID Customers Technicians Select a contact Outbo…" at bounding box center [368, 216] width 504 height 401
drag, startPoint x: 114, startPoint y: 66, endPoint x: 169, endPoint y: 74, distance: 55.5
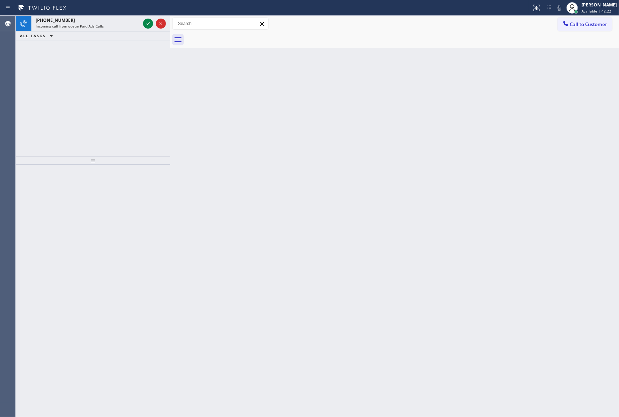
click at [170, 74] on div at bounding box center [170, 216] width 0 height 401
click at [101, 89] on div "+17033078668 Incoming call from queue Paid Ads Calls ALL TASKS ALL TASKS ACTIVE…" at bounding box center [93, 86] width 155 height 140
click at [150, 25] on icon at bounding box center [148, 23] width 9 height 9
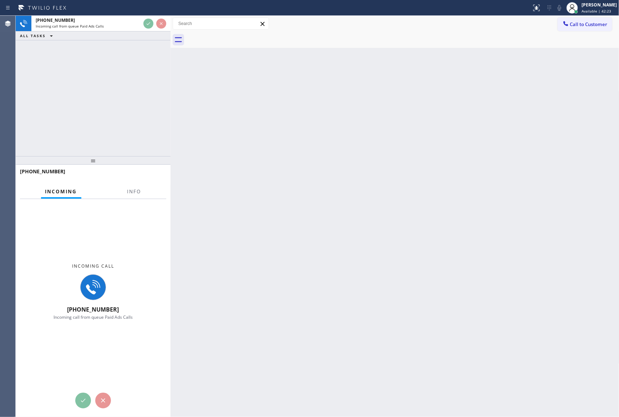
click at [138, 88] on div "+17033078668 Incoming call from queue Paid Ads Calls ALL TASKS ALL TASKS ACTIVE…" at bounding box center [93, 86] width 155 height 140
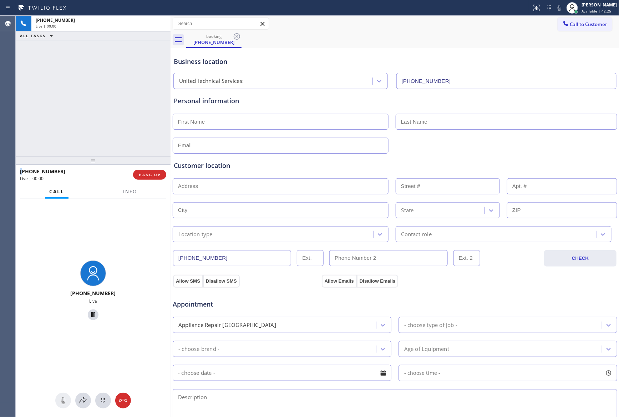
type input "(518) 363-7102"
drag, startPoint x: 106, startPoint y: 98, endPoint x: 158, endPoint y: 182, distance: 99.2
click at [121, 115] on div "+17033078668 Live | 00:00 ALL TASKS ALL TASKS ACTIVE TASKS TASKS IN WRAP UP" at bounding box center [93, 86] width 155 height 140
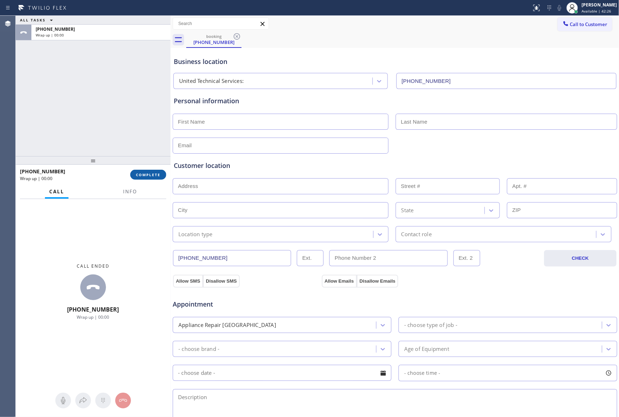
click at [157, 172] on span "COMPLETE" at bounding box center [148, 174] width 25 height 5
click at [137, 93] on div "ALL TASKS ALL TASKS ACTIVE TASKS TASKS IN WRAP UP +17033078668 Wrap up | 00:00" at bounding box center [93, 86] width 155 height 140
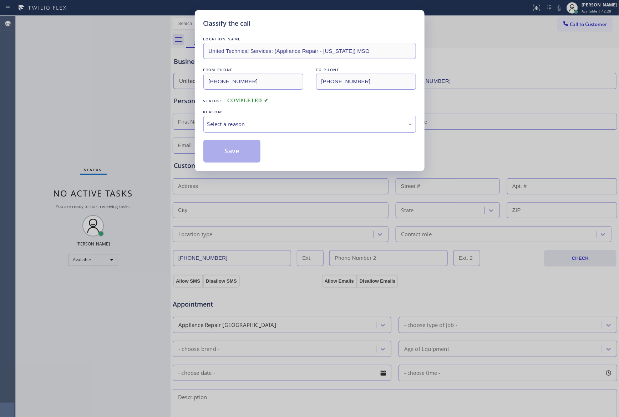
click at [240, 122] on div "Select a reason" at bounding box center [309, 124] width 205 height 8
click at [234, 154] on button "Save" at bounding box center [231, 151] width 57 height 23
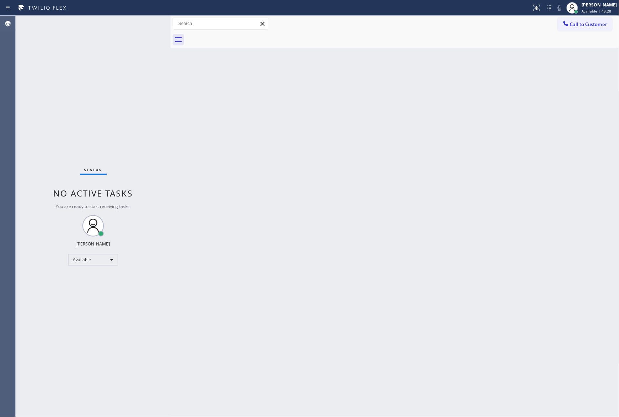
drag, startPoint x: 250, startPoint y: 162, endPoint x: 360, endPoint y: 270, distance: 154.5
click at [256, 168] on div "Back to Dashboard Change Sender ID Customers Technicians Select a contact Outbo…" at bounding box center [395, 216] width 449 height 401
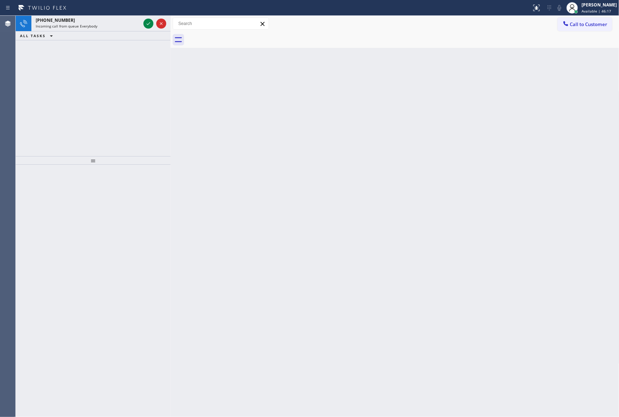
click at [58, 85] on div "+18005921160 Incoming call from queue Everybody ALL TASKS ALL TASKS ACTIVE TASK…" at bounding box center [93, 86] width 155 height 140
click at [404, 160] on div "Back to Dashboard Change Sender ID Customers Technicians Select a contact Outbo…" at bounding box center [395, 216] width 449 height 401
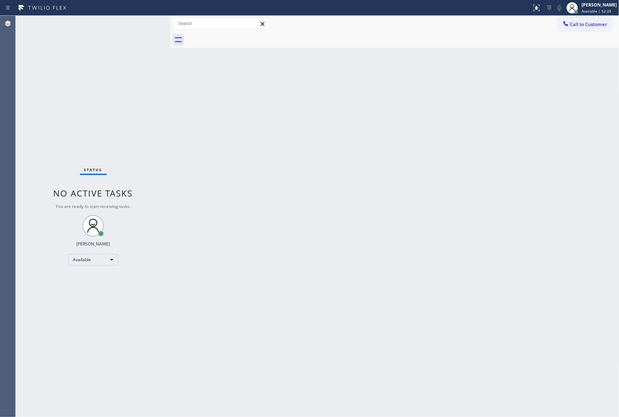
click at [212, 197] on div "Back to Dashboard Change Sender ID Customers Technicians Select a contact Outbo…" at bounding box center [395, 216] width 449 height 401
click at [243, 231] on div "Back to Dashboard Change Sender ID Customers Technicians Select a contact Outbo…" at bounding box center [395, 216] width 449 height 401
click at [244, 226] on div "Back to Dashboard Change Sender ID Customers Technicians Select a contact Outbo…" at bounding box center [395, 216] width 449 height 401
drag, startPoint x: 412, startPoint y: 206, endPoint x: 478, endPoint y: 161, distance: 80.2
click at [423, 206] on div "Back to Dashboard Change Sender ID Customers Technicians Select a contact Outbo…" at bounding box center [395, 216] width 449 height 401
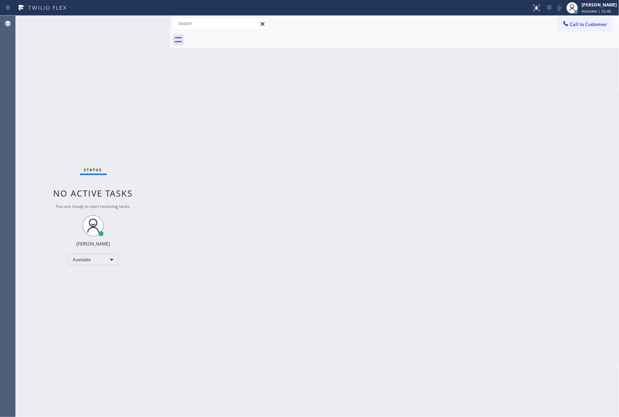
click at [474, 216] on div "Back to Dashboard Change Sender ID Customers Technicians Select a contact Outbo…" at bounding box center [395, 216] width 449 height 401
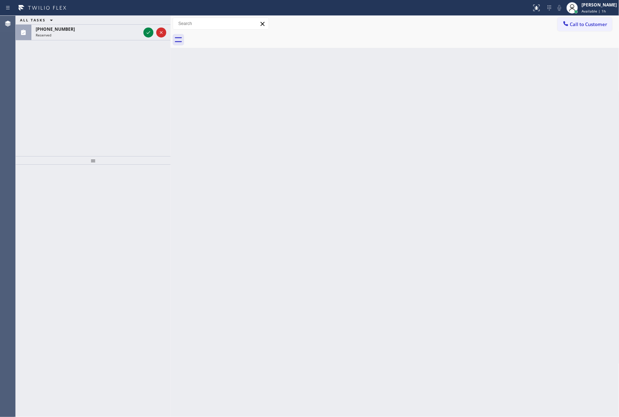
click at [135, 101] on div "ALL TASKS ALL TASKS ACTIVE TASKS TASKS IN WRAP UP (754) 341-0185 Reserved" at bounding box center [93, 86] width 155 height 140
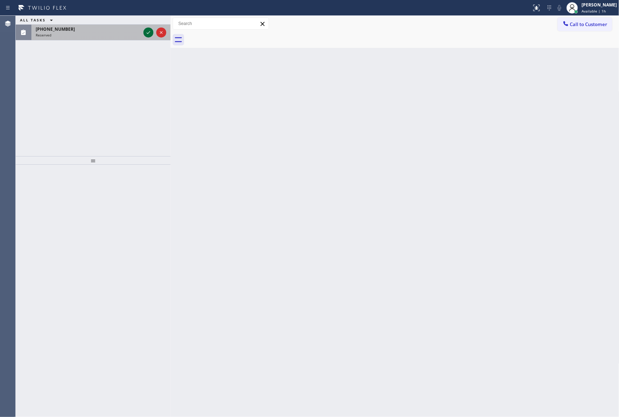
click at [145, 34] on icon at bounding box center [148, 32] width 9 height 9
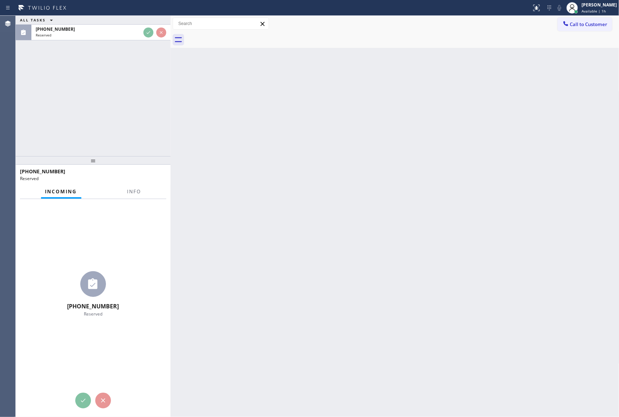
click at [135, 112] on div "ALL TASKS ALL TASKS ACTIVE TASKS TASKS IN WRAP UP (754) 341-0185 Reserved" at bounding box center [93, 86] width 155 height 140
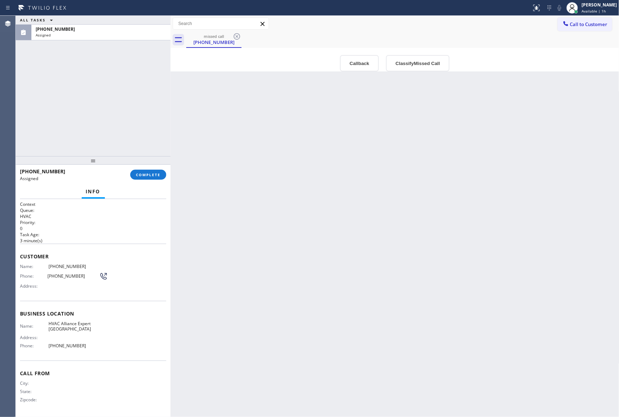
drag, startPoint x: 148, startPoint y: 118, endPoint x: 166, endPoint y: 119, distance: 18.6
click at [160, 119] on div "ALL TASKS ALL TASKS ACTIVE TASKS TASKS IN WRAP UP (754) 341-0185 Assigned" at bounding box center [93, 86] width 155 height 140
click at [353, 149] on div "Back to Dashboard Change Sender ID Customers Technicians Select a contact Outbo…" at bounding box center [395, 216] width 449 height 401
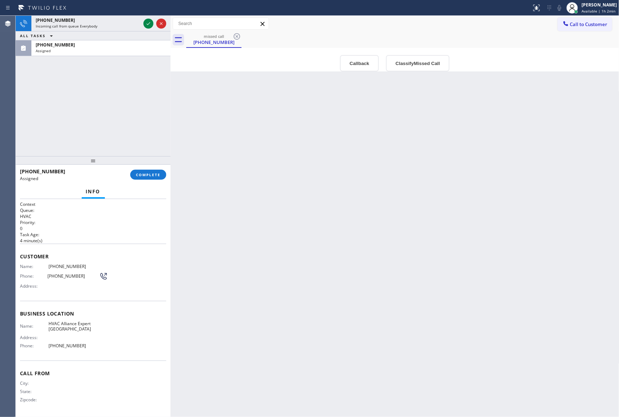
click at [110, 189] on div "Info" at bounding box center [93, 192] width 146 height 14
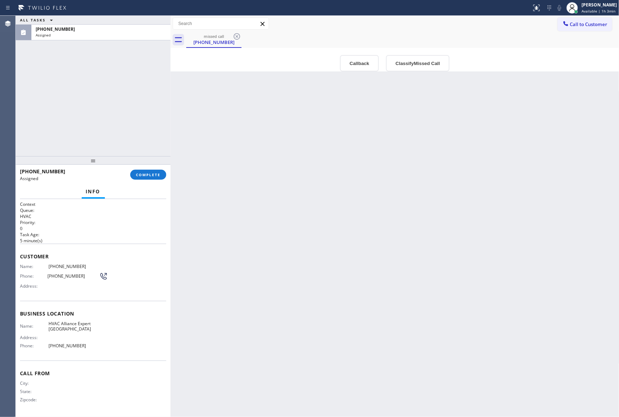
click at [334, 244] on div "Back to Dashboard Change Sender ID Customers Technicians Select a contact Outbo…" at bounding box center [395, 216] width 449 height 401
click at [147, 173] on span "COMPLETE" at bounding box center [148, 174] width 25 height 5
click at [116, 89] on div "ALL TASKS ALL TASKS ACTIVE TASKS TASKS IN WRAP UP (754) 341-0185 Assigned" at bounding box center [93, 86] width 155 height 140
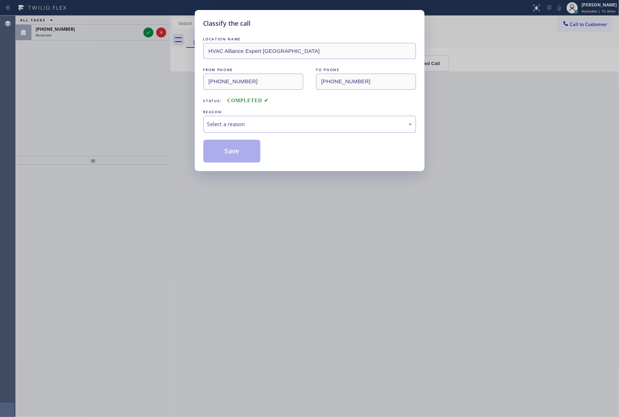
click at [240, 125] on div "Select a reason" at bounding box center [309, 124] width 205 height 8
click at [231, 150] on button "Save" at bounding box center [231, 151] width 57 height 23
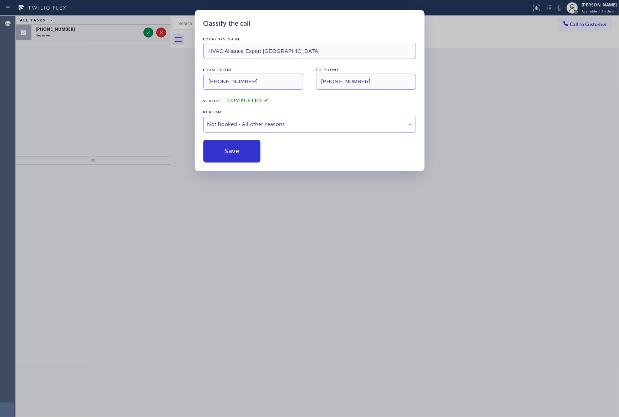
click at [231, 150] on button "Save" at bounding box center [231, 151] width 57 height 23
click at [132, 117] on div "Classify the call LOCATION NAME HVAC Alliance Expert Three Lakes FROM PHONE (75…" at bounding box center [309, 208] width 619 height 417
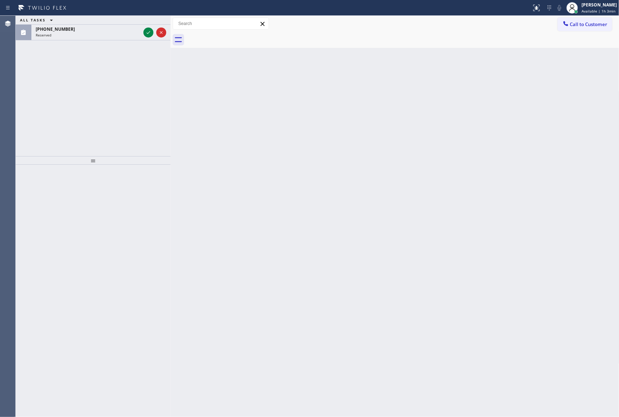
click at [132, 117] on div "ALL TASKS ALL TASKS ACTIVE TASKS TASKS IN WRAP UP (949) 439-3774 Reserved" at bounding box center [93, 86] width 155 height 140
click at [135, 116] on div "ALL TASKS ALL TASKS ACTIVE TASKS TASKS IN WRAP UP (949) 439-3774 Reserved" at bounding box center [93, 86] width 155 height 140
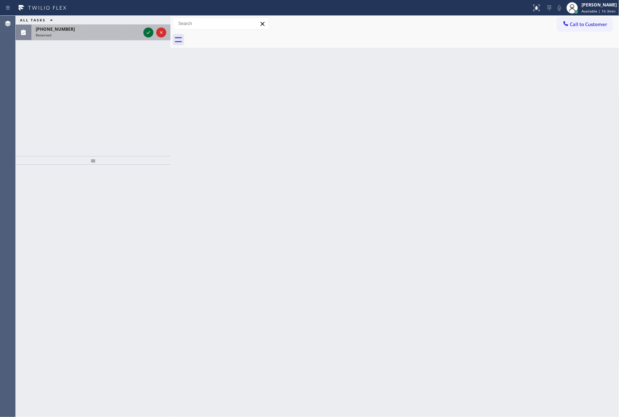
click at [150, 33] on icon at bounding box center [148, 32] width 9 height 9
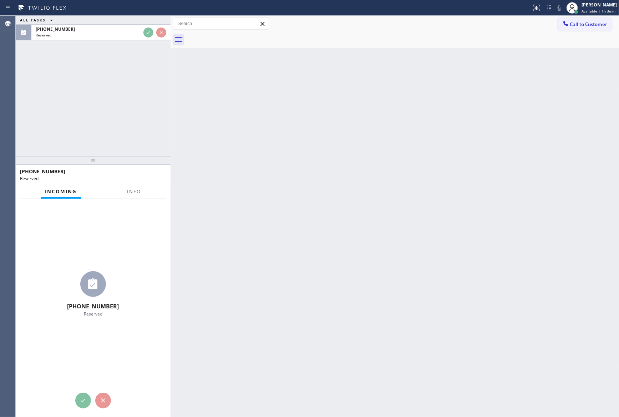
click at [138, 116] on div "ALL TASKS ALL TASKS ACTIVE TASKS TASKS IN WRAP UP (949) 439-3774 Reserved" at bounding box center [93, 86] width 155 height 140
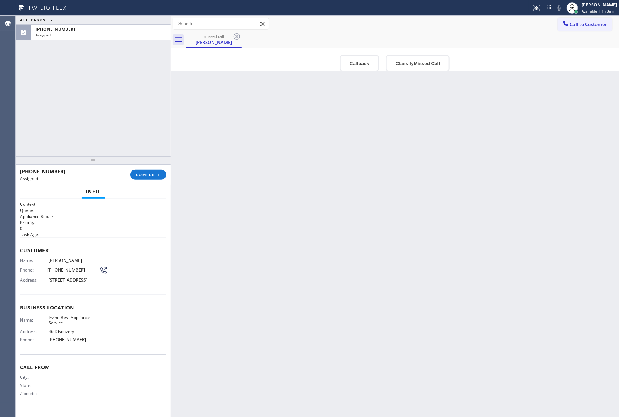
click at [138, 116] on div "ALL TASKS ALL TASKS ACTIVE TASKS TASKS IN WRAP UP (949) 439-3774 Assigned" at bounding box center [93, 86] width 155 height 140
click at [340, 210] on div "Back to Dashboard Change Sender ID Customers Technicians Select a contact Outbo…" at bounding box center [395, 216] width 449 height 401
click at [338, 213] on div "Back to Dashboard Change Sender ID Customers Technicians Select a contact Outbo…" at bounding box center [395, 216] width 449 height 401
click at [223, 230] on div "Back to Dashboard Change Sender ID Customers Technicians Select a contact Outbo…" at bounding box center [395, 216] width 449 height 401
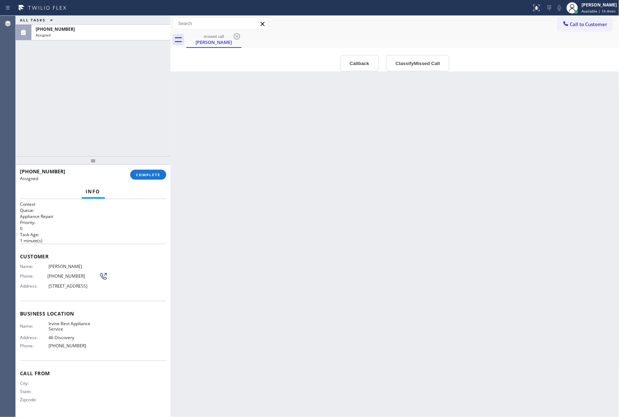
drag, startPoint x: 284, startPoint y: 241, endPoint x: 388, endPoint y: 56, distance: 212.2
click at [292, 235] on div "Back to Dashboard Change Sender ID Customers Technicians Select a contact Outbo…" at bounding box center [395, 216] width 449 height 401
click at [361, 63] on button "Callback" at bounding box center [359, 63] width 39 height 16
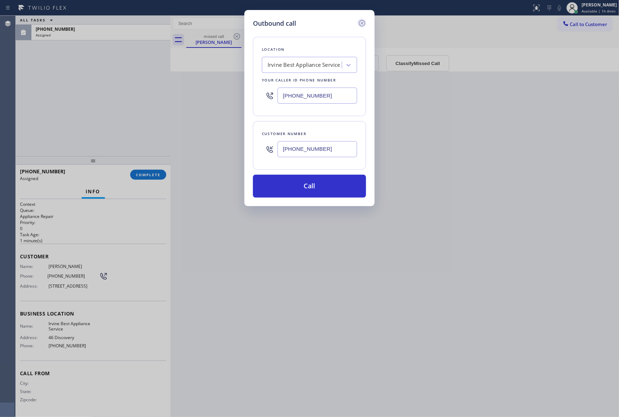
click at [363, 23] on icon at bounding box center [362, 23] width 9 height 9
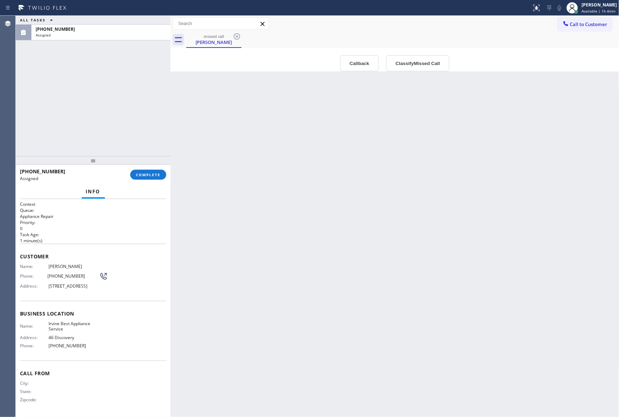
drag, startPoint x: 200, startPoint y: 164, endPoint x: 206, endPoint y: 184, distance: 21.0
click at [205, 171] on div "Back to Dashboard Change Sender ID Customers Technicians Select a contact Outbo…" at bounding box center [395, 216] width 449 height 401
click at [149, 178] on button "COMPLETE" at bounding box center [148, 175] width 36 height 10
click at [134, 91] on div "ALL TASKS ALL TASKS ACTIVE TASKS TASKS IN WRAP UP (949) 439-3774 Assigned" at bounding box center [93, 86] width 155 height 140
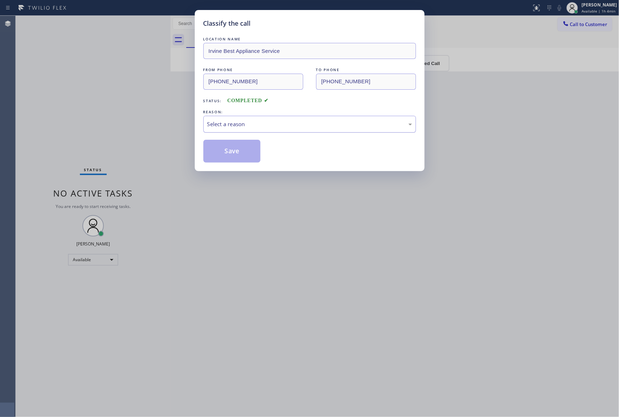
drag, startPoint x: 248, startPoint y: 118, endPoint x: 241, endPoint y: 130, distance: 13.8
click at [248, 118] on div "Select a reason" at bounding box center [309, 124] width 213 height 17
click at [220, 152] on button "Save" at bounding box center [231, 151] width 57 height 23
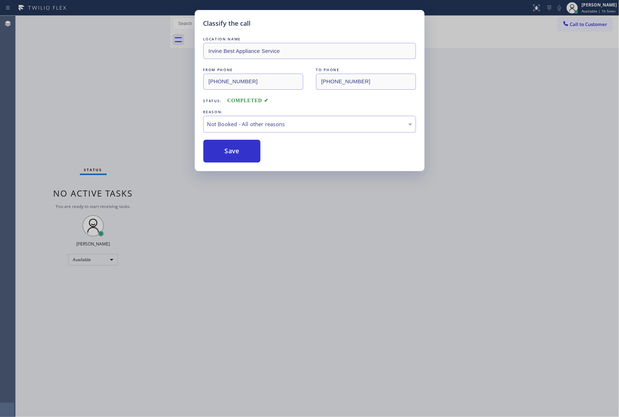
click at [220, 152] on button "Save" at bounding box center [231, 151] width 57 height 23
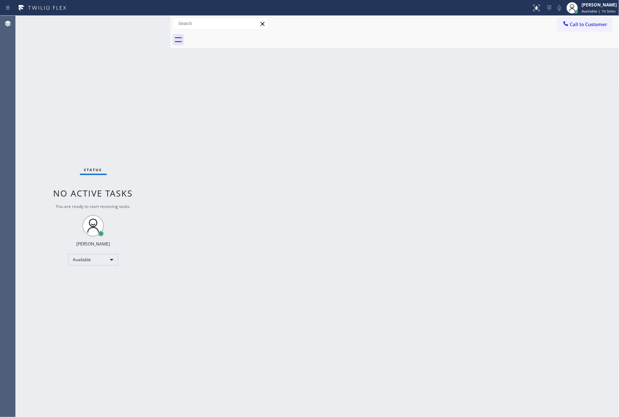
click at [262, 178] on div "Back to Dashboard Change Sender ID Customers Technicians Select a contact Outbo…" at bounding box center [395, 216] width 449 height 401
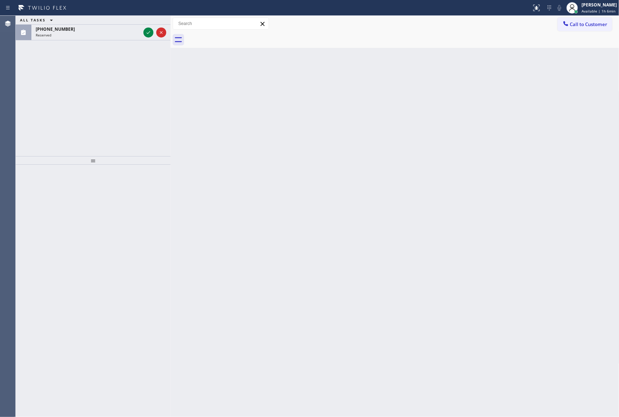
click at [115, 95] on div "ALL TASKS ALL TASKS ACTIVE TASKS TASKS IN WRAP UP (832) 782-2858 Reserved" at bounding box center [93, 86] width 155 height 140
click at [286, 224] on div "Back to Dashboard Change Sender ID Customers Technicians Select a contact Outbo…" at bounding box center [395, 216] width 449 height 401
click at [136, 78] on div "ALL TASKS ALL TASKS ACTIVE TASKS TASKS IN WRAP UP (832) 782-2858 Reserved" at bounding box center [93, 86] width 155 height 140
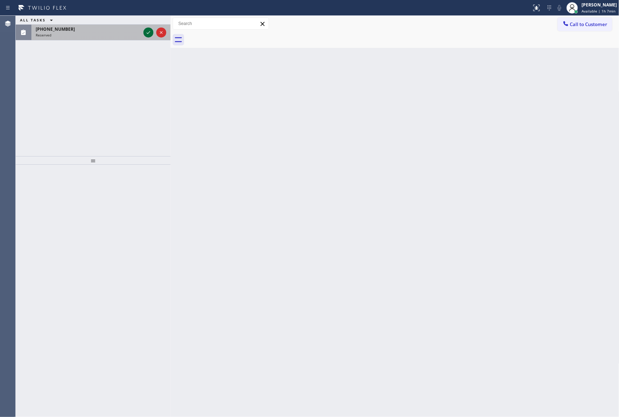
click at [147, 34] on icon at bounding box center [148, 32] width 9 height 9
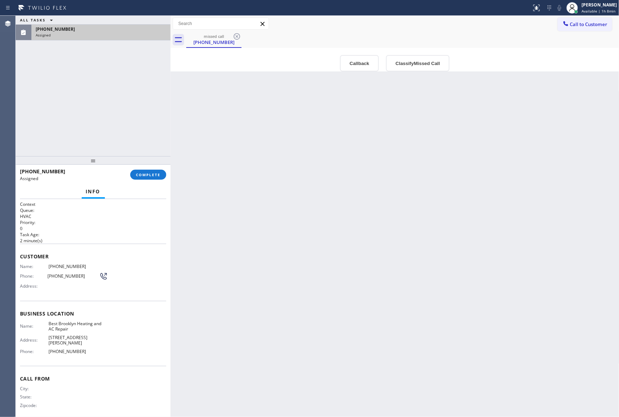
click at [258, 193] on div "Back to Dashboard Change Sender ID Customers Technicians Select a contact Outbo…" at bounding box center [395, 216] width 449 height 401
drag, startPoint x: 232, startPoint y: 215, endPoint x: 387, endPoint y: 59, distance: 220.4
click at [261, 205] on div "Back to Dashboard Change Sender ID Customers Technicians Select a contact Outbo…" at bounding box center [395, 216] width 449 height 401
click at [361, 62] on button "Callback" at bounding box center [359, 63] width 39 height 16
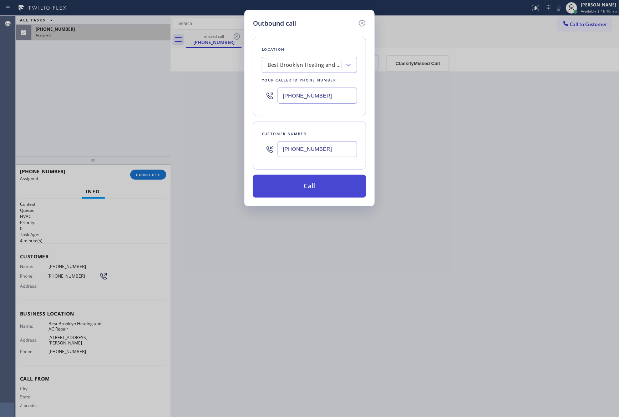
click at [297, 185] on button "Call" at bounding box center [309, 186] width 113 height 23
click at [158, 130] on div "Outbound call Location Best Brooklyn Heating and AC Repair Your caller id phone…" at bounding box center [309, 208] width 619 height 417
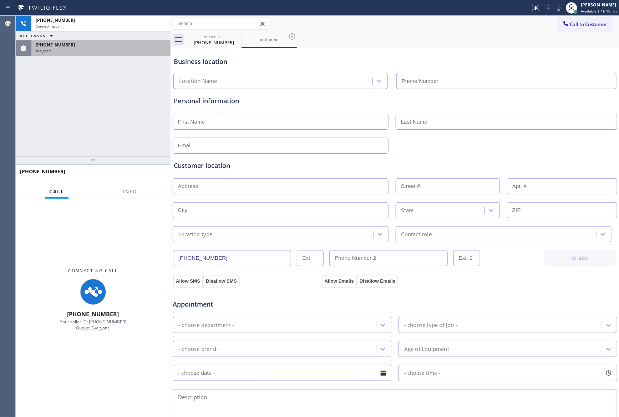
type input "(347) 407-9102"
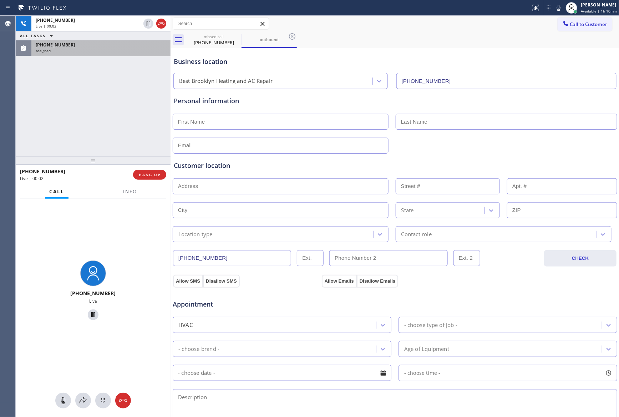
click at [90, 86] on div "+18327822858 Live | 00:02 ALL TASKS ALL TASKS ACTIVE TASKS TASKS IN WRAP UP (83…" at bounding box center [93, 86] width 155 height 140
click at [133, 116] on div "+18327822858 Live | 00:09 ALL TASKS ALL TASKS ACTIVE TASKS TASKS IN WRAP UP (83…" at bounding box center [93, 86] width 155 height 140
click at [135, 52] on div "Assigned" at bounding box center [101, 50] width 131 height 5
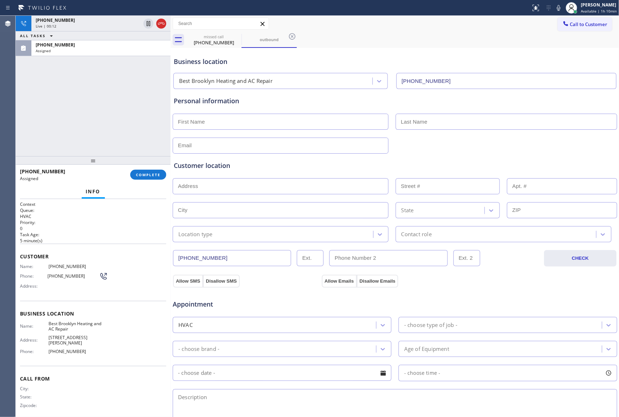
drag, startPoint x: 123, startPoint y: 95, endPoint x: 262, endPoint y: 47, distance: 147.1
click at [131, 95] on div "+18327822858 Live | 00:12 ALL TASKS ALL TASKS ACTIVE TASKS TASKS IN WRAP UP (83…" at bounding box center [93, 86] width 155 height 140
click at [277, 39] on div "outbound" at bounding box center [269, 39] width 54 height 5
click at [213, 37] on div "missed call" at bounding box center [214, 36] width 54 height 5
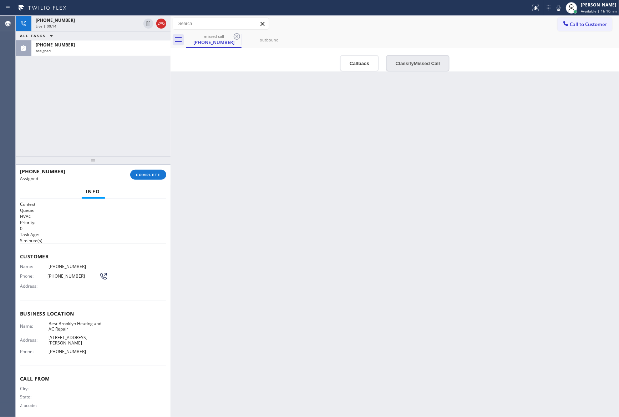
click at [419, 64] on button "Classify Missed Call" at bounding box center [418, 63] width 64 height 16
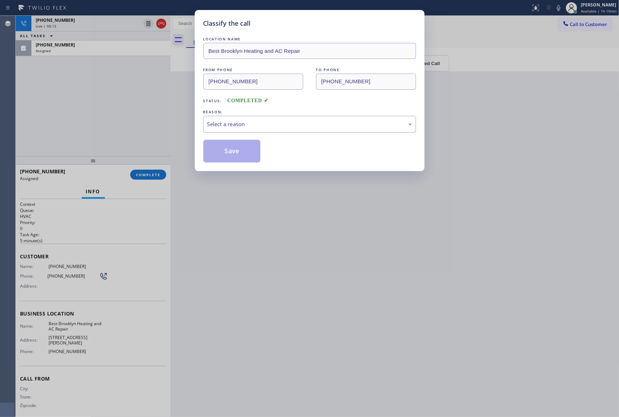
click at [276, 123] on div "Select a reason" at bounding box center [309, 124] width 205 height 8
click at [225, 153] on button "Save" at bounding box center [231, 151] width 57 height 23
click at [71, 119] on div "Classify the call LOCATION NAME Best Brooklyn Heating and AC Repair FROM PHONE …" at bounding box center [309, 208] width 619 height 417
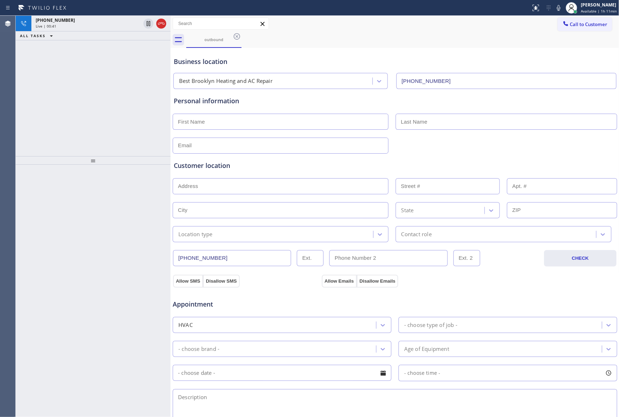
drag, startPoint x: 85, startPoint y: 95, endPoint x: 112, endPoint y: 5, distance: 94.2
click at [87, 92] on div "+18327822858 Live | 00:41 ALL TASKS ALL TASKS ACTIVE TASKS TASKS IN WRAP UP" at bounding box center [93, 86] width 155 height 140
click at [104, 92] on div "ALL TASKS ALL TASKS ACTIVE TASKS TASKS IN WRAP UP +18327822858 Wrap up | 00:02" at bounding box center [93, 86] width 155 height 140
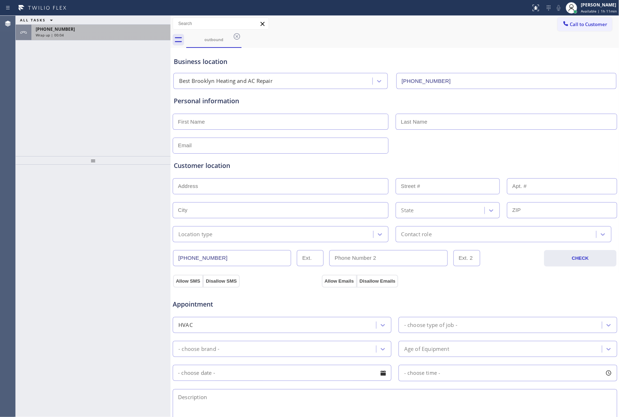
click at [112, 33] on div "Wrap up | 00:04" at bounding box center [101, 34] width 131 height 5
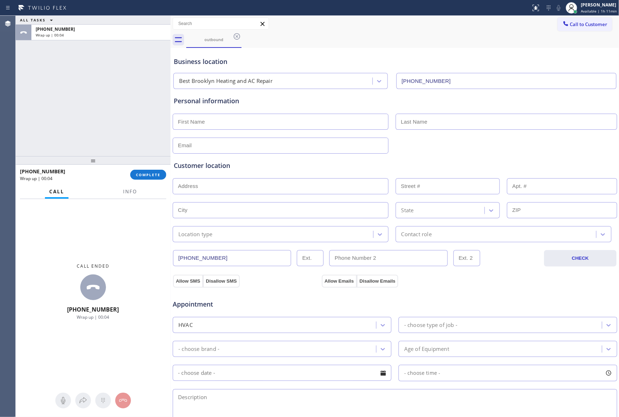
click at [90, 97] on div "ALL TASKS ALL TASKS ACTIVE TASKS TASKS IN WRAP UP +18327822858 Wrap up | 00:04" at bounding box center [93, 86] width 155 height 140
click at [90, 96] on div "ALL TASKS ALL TASKS ACTIVE TASKS TASKS IN WRAP UP +18327822858 Wrap up | 00:05" at bounding box center [93, 86] width 155 height 140
click at [130, 190] on span "Info" at bounding box center [130, 191] width 14 height 6
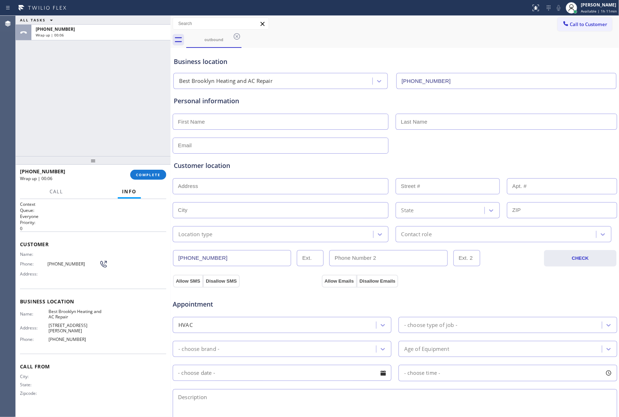
click at [98, 51] on div "ALL TASKS ALL TASKS ACTIVE TASKS TASKS IN WRAP UP +18327822858 Wrap up | 00:06" at bounding box center [93, 86] width 155 height 140
click at [241, 261] on input "(832) 782-2858" at bounding box center [232, 258] width 118 height 16
click at [241, 260] on input "(832) 782-2858" at bounding box center [232, 258] width 118 height 16
click at [79, 131] on div "ALL TASKS ALL TASKS ACTIVE TASKS TASKS IN WRAP UP +18327822858 Wrap up | 00:10" at bounding box center [93, 86] width 155 height 140
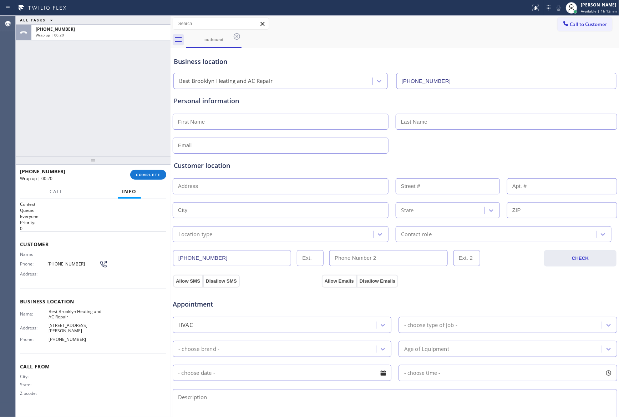
click at [87, 92] on div "ALL TASKS ALL TASKS ACTIVE TASKS TASKS IN WRAP UP +18327822858 Wrap up | 00:20" at bounding box center [93, 86] width 155 height 140
click at [152, 113] on div "ALL TASKS ALL TASKS ACTIVE TASKS TASKS IN WRAP UP (213) 720-8618 Reserved +1832…" at bounding box center [93, 86] width 155 height 140
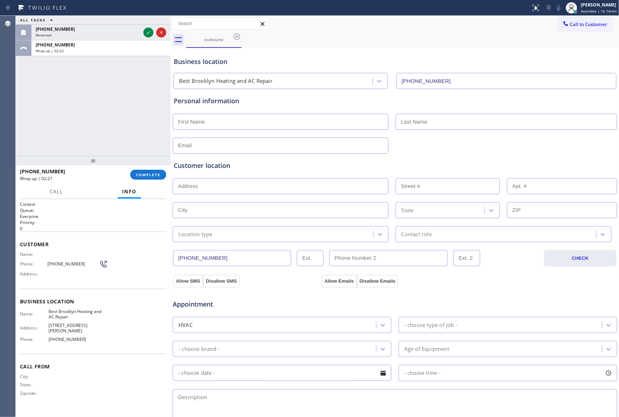
click at [132, 235] on div "Customer Name: Phone: (832) 782-2858 Address:" at bounding box center [93, 259] width 146 height 57
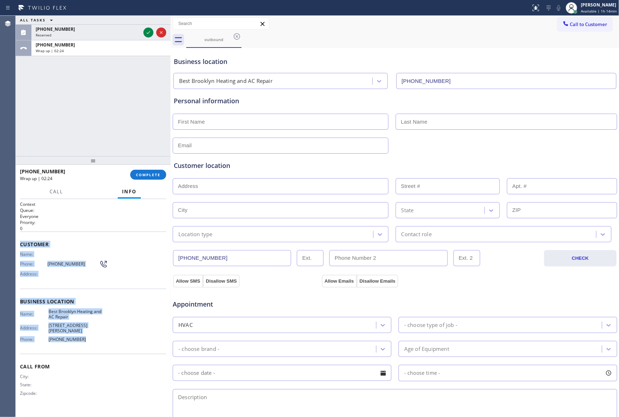
drag, startPoint x: 56, startPoint y: 283, endPoint x: 99, endPoint y: 341, distance: 72.0
click at [99, 341] on div "Context Queue: Everyone Priority: 0 Customer Name: Phone: (832) 782-2858 Addres…" at bounding box center [93, 308] width 155 height 218
copy div "Customer Name: Phone: (832) 782-2858 Address: Business location Name: Best Broo…"
click at [92, 145] on div "ALL TASKS ALL TASKS ACTIVE TASKS TASKS IN WRAP UP (213) 720-8618 Reserved +1832…" at bounding box center [93, 86] width 155 height 140
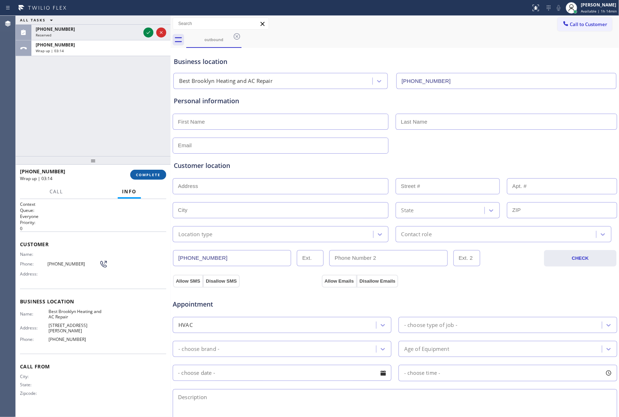
click at [154, 175] on span "COMPLETE" at bounding box center [148, 174] width 25 height 5
click at [144, 112] on div "ALL TASKS ALL TASKS ACTIVE TASKS TASKS IN WRAP UP (213) 720-8618 Reserved +1832…" at bounding box center [93, 86] width 155 height 140
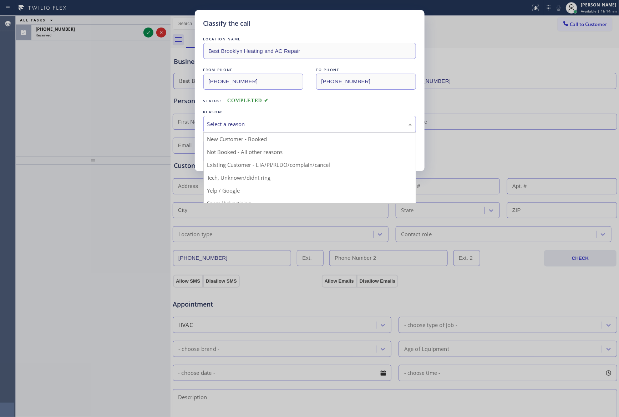
click at [212, 125] on div "Select a reason" at bounding box center [309, 124] width 205 height 8
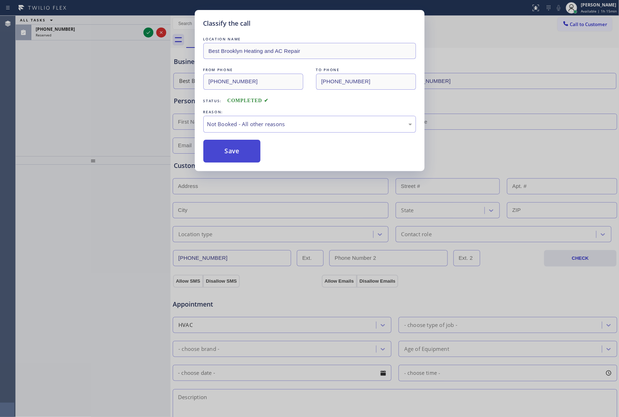
click at [225, 153] on button "Save" at bounding box center [231, 151] width 57 height 23
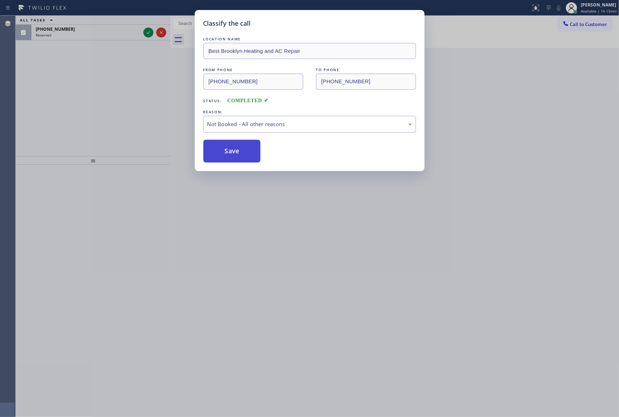
click at [225, 153] on button "Save" at bounding box center [231, 151] width 57 height 23
click at [73, 112] on div "Classify the call LOCATION NAME Best Brooklyn Heating and AC Repair FROM PHONE …" at bounding box center [309, 208] width 619 height 417
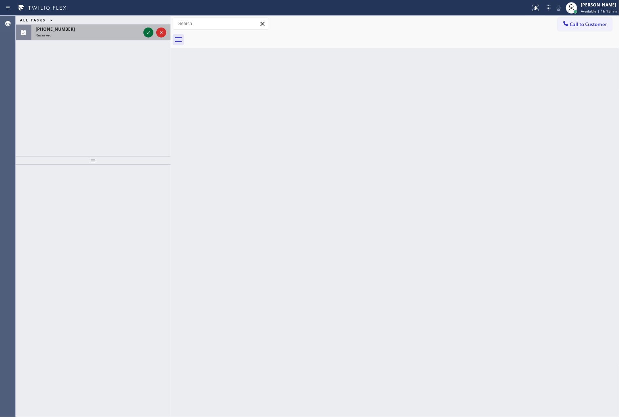
click at [145, 35] on icon at bounding box center [148, 32] width 9 height 9
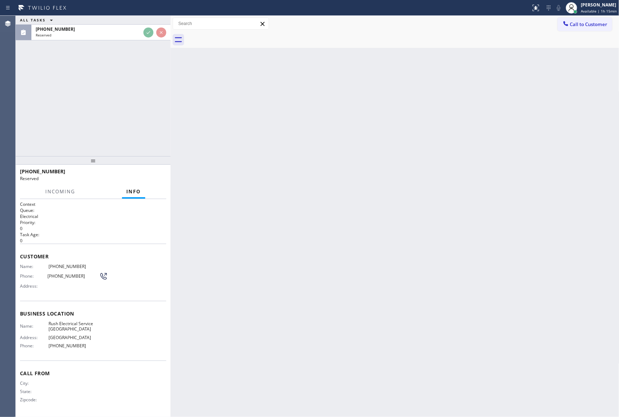
drag, startPoint x: 146, startPoint y: 116, endPoint x: 138, endPoint y: 114, distance: 8.1
click at [142, 116] on div "ALL TASKS ALL TASKS ACTIVE TASKS TASKS IN WRAP UP (213) 720-8618 Reserved" at bounding box center [93, 86] width 155 height 140
click at [138, 114] on div "ALL TASKS ALL TASKS ACTIVE TASKS TASKS IN WRAP UP (213) 720-8618 Reserved" at bounding box center [93, 86] width 155 height 140
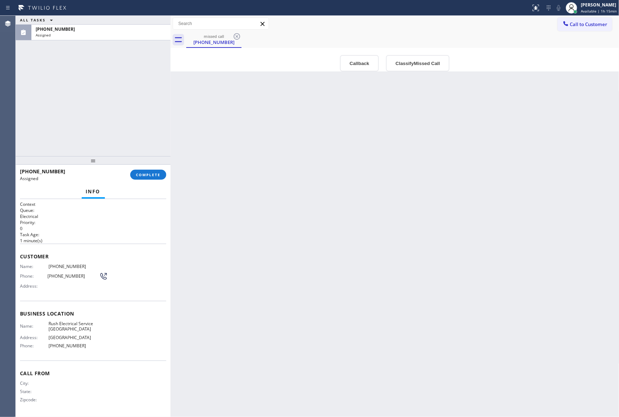
click at [146, 59] on div "ALL TASKS ALL TASKS ACTIVE TASKS TASKS IN WRAP UP (213) 720-8618 Assigned" at bounding box center [93, 86] width 155 height 140
drag, startPoint x: 152, startPoint y: 176, endPoint x: 140, endPoint y: 105, distance: 71.8
click at [152, 171] on button "COMPLETE" at bounding box center [148, 175] width 36 height 10
drag, startPoint x: 140, startPoint y: 105, endPoint x: 140, endPoint y: 109, distance: 4.3
click at [140, 105] on div "ALL TASKS ALL TASKS ACTIVE TASKS TASKS IN WRAP UP (213) 720-8618 Assigned" at bounding box center [93, 86] width 155 height 140
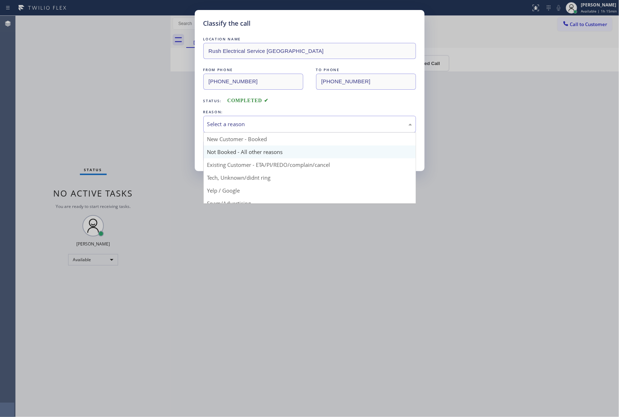
drag, startPoint x: 239, startPoint y: 126, endPoint x: 241, endPoint y: 155, distance: 29.0
click at [239, 129] on div "Select a reason" at bounding box center [309, 124] width 213 height 17
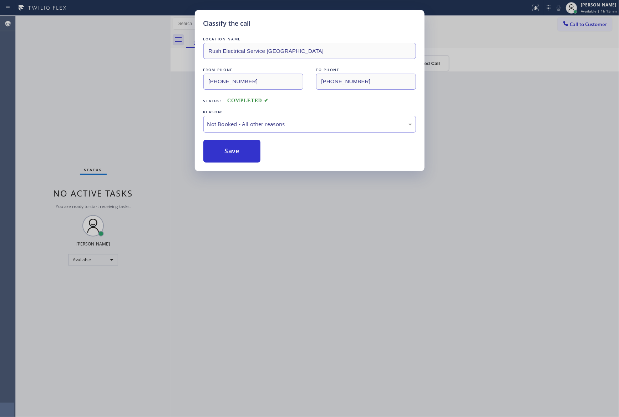
click at [241, 152] on button "Save" at bounding box center [231, 151] width 57 height 23
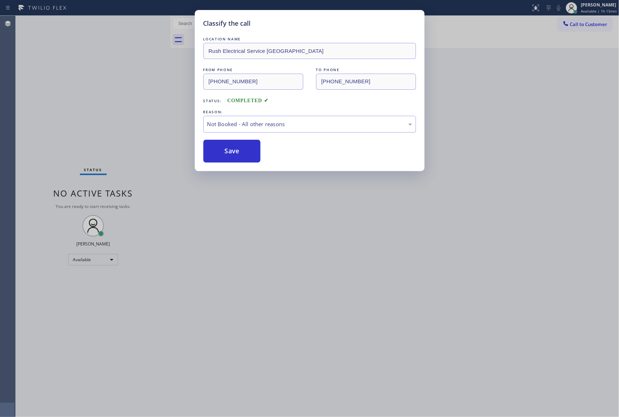
click at [241, 152] on button "Save" at bounding box center [231, 151] width 57 height 23
drag, startPoint x: 241, startPoint y: 152, endPoint x: 237, endPoint y: 153, distance: 4.3
click at [237, 153] on button "Save" at bounding box center [231, 151] width 57 height 23
click at [99, 99] on div "Classify the call LOCATION NAME Rush Electrical Service Glendale FROM PHONE (21…" at bounding box center [309, 208] width 619 height 417
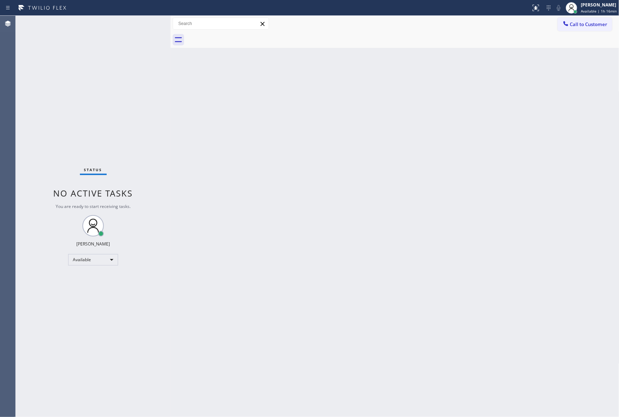
click at [392, 183] on div "Back to Dashboard Change Sender ID Customers Technicians Select a contact Outbo…" at bounding box center [395, 216] width 449 height 401
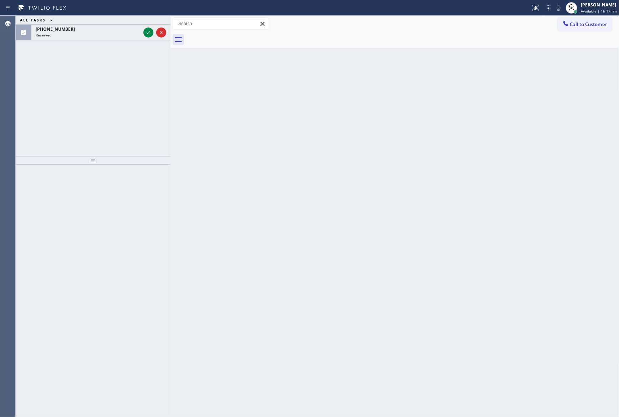
click at [159, 95] on div "ALL TASKS ALL TASKS ACTIVE TASKS TASKS IN WRAP UP (510) 926-3299 Reserved" at bounding box center [93, 86] width 155 height 140
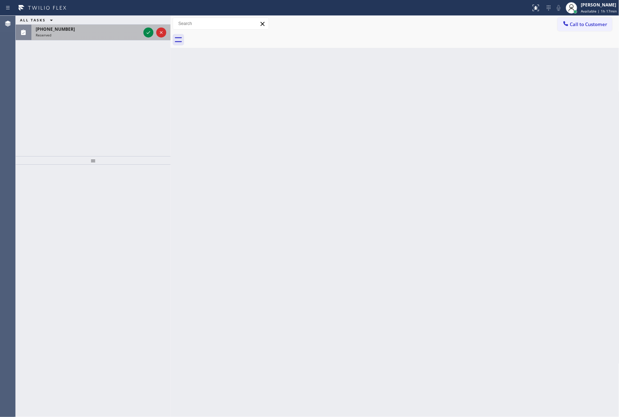
click at [151, 38] on div at bounding box center [155, 33] width 26 height 16
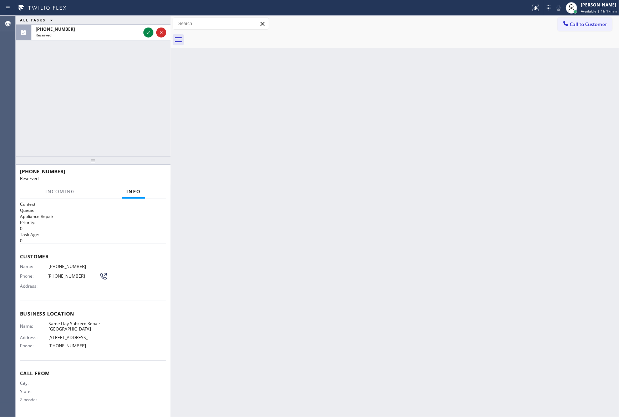
click at [125, 133] on div "ALL TASKS ALL TASKS ACTIVE TASKS TASKS IN WRAP UP (510) 926-3299 Reserved" at bounding box center [93, 86] width 155 height 140
click at [129, 134] on div "ALL TASKS ALL TASKS ACTIVE TASKS TASKS IN WRAP UP (510) 926-3299 Reserved" at bounding box center [93, 86] width 155 height 140
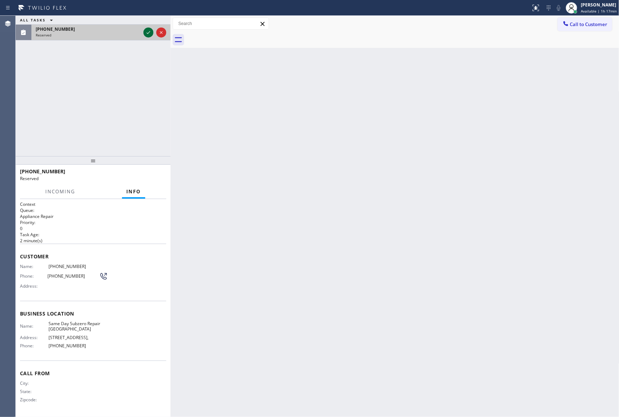
click at [147, 32] on icon at bounding box center [148, 32] width 9 height 9
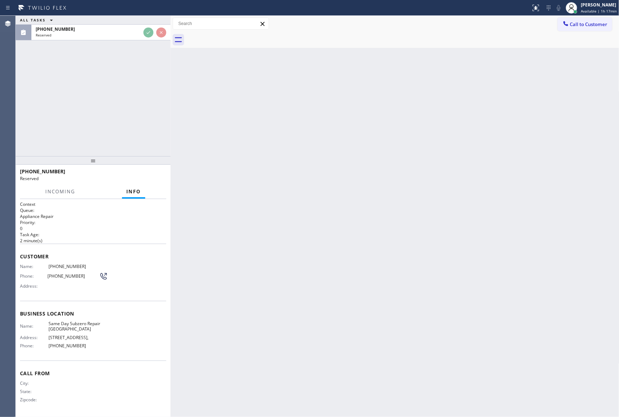
click at [144, 100] on div "ALL TASKS ALL TASKS ACTIVE TASKS TASKS IN WRAP UP (510) 926-3299 Reserved" at bounding box center [93, 86] width 155 height 140
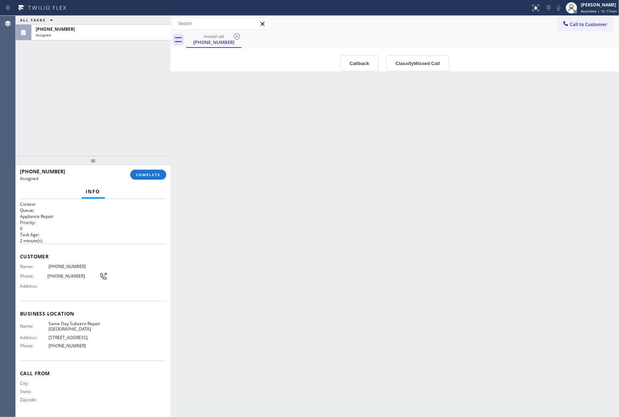
type input "(510) 826-3181"
click at [350, 61] on button "Callback" at bounding box center [359, 63] width 39 height 16
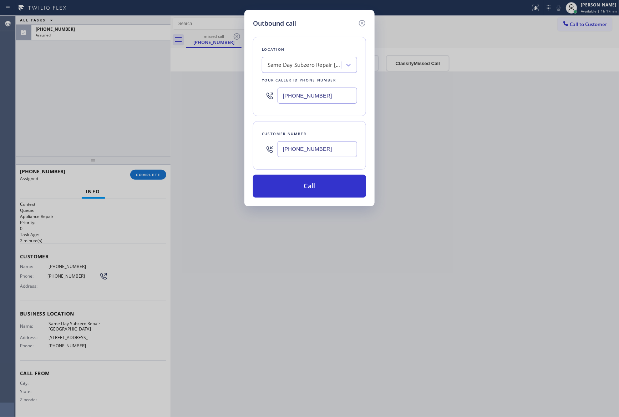
drag, startPoint x: 333, startPoint y: 192, endPoint x: 381, endPoint y: 259, distance: 82.3
click at [334, 192] on button "Call" at bounding box center [309, 186] width 113 height 23
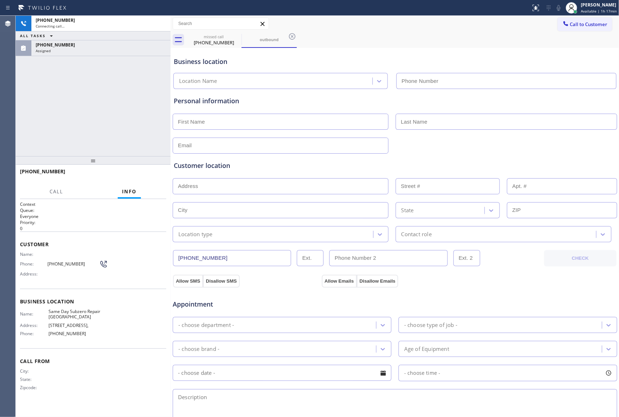
type input "(510) 826-3181"
click at [57, 102] on div "+15109263299 Connecting call… ALL TASKS ALL TASKS ACTIVE TASKS TASKS IN WRAP UP…" at bounding box center [93, 86] width 155 height 140
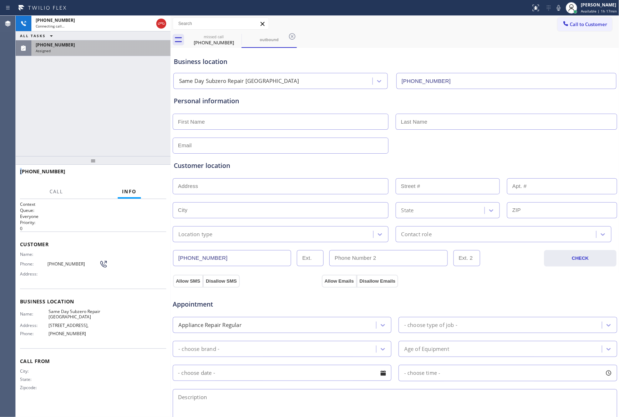
drag, startPoint x: 57, startPoint y: 102, endPoint x: 81, endPoint y: 55, distance: 53.2
click at [57, 102] on div "+15109263299 Connecting call… ALL TASKS ALL TASKS ACTIVE TASKS TASKS IN WRAP UP…" at bounding box center [93, 86] width 155 height 140
click at [82, 55] on div "(510) 926-3299 Assigned" at bounding box center [99, 48] width 136 height 16
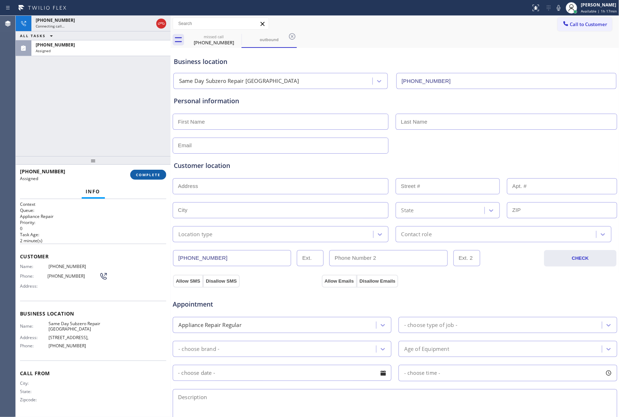
click at [143, 176] on span "COMPLETE" at bounding box center [148, 174] width 25 height 5
click at [138, 110] on div "+15109263299 Connecting call… ALL TASKS ALL TASKS ACTIVE TASKS TASKS IN WRAP UP…" at bounding box center [93, 86] width 155 height 140
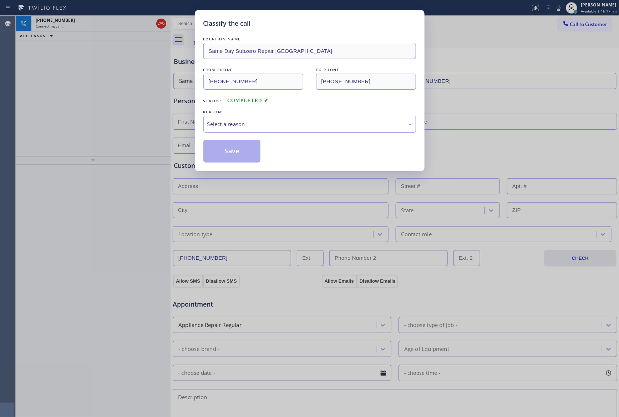
click at [241, 112] on div "REASON:" at bounding box center [309, 111] width 213 height 7
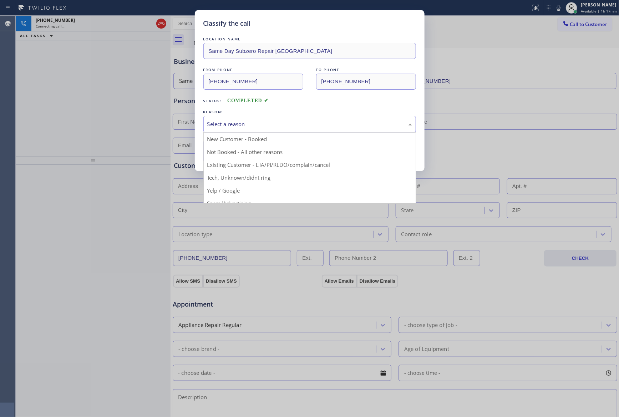
click at [231, 124] on div "Select a reason" at bounding box center [309, 124] width 205 height 8
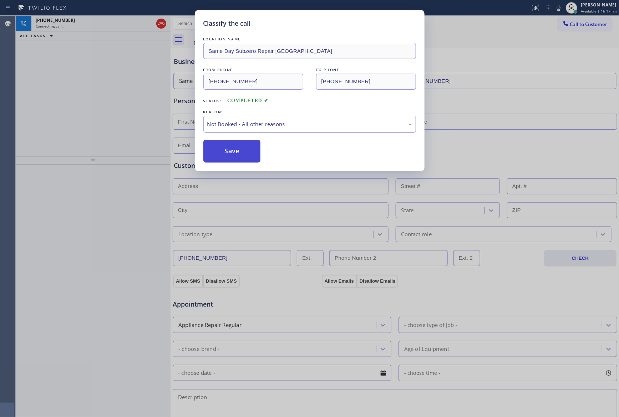
click at [239, 150] on button "Save" at bounding box center [231, 151] width 57 height 23
click at [84, 104] on div "Classify the call LOCATION NAME Same Day Subzero Repair Oakland FROM PHONE (510…" at bounding box center [309, 208] width 619 height 417
click at [86, 103] on div "+15109263299 Connecting call… ALL TASKS ALL TASKS ACTIVE TASKS TASKS IN WRAP UP" at bounding box center [93, 86] width 155 height 140
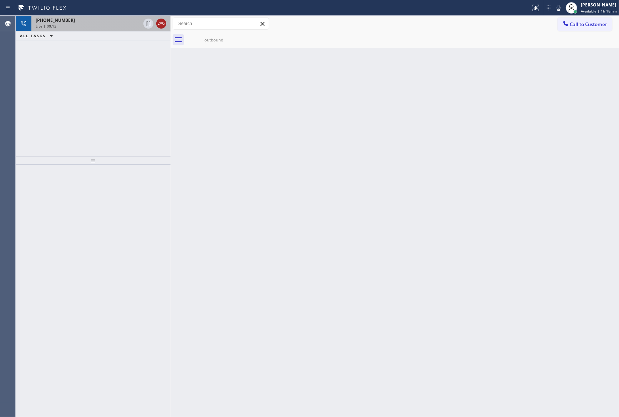
click at [163, 25] on icon at bounding box center [161, 23] width 9 height 9
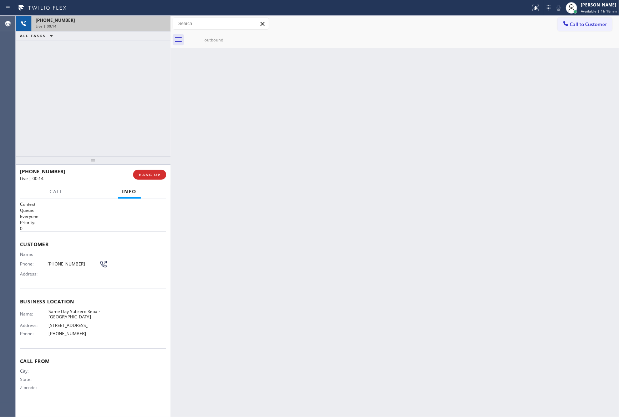
click at [121, 101] on div "+15109263299 Live | 00:14 ALL TASKS ALL TASKS ACTIVE TASKS TASKS IN WRAP UP" at bounding box center [93, 86] width 155 height 140
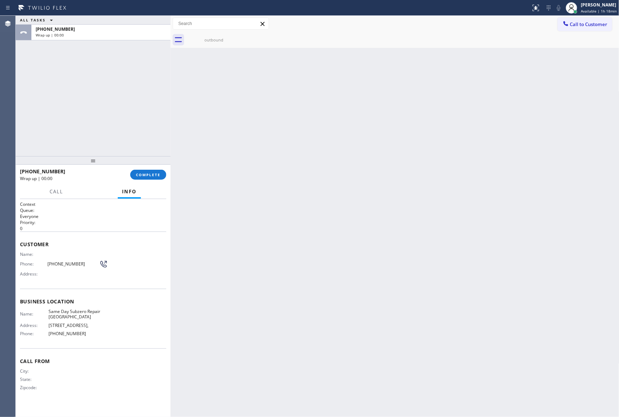
drag, startPoint x: 122, startPoint y: 117, endPoint x: 139, endPoint y: 161, distance: 46.9
click at [133, 144] on div "ALL TASKS ALL TASKS ACTIVE TASKS TASKS IN WRAP UP +15109263299 Wrap up | 00:00" at bounding box center [93, 86] width 155 height 140
click at [153, 172] on span "COMPLETE" at bounding box center [148, 174] width 25 height 5
click at [131, 112] on div "ALL TASKS ALL TASKS ACTIVE TASKS TASKS IN WRAP UP +15109263299 Wrap up | 00:00" at bounding box center [93, 86] width 155 height 140
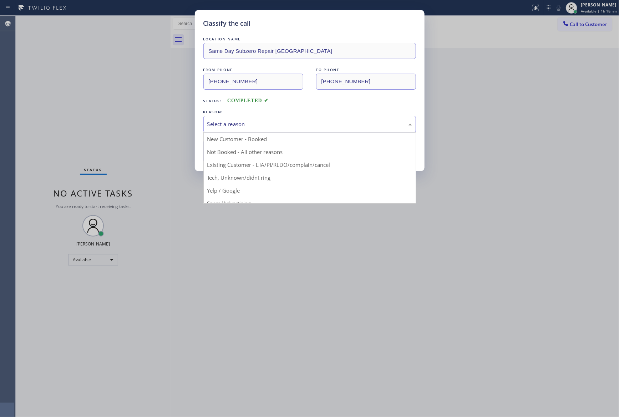
click at [230, 130] on div "Select a reason" at bounding box center [309, 124] width 213 height 17
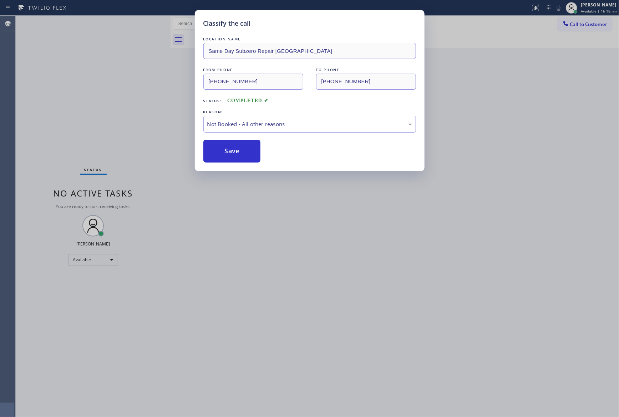
click at [229, 150] on button "Save" at bounding box center [231, 151] width 57 height 23
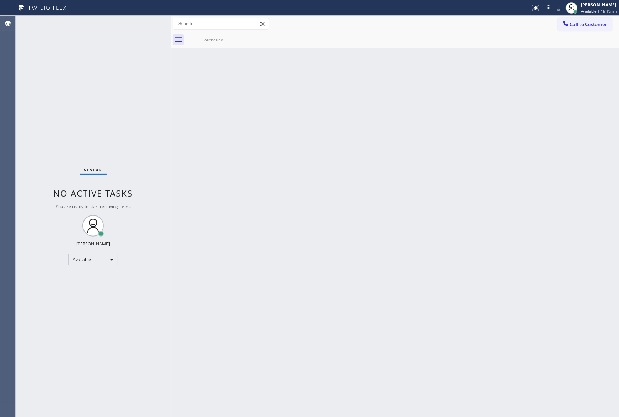
drag, startPoint x: 237, startPoint y: 179, endPoint x: 284, endPoint y: 145, distance: 58.6
click at [271, 159] on div "Back to Dashboard Change Sender ID Customers Technicians Select a contact Outbo…" at bounding box center [395, 216] width 449 height 401
click at [176, 180] on div "Back to Dashboard Change Sender ID Customers Technicians Select a contact Outbo…" at bounding box center [395, 216] width 449 height 401
click at [387, 209] on div "Back to Dashboard Change Sender ID Customers Technicians Select a contact Outbo…" at bounding box center [395, 216] width 449 height 401
click at [389, 163] on div "Back to Dashboard Change Sender ID Customers Technicians Select a contact Outbo…" at bounding box center [395, 216] width 449 height 401
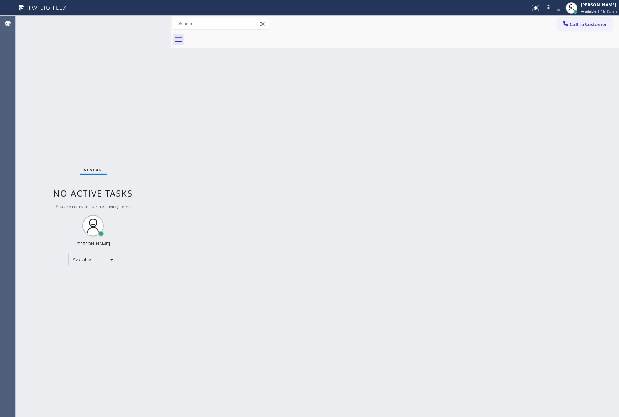
click at [389, 162] on div "Back to Dashboard Change Sender ID Customers Technicians Select a contact Outbo…" at bounding box center [395, 216] width 449 height 401
click at [366, 185] on div "Back to Dashboard Change Sender ID Customers Technicians Select a contact Outbo…" at bounding box center [395, 216] width 449 height 401
click at [370, 156] on div "Back to Dashboard Change Sender ID Customers Technicians Select a contact Outbo…" at bounding box center [395, 216] width 449 height 401
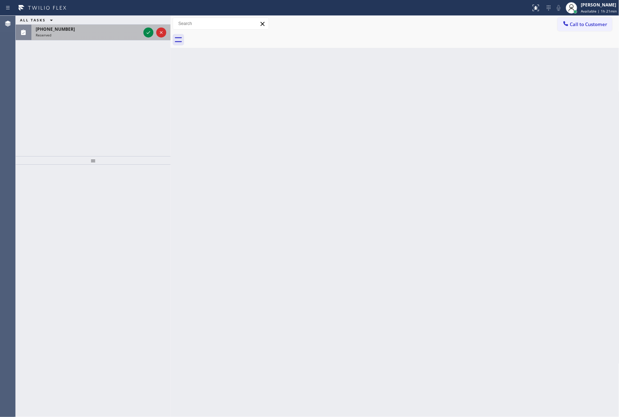
drag, startPoint x: 106, startPoint y: 86, endPoint x: 125, endPoint y: 40, distance: 49.6
click at [115, 86] on div "ALL TASKS ALL TASKS ACTIVE TASKS TASKS IN WRAP UP (310) 906-6924 Reserved" at bounding box center [93, 86] width 155 height 140
click at [150, 34] on icon at bounding box center [148, 32] width 9 height 9
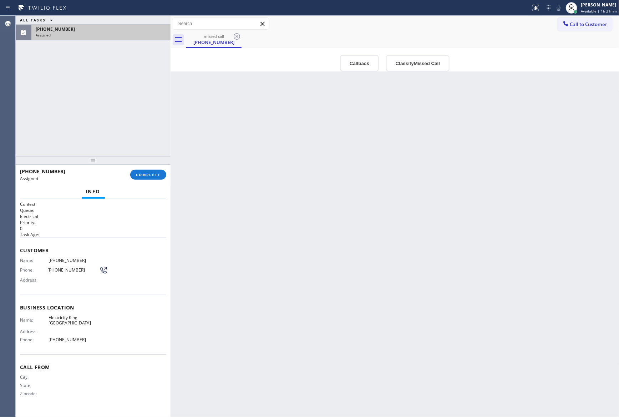
click at [285, 225] on div "Back to Dashboard Change Sender ID Customers Technicians Select a contact Outbo…" at bounding box center [395, 216] width 449 height 401
click at [354, 66] on button "Callback" at bounding box center [359, 63] width 39 height 16
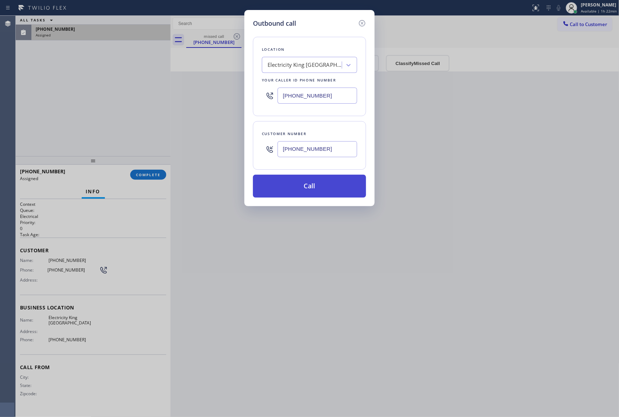
click at [328, 195] on button "Call" at bounding box center [309, 186] width 113 height 23
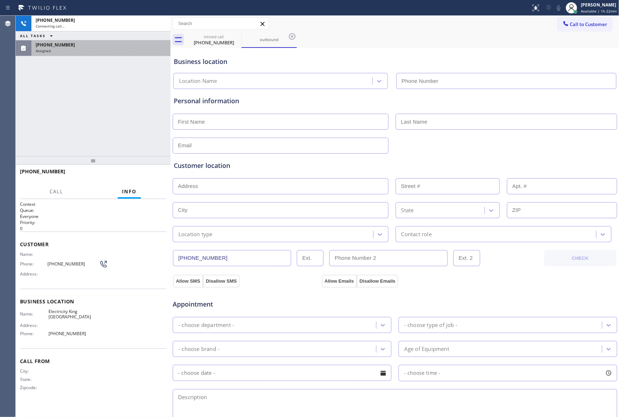
type input "(310) 706-2171"
click at [146, 176] on span "HANG UP" at bounding box center [150, 174] width 22 height 5
click at [117, 97] on div "+13109066924 Live | 00:14 ALL TASKS ALL TASKS ACTIVE TASKS TASKS IN WRAP UP (31…" at bounding box center [93, 86] width 155 height 140
click at [118, 97] on div "+13109066924 Live | 00:14 ALL TASKS ALL TASKS ACTIVE TASKS TASKS IN WRAP UP (31…" at bounding box center [93, 86] width 155 height 140
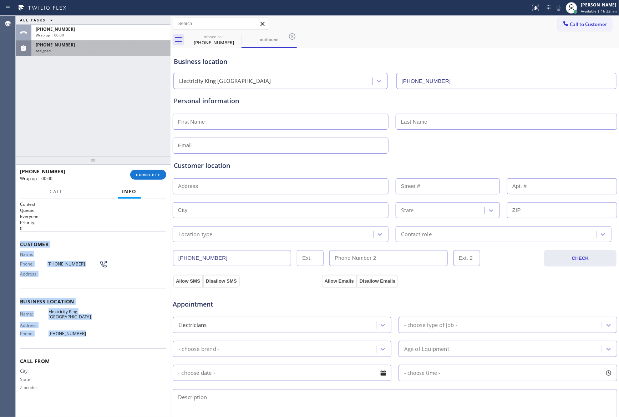
drag, startPoint x: 16, startPoint y: 242, endPoint x: 132, endPoint y: 326, distance: 142.5
click at [132, 326] on div "Context Queue: Everyone Priority: 0 Customer Name: Phone: (310) 906-6924 Addres…" at bounding box center [93, 308] width 155 height 218
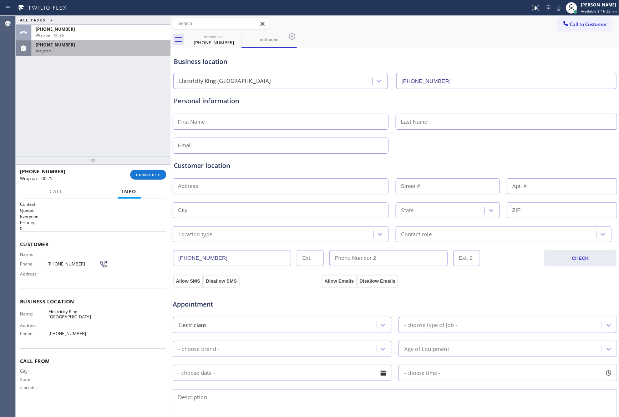
drag, startPoint x: 130, startPoint y: 112, endPoint x: 174, endPoint y: 202, distance: 100.3
click at [150, 164] on div "ALL TASKS ALL TASKS ACTIVE TASKS TASKS IN WRAP UP +13109066924 Wrap up | 00:26 …" at bounding box center [93, 216] width 155 height 401
click at [159, 175] on span "COMPLETE" at bounding box center [148, 174] width 25 height 5
click at [144, 105] on div "ALL TASKS ALL TASKS ACTIVE TASKS TASKS IN WRAP UP +13109066924 Wrap up | 00:26 …" at bounding box center [93, 86] width 155 height 140
drag, startPoint x: 144, startPoint y: 105, endPoint x: 140, endPoint y: 96, distance: 9.8
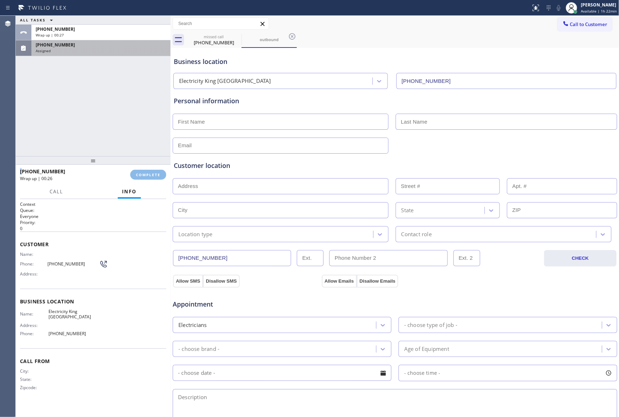
click at [144, 104] on div "ALL TASKS ALL TASKS ACTIVE TASKS TASKS IN WRAP UP +13109066924 Wrap up | 00:27 …" at bounding box center [93, 86] width 155 height 140
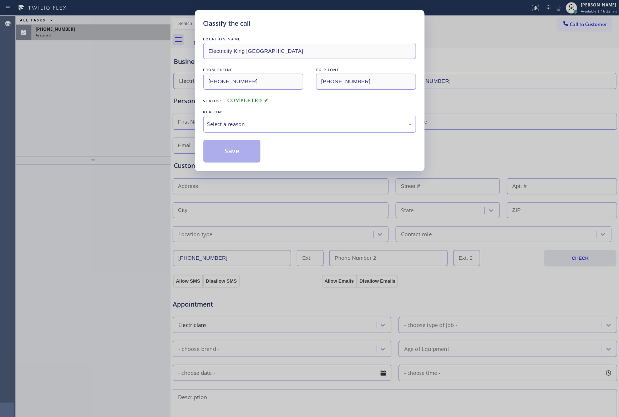
click at [224, 129] on div "Select a reason" at bounding box center [309, 124] width 213 height 17
click at [238, 151] on button "Save" at bounding box center [231, 151] width 57 height 23
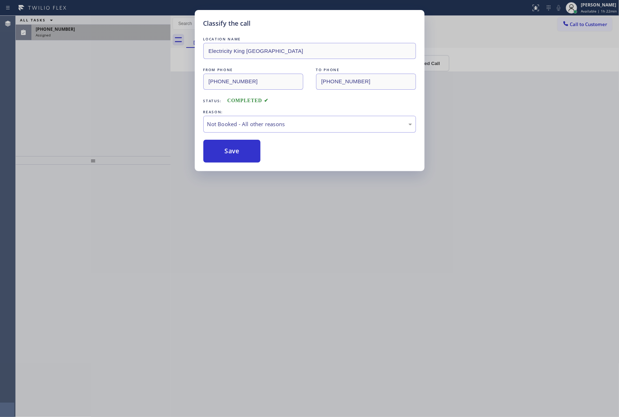
click at [238, 151] on button "Save" at bounding box center [231, 151] width 57 height 23
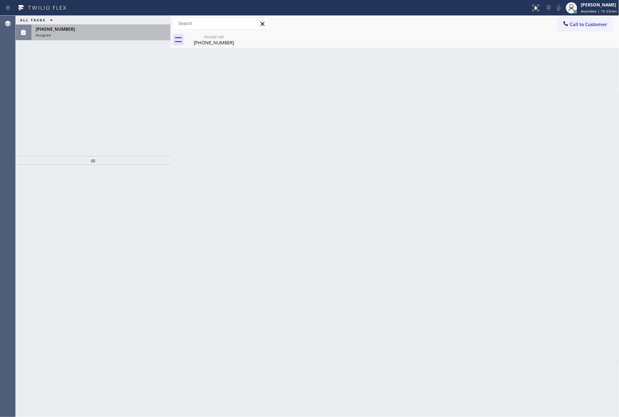
click at [238, 151] on div "Back to Dashboard Change Sender ID Customers Technicians Select a contact Outbo…" at bounding box center [395, 216] width 449 height 401
click at [210, 32] on div "missed call (310) 906-6924" at bounding box center [214, 40] width 54 height 16
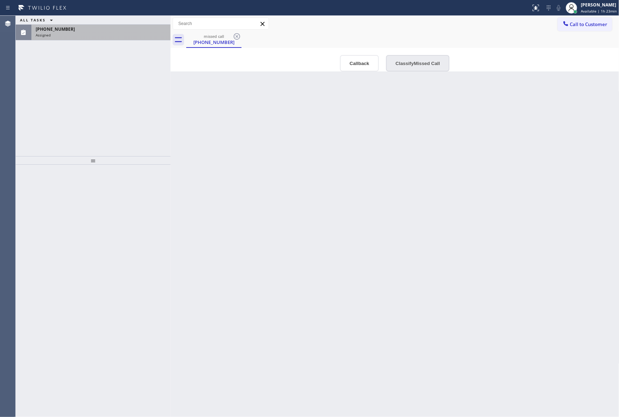
click at [412, 65] on button "Classify Missed Call" at bounding box center [418, 63] width 64 height 16
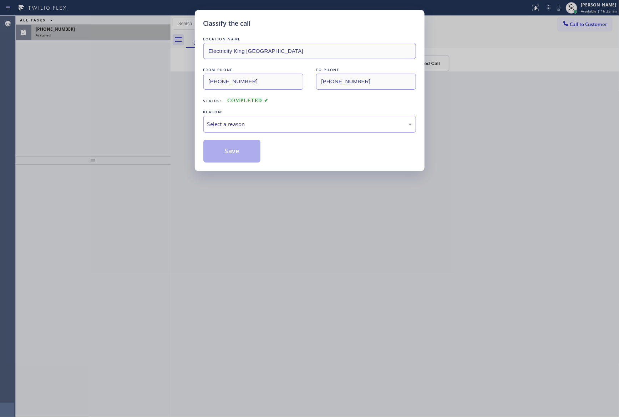
click at [316, 123] on div "Select a reason" at bounding box center [309, 124] width 205 height 8
click at [245, 154] on button "Save" at bounding box center [231, 151] width 57 height 23
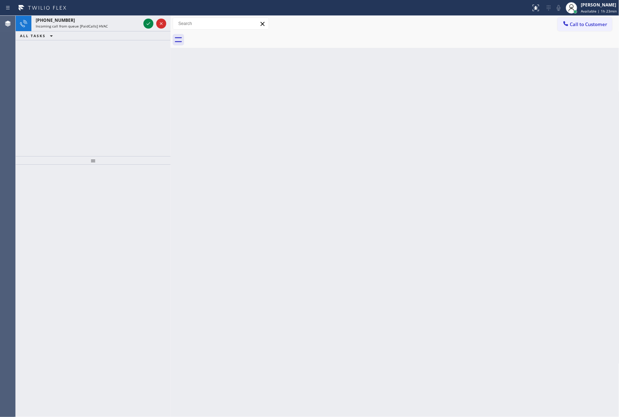
drag, startPoint x: 106, startPoint y: 113, endPoint x: 126, endPoint y: 68, distance: 49.1
click at [110, 106] on div "+17183800323 Incoming call from queue [PaidCalls] HVAC ALL TASKS ALL TASKS ACTI…" at bounding box center [93, 86] width 155 height 140
click at [147, 25] on icon at bounding box center [148, 23] width 9 height 9
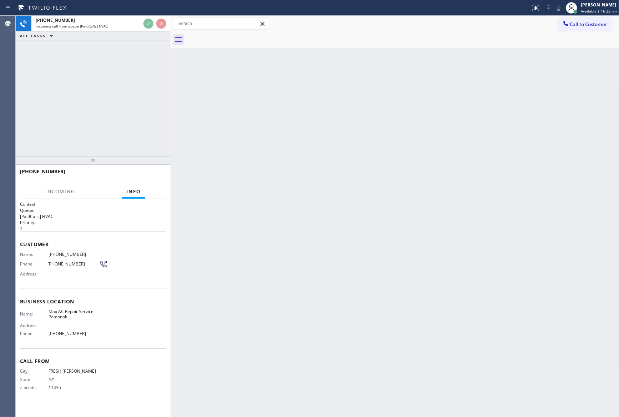
click at [133, 95] on div "+17183800323 Incoming call from queue [PaidCalls] HVAC ALL TASKS ALL TASKS ACTI…" at bounding box center [93, 86] width 155 height 140
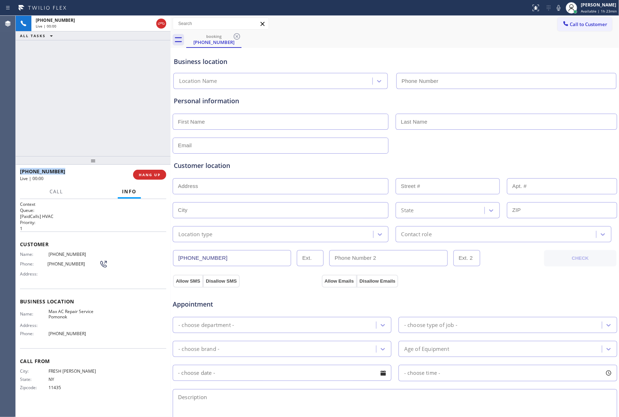
type input "(929) 389-0690"
click at [115, 105] on div "+17183800323 Live | 00:02 ALL TASKS ALL TASKS ACTIVE TASKS TASKS IN WRAP UP" at bounding box center [93, 86] width 155 height 140
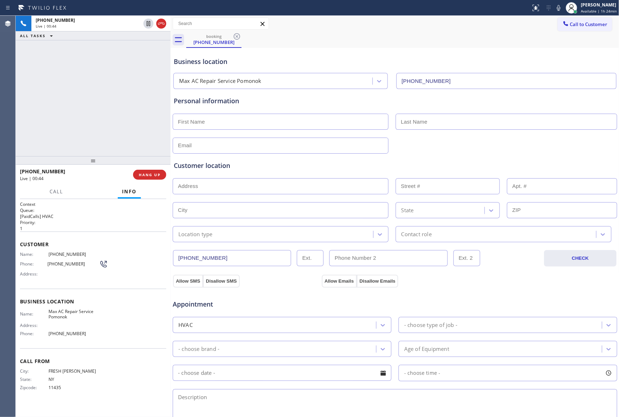
drag, startPoint x: 75, startPoint y: 111, endPoint x: 79, endPoint y: 112, distance: 3.6
click at [79, 112] on div "+17183800323 Live | 00:44 ALL TASKS ALL TASKS ACTIVE TASKS TASKS IN WRAP UP" at bounding box center [93, 86] width 155 height 140
click at [132, 105] on div "+17183800323 Live | 02:05 ALL TASKS ALL TASKS ACTIVE TASKS TASKS IN WRAP UP" at bounding box center [93, 86] width 155 height 140
click at [193, 121] on input "text" at bounding box center [281, 122] width 216 height 16
type input "Hannah"
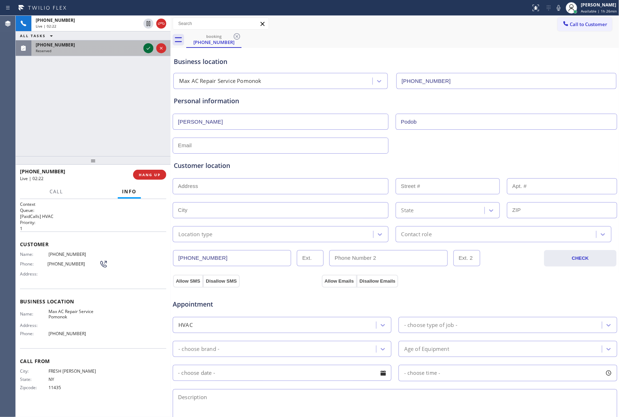
type input "Podob"
click at [146, 47] on icon at bounding box center [148, 48] width 9 height 9
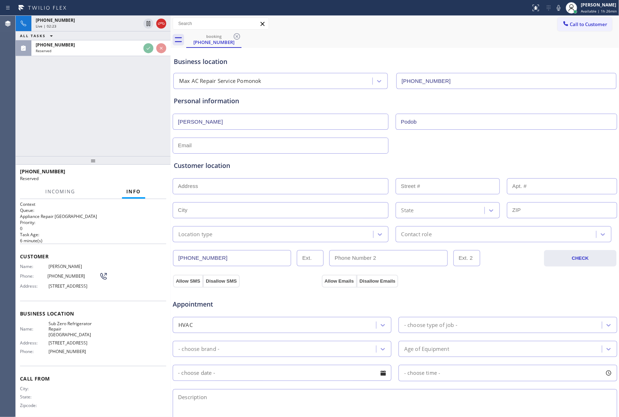
click at [119, 86] on div "+17183800323 Live | 02:23 ALL TASKS ALL TASKS ACTIVE TASKS TASKS IN WRAP UP (20…" at bounding box center [93, 86] width 155 height 140
click at [121, 86] on div "+17183800323 Live | 02:23 ALL TASKS ALL TASKS ACTIVE TASKS TASKS IN WRAP UP (20…" at bounding box center [93, 86] width 155 height 140
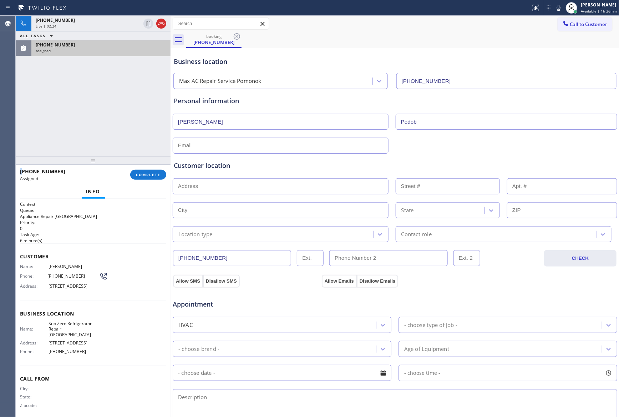
drag, startPoint x: 112, startPoint y: 140, endPoint x: 105, endPoint y: 45, distance: 94.8
click at [112, 132] on div "+17183800323 Live | 02:24 ALL TASKS ALL TASKS ACTIVE TASKS TASKS IN WRAP UP (20…" at bounding box center [93, 86] width 155 height 140
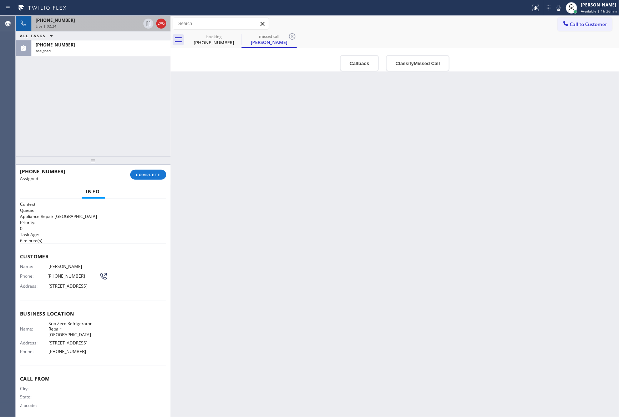
click at [111, 25] on div "Live | 02:24" at bounding box center [88, 26] width 105 height 5
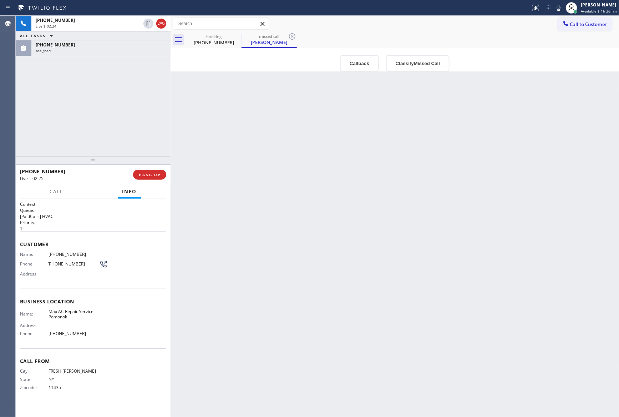
drag, startPoint x: 107, startPoint y: 151, endPoint x: 113, endPoint y: 146, distance: 7.6
click at [112, 146] on div "+17183800323 Live | 02:24 ALL TASKS ALL TASKS ACTIVE TASKS TASKS IN WRAP UP (20…" at bounding box center [93, 86] width 155 height 140
drag, startPoint x: 309, startPoint y: 179, endPoint x: 193, endPoint y: 32, distance: 186.6
click at [302, 163] on div "Back to Dashboard Change Sender ID Customers Technicians Select a contact Outbo…" at bounding box center [395, 216] width 449 height 401
click at [210, 41] on div "(718) 380-0323" at bounding box center [214, 42] width 54 height 6
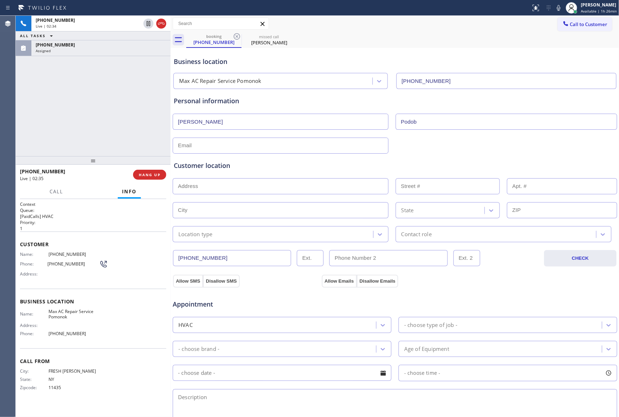
click at [112, 104] on div "+17183800323 Live | 02:34 ALL TASKS ALL TASKS ACTIVE TASKS TASKS IN WRAP UP (20…" at bounding box center [93, 86] width 155 height 140
click at [476, 157] on div "Customer location >> ADD NEW ADDRESS << + NEW ADDRESS State Location type Conta…" at bounding box center [395, 198] width 446 height 89
click at [119, 105] on div "+17183800323 Live | 02:42 ALL TASKS ALL TASKS ACTIVE TASKS TASKS IN WRAP UP (20…" at bounding box center [93, 86] width 155 height 140
click at [125, 106] on div "+17183800323 Live | 02:43 ALL TASKS ALL TASKS ACTIVE TASKS TASKS IN WRAP UP (20…" at bounding box center [93, 86] width 155 height 140
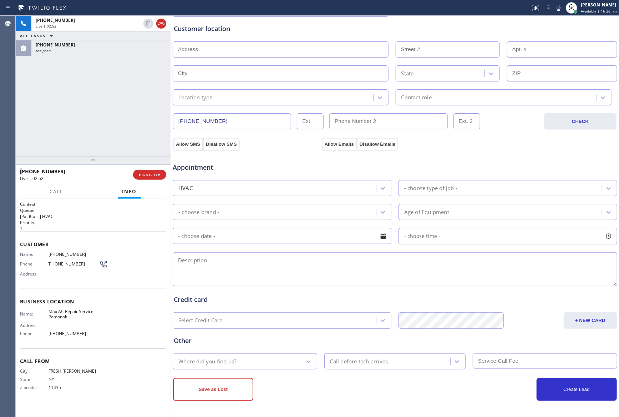
scroll to position [139, 0]
click at [122, 105] on div "+17183800323 Live | 03:01 ALL TASKS ALL TASKS ACTIVE TASKS TASKS IN WRAP UP (20…" at bounding box center [93, 86] width 155 height 140
click at [481, 160] on div "Appointment" at bounding box center [395, 163] width 446 height 18
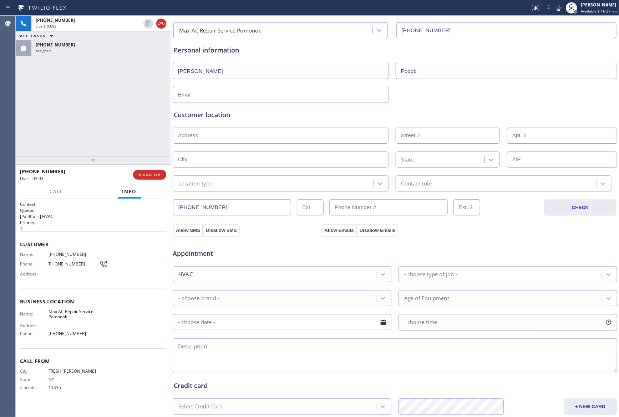
scroll to position [0, 0]
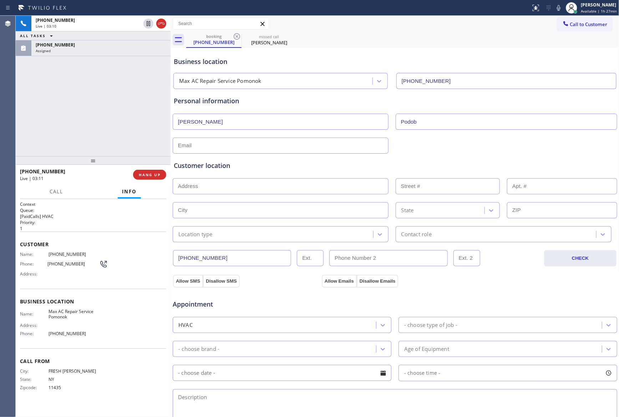
click at [471, 147] on div at bounding box center [395, 144] width 446 height 17
click at [103, 130] on div "+17183800323 Live | 03:12 ALL TASKS ALL TASKS ACTIVE TASKS TASKS IN WRAP UP (20…" at bounding box center [93, 86] width 155 height 140
click at [69, 109] on div "+17183800323 Live | 03:16 ALL TASKS ALL TASKS ACTIVE TASKS TASKS IN WRAP UP (20…" at bounding box center [93, 86] width 155 height 140
click at [69, 109] on div "+17183800323 Live | 03:17 ALL TASKS ALL TASKS ACTIVE TASKS TASKS IN WRAP UP (20…" at bounding box center [93, 86] width 155 height 140
click at [69, 109] on div "+17183800323 Live | 03:19 ALL TASKS ALL TASKS ACTIVE TASKS TASKS IN WRAP UP (20…" at bounding box center [93, 86] width 155 height 140
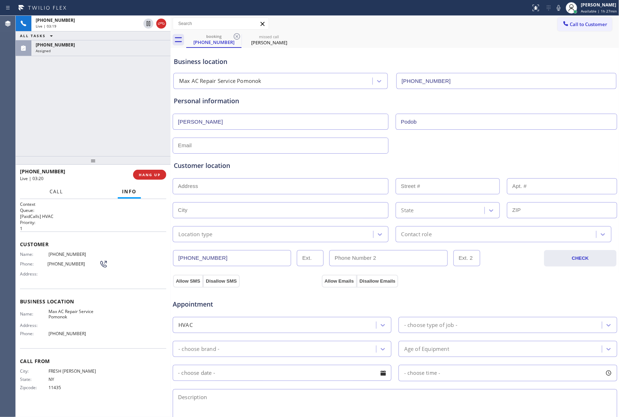
drag, startPoint x: 62, startPoint y: 192, endPoint x: 59, endPoint y: 259, distance: 67.2
click at [62, 193] on span "Call" at bounding box center [57, 191] width 14 height 6
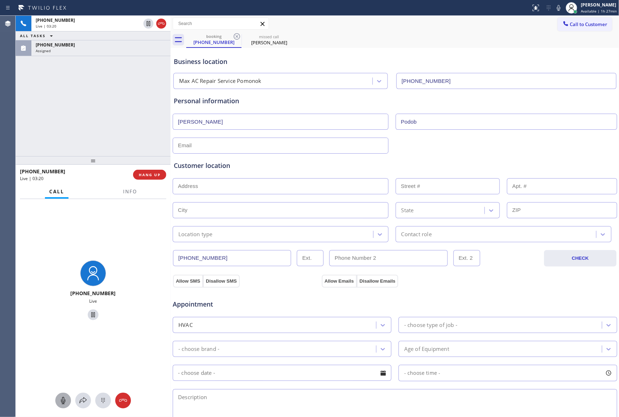
click at [59, 403] on icon at bounding box center [63, 400] width 9 height 9
click at [128, 94] on div "+17183800323 Live | 04:40 ALL TASKS ALL TASKS ACTIVE TASKS TASKS IN WRAP UP (20…" at bounding box center [93, 86] width 155 height 140
click at [64, 401] on icon at bounding box center [63, 400] width 4 height 7
drag, startPoint x: 69, startPoint y: 397, endPoint x: 65, endPoint y: 394, distance: 3.9
click at [69, 397] on div at bounding box center [63, 400] width 16 height 9
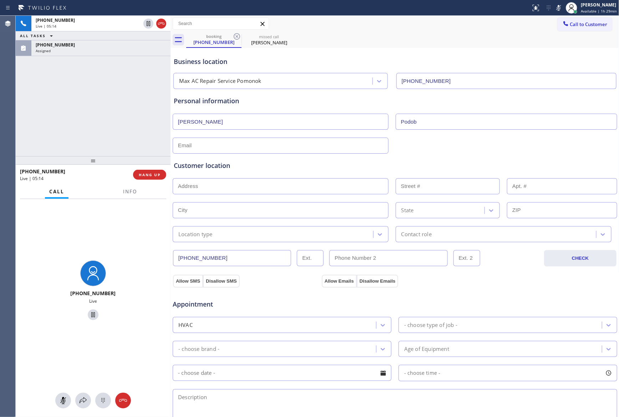
click at [109, 105] on div "+17183800323 Live | 05:14 ALL TASKS ALL TASKS ACTIVE TASKS TASKS IN WRAP UP (20…" at bounding box center [93, 86] width 155 height 140
drag, startPoint x: 60, startPoint y: 402, endPoint x: 73, endPoint y: 381, distance: 24.3
click at [60, 402] on icon at bounding box center [63, 400] width 9 height 9
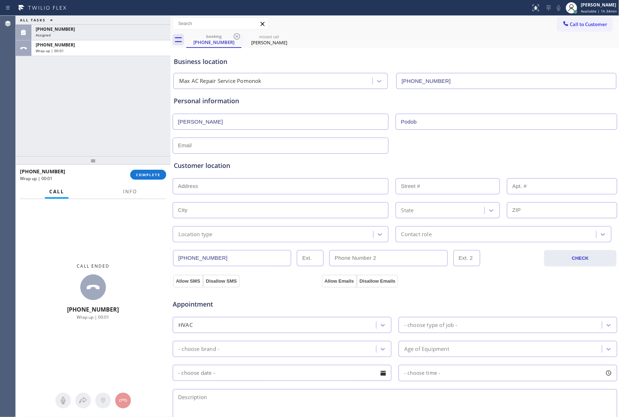
click at [120, 110] on div "ALL TASKS ALL TASKS ACTIVE TASKS TASKS IN WRAP UP (203) 240-5652 Assigned +1718…" at bounding box center [93, 86] width 155 height 140
click at [139, 99] on div "ALL TASKS ALL TASKS ACTIVE TASKS TASKS IN WRAP UP (203) 240-5652 Assigned +1718…" at bounding box center [93, 86] width 155 height 140
click at [272, 309] on span "Appointment" at bounding box center [246, 304] width 147 height 10
click at [249, 261] on input "(718) 380-0323" at bounding box center [232, 258] width 118 height 16
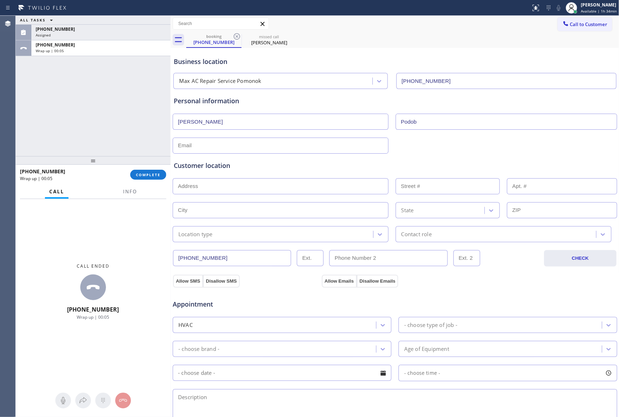
click at [249, 261] on input "(718) 380-0323" at bounding box center [232, 258] width 118 height 16
click at [586, 27] on span "Call to Customer" at bounding box center [588, 24] width 37 height 6
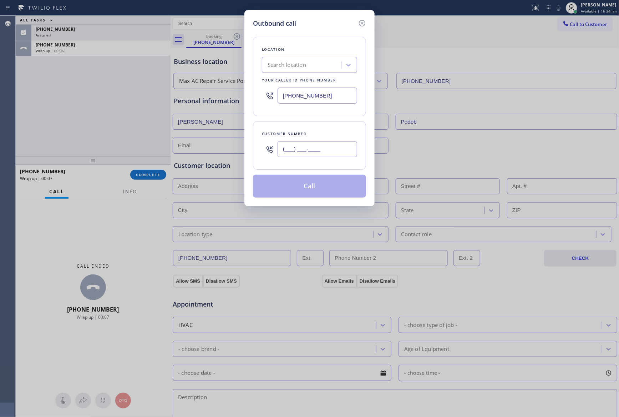
click at [328, 148] on input "(___) ___-____" at bounding box center [318, 149] width 80 height 16
paste input "718) 380-0323"
type input "(718) 380-0323"
click at [312, 183] on button "Call" at bounding box center [309, 186] width 113 height 23
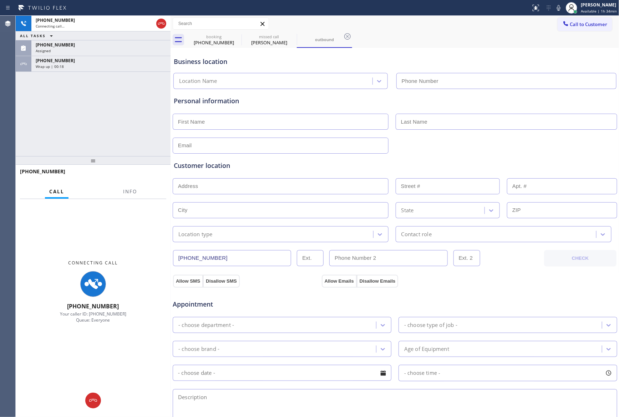
click at [88, 127] on div "+17183800323 Connecting call… ALL TASKS ALL TASKS ACTIVE TASKS TASKS IN WRAP UP…" at bounding box center [93, 86] width 155 height 140
click at [219, 41] on div "(718) 380-0323" at bounding box center [214, 42] width 54 height 6
click at [115, 133] on div "+17183800323 Connecting call… ALL TASKS ALL TASKS ACTIVE TASKS TASKS IN WRAP UP…" at bounding box center [93, 86] width 155 height 140
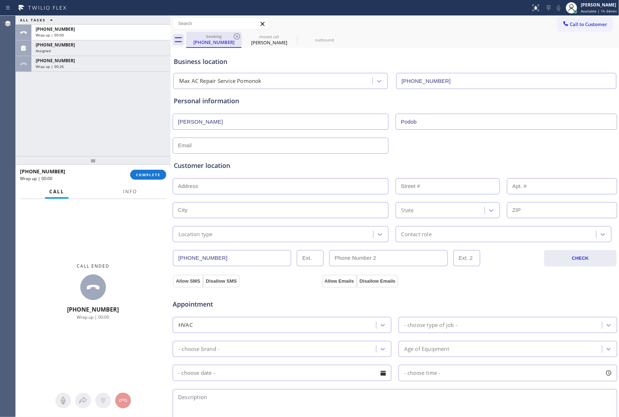
click at [202, 37] on div "booking" at bounding box center [214, 36] width 54 height 5
click at [96, 141] on div "ALL TASKS ALL TASKS ACTIVE TASKS TASKS IN WRAP UP +17183800323 Wrap up | 00:00 …" at bounding box center [93, 86] width 155 height 140
click at [99, 135] on div "ALL TASKS ALL TASKS ACTIVE TASKS TASKS IN WRAP UP +17183800323 Wrap up | 00:00 …" at bounding box center [93, 86] width 155 height 140
click at [225, 147] on input "text" at bounding box center [281, 145] width 216 height 16
type input "no@gmail"
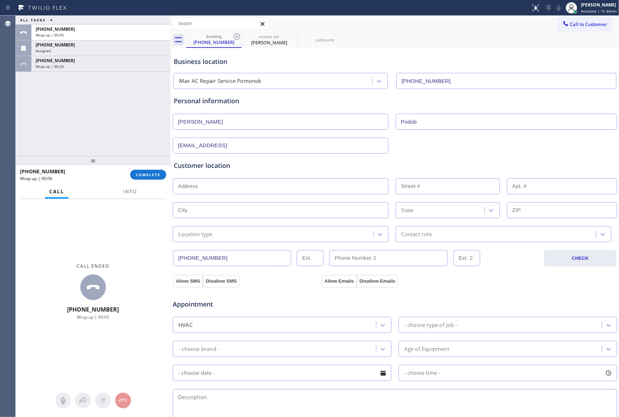
click at [251, 122] on input "Hannah" at bounding box center [281, 122] width 216 height 16
click at [437, 121] on input "Podob" at bounding box center [507, 122] width 222 height 16
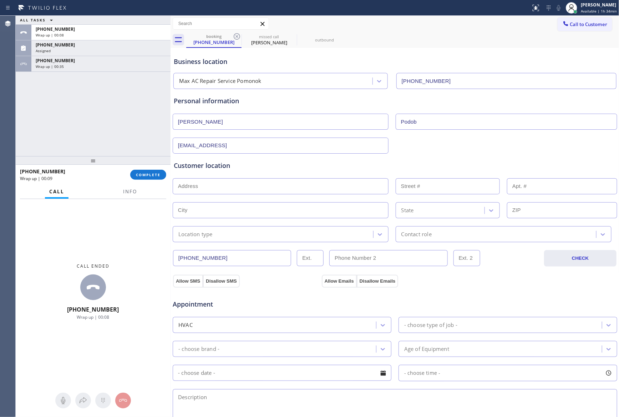
click at [437, 121] on input "Podob" at bounding box center [507, 122] width 222 height 16
click at [243, 255] on input "(718) 380-0323" at bounding box center [232, 258] width 118 height 16
click at [67, 117] on div "ALL TASKS ALL TASKS ACTIVE TASKS TASKS IN WRAP UP +17183800323 Wrap up | 00:44 …" at bounding box center [93, 86] width 155 height 140
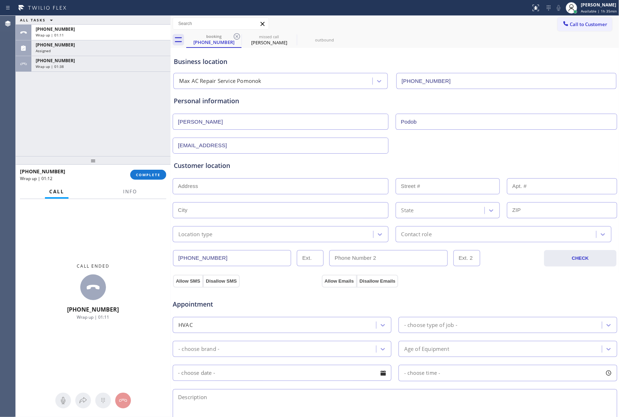
click at [112, 101] on div "ALL TASKS ALL TASKS ACTIVE TASKS TASKS IN WRAP UP +17183800323 Wrap up | 01:11 …" at bounding box center [93, 86] width 155 height 140
drag, startPoint x: 96, startPoint y: 112, endPoint x: 98, endPoint y: 125, distance: 13.0
click at [96, 112] on div "ALL TASKS ALL TASKS ACTIVE TASKS TASKS IN WRAP UP +17183800323 Wrap up | 01:15 …" at bounding box center [93, 86] width 155 height 140
click at [107, 128] on div "ALL TASKS ALL TASKS ACTIVE TASKS TASKS IN WRAP UP +17183800323 Wrap up | 01:17 …" at bounding box center [93, 86] width 155 height 140
click at [247, 260] on input "(718) 380-0323" at bounding box center [232, 258] width 118 height 16
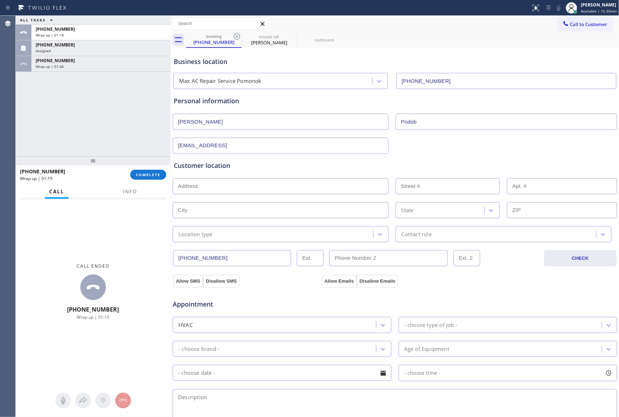
click at [247, 260] on input "(718) 380-0323" at bounding box center [232, 258] width 118 height 16
drag, startPoint x: 130, startPoint y: 191, endPoint x: 123, endPoint y: 352, distance: 161.1
click at [129, 197] on div "Info" at bounding box center [130, 192] width 22 height 14
click at [132, 193] on span "Info" at bounding box center [130, 191] width 14 height 6
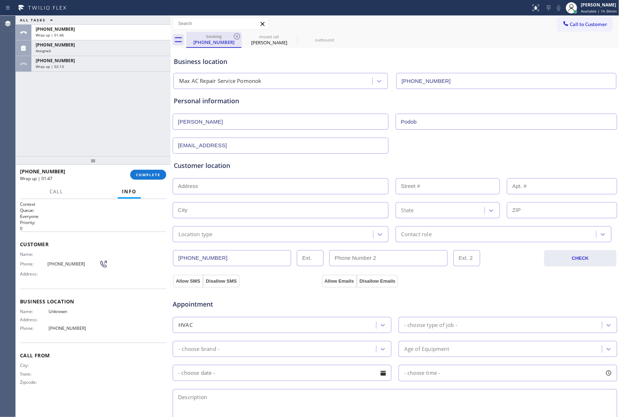
click at [203, 38] on div "booking" at bounding box center [214, 36] width 54 height 5
click at [214, 37] on div "booking" at bounding box center [214, 36] width 54 height 5
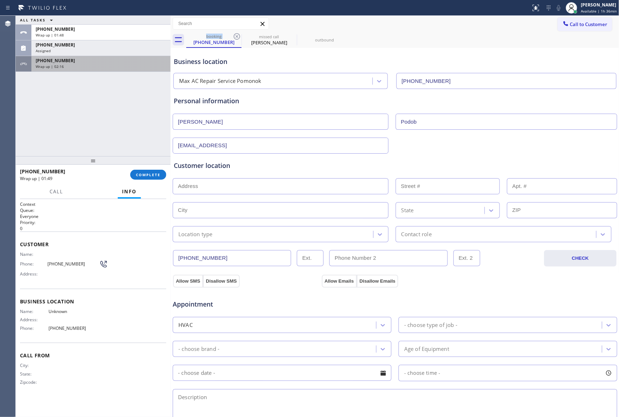
click at [96, 60] on div "+17183800323" at bounding box center [101, 60] width 131 height 6
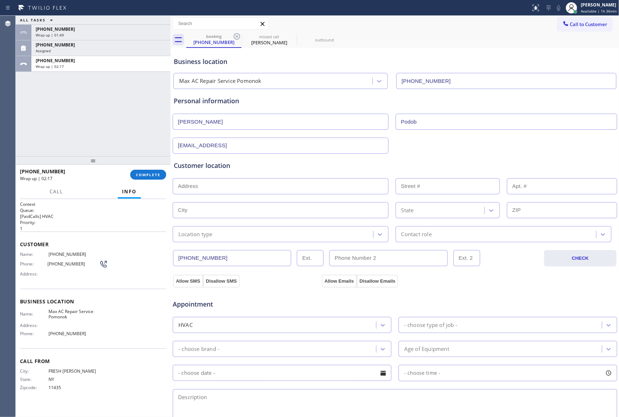
click at [60, 311] on span "Max AC Repair Service Pomonok" at bounding box center [76, 313] width 54 height 11
copy span "Max AC Repair Service Pomonok"
click at [134, 126] on div "ALL TASKS ALL TASKS ACTIVE TASKS TASKS IN WRAP UP +17183800323 Wrap up | 04:31 …" at bounding box center [93, 86] width 155 height 140
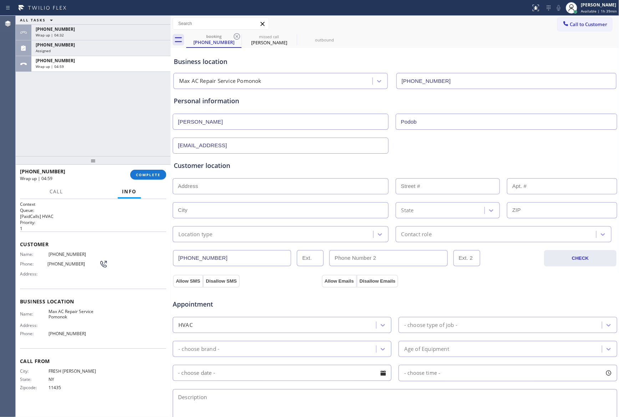
click at [131, 106] on div "ALL TASKS ALL TASKS ACTIVE TASKS TASKS IN WRAP UP +17183800323 Wrap up | 04:32 …" at bounding box center [93, 86] width 155 height 140
click at [132, 106] on div "ALL TASKS ALL TASKS ACTIVE TASKS TASKS IN WRAP UP +17183800323 Wrap up | 04:32 …" at bounding box center [93, 86] width 155 height 140
click at [139, 111] on div "ALL TASKS ALL TASKS ACTIVE TASKS TASKS IN WRAP UP +17183800323 Wrap up | 04:32 …" at bounding box center [93, 86] width 155 height 140
drag, startPoint x: 139, startPoint y: 166, endPoint x: 142, endPoint y: 170, distance: 5.6
click at [140, 166] on div "+17183800323 Wrap up | 05:00 COMPLETE" at bounding box center [93, 174] width 146 height 19
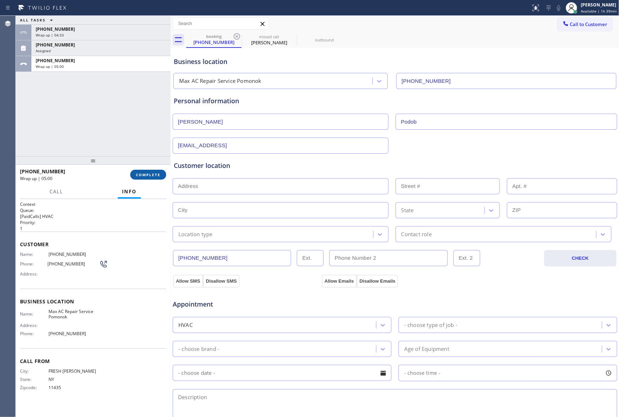
click at [145, 175] on span "COMPLETE" at bounding box center [148, 174] width 25 height 5
click at [131, 122] on div "ALL TASKS ALL TASKS ACTIVE TASKS TASKS IN WRAP UP +17183800323 Wrap up | 04:33 …" at bounding box center [93, 86] width 155 height 140
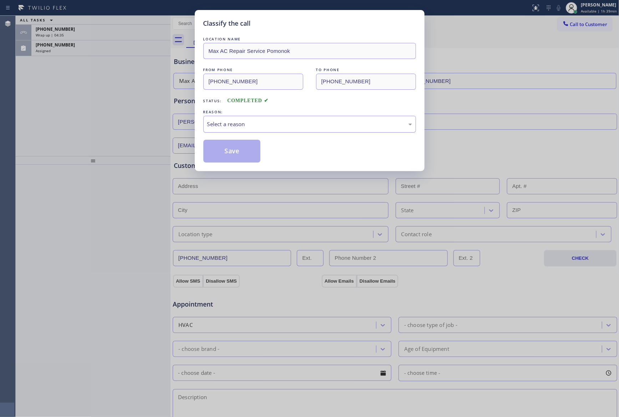
click at [243, 122] on div "Select a reason" at bounding box center [309, 124] width 205 height 8
click at [232, 151] on button "Save" at bounding box center [231, 151] width 57 height 23
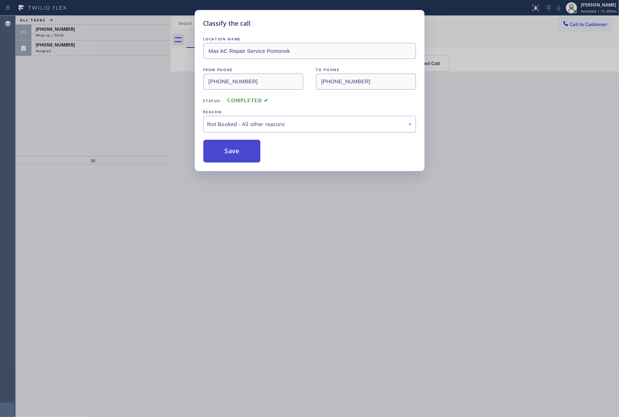
click at [232, 151] on button "Save" at bounding box center [231, 151] width 57 height 23
click at [108, 119] on div "Classify the call LOCATION NAME Max AC Repair Service Pomonok FROM PHONE (718) …" at bounding box center [309, 208] width 619 height 417
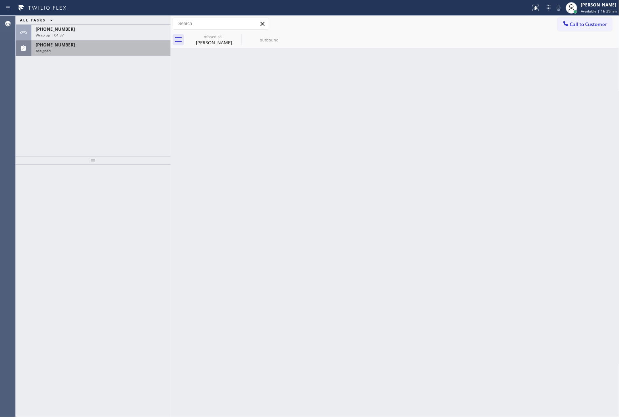
click at [133, 54] on div "(203) 240-5652 Assigned" at bounding box center [99, 48] width 136 height 16
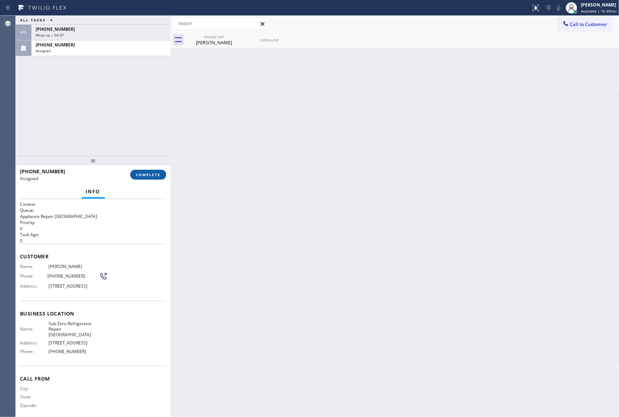
click at [143, 179] on button "COMPLETE" at bounding box center [148, 175] width 36 height 10
click at [121, 87] on div "Classify the call LOCATION NAME (408) 669-3338 FROM PHONE (202) 904-5013 TO PHO…" at bounding box center [318, 216] width 604 height 401
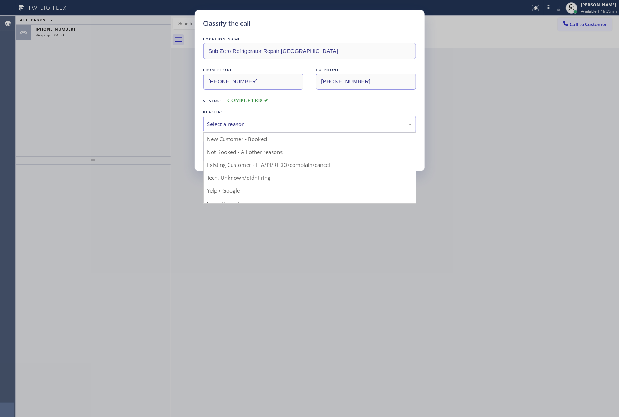
click at [228, 122] on div "Select a reason" at bounding box center [309, 124] width 205 height 8
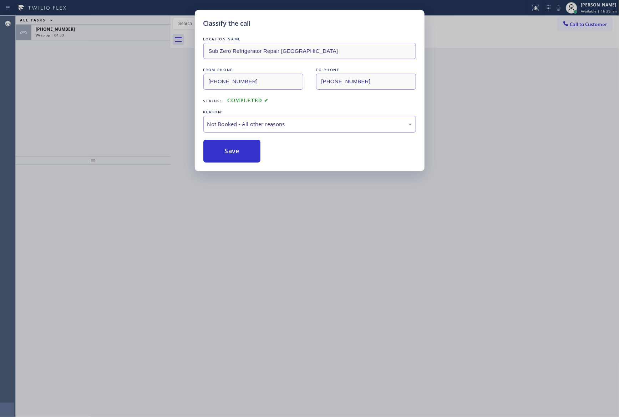
click at [239, 152] on button "Save" at bounding box center [231, 151] width 57 height 23
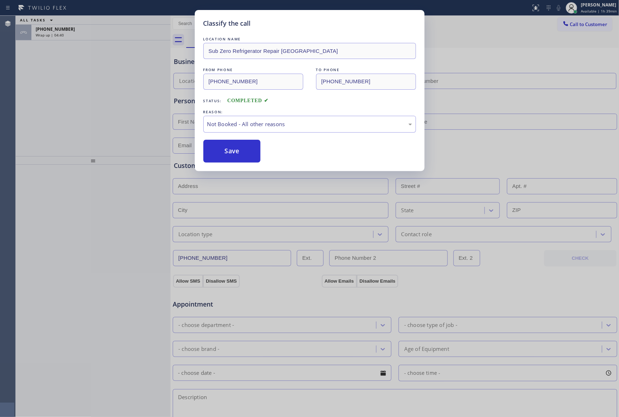
click at [239, 152] on button "Save" at bounding box center [231, 151] width 57 height 23
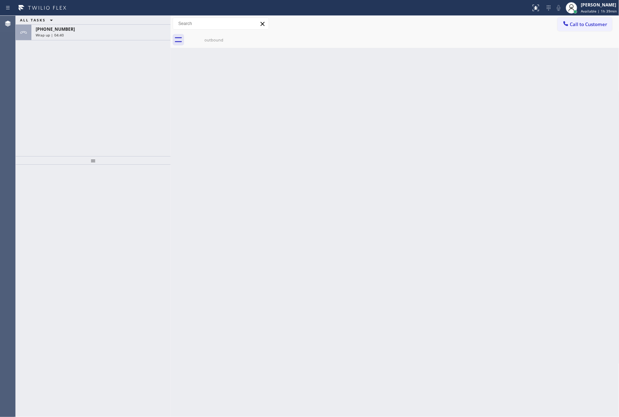
click at [101, 96] on div "ALL TASKS ALL TASKS ACTIVE TASKS TASKS IN WRAP UP +17183800323 Wrap up | 04:40" at bounding box center [93, 86] width 155 height 140
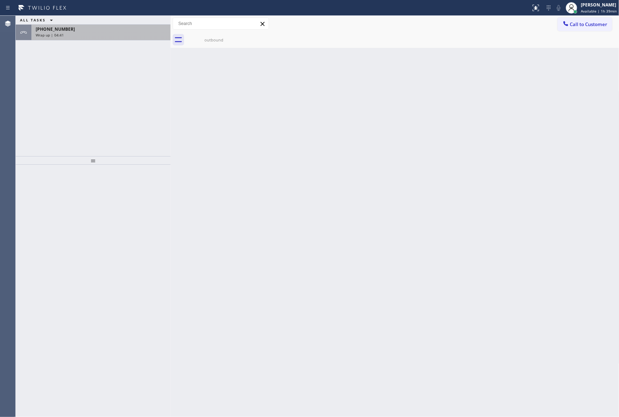
click at [111, 35] on div "Wrap up | 04:41" at bounding box center [101, 34] width 131 height 5
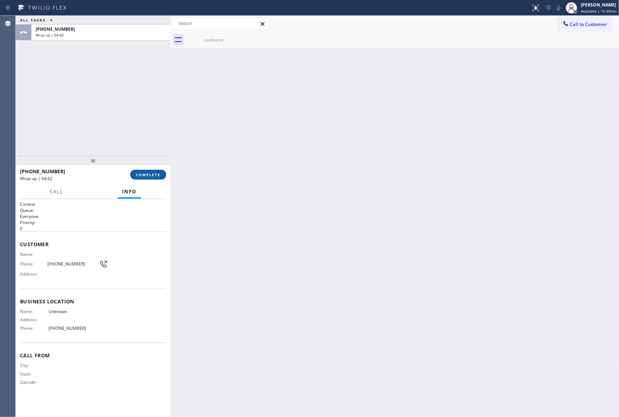
click at [146, 171] on button "COMPLETE" at bounding box center [148, 175] width 36 height 10
click at [135, 100] on div "ALL TASKS ALL TASKS ACTIVE TASKS TASKS IN WRAP UP +17183800323 Wrap up | 04:42" at bounding box center [93, 86] width 155 height 140
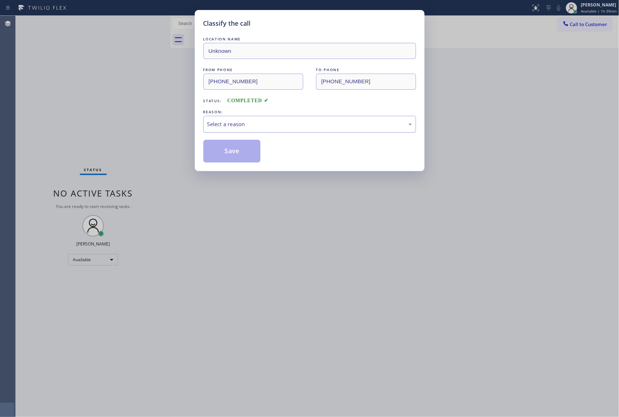
click at [220, 126] on div "Select a reason" at bounding box center [309, 124] width 205 height 8
click at [230, 149] on button "Save" at bounding box center [231, 151] width 57 height 23
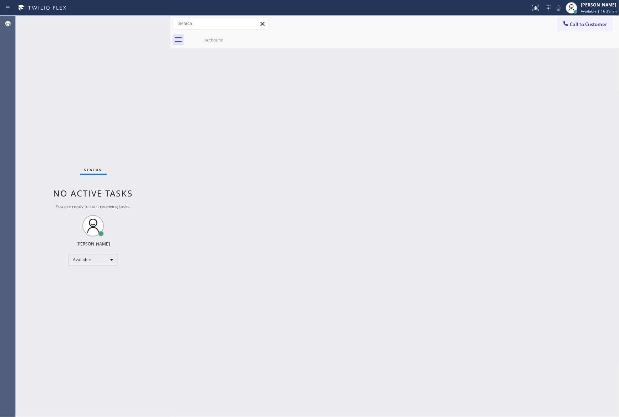
click at [329, 132] on div "Back to Dashboard Change Sender ID Customers Technicians Select a contact Outbo…" at bounding box center [395, 216] width 449 height 401
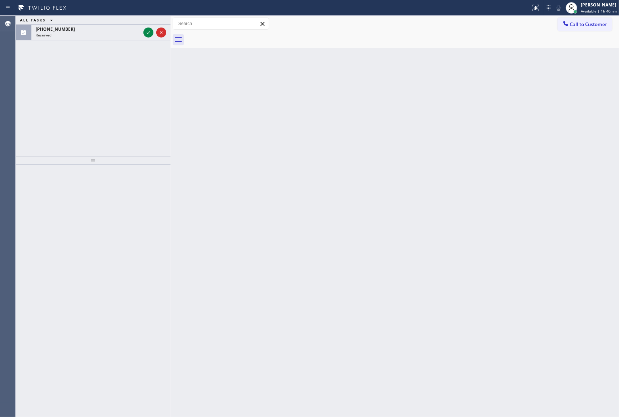
click at [335, 142] on div "Back to Dashboard Change Sender ID Customers Technicians Select a contact Outbo…" at bounding box center [395, 216] width 449 height 401
drag, startPoint x: 143, startPoint y: 78, endPoint x: 149, endPoint y: 61, distance: 17.8
click at [145, 74] on div "ALL TASKS ALL TASKS ACTIVE TASKS TASKS IN WRAP UP (785) 506-7373 Reserved" at bounding box center [93, 86] width 155 height 140
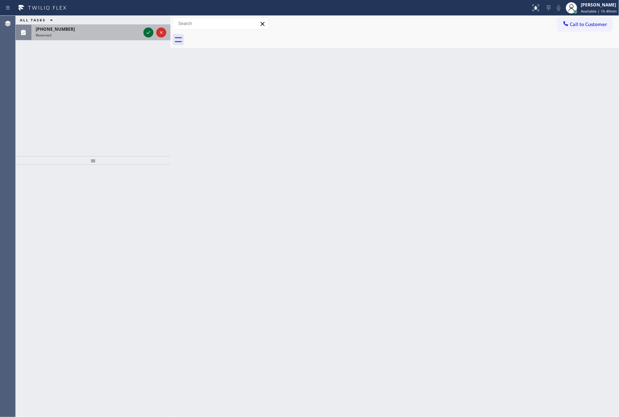
click at [148, 28] on icon at bounding box center [148, 32] width 9 height 9
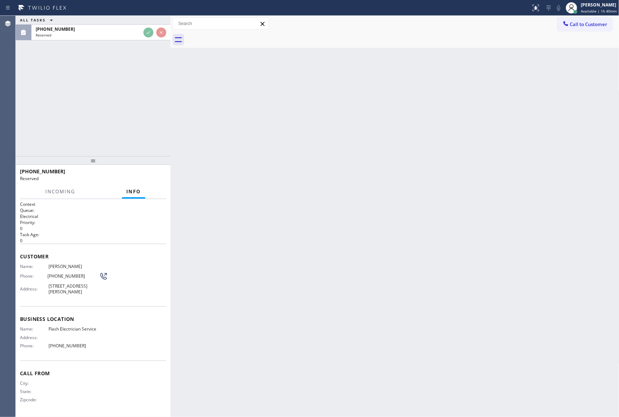
click at [143, 97] on div "ALL TASKS ALL TASKS ACTIVE TASKS TASKS IN WRAP UP (785) 506-7373 Reserved" at bounding box center [93, 86] width 155 height 140
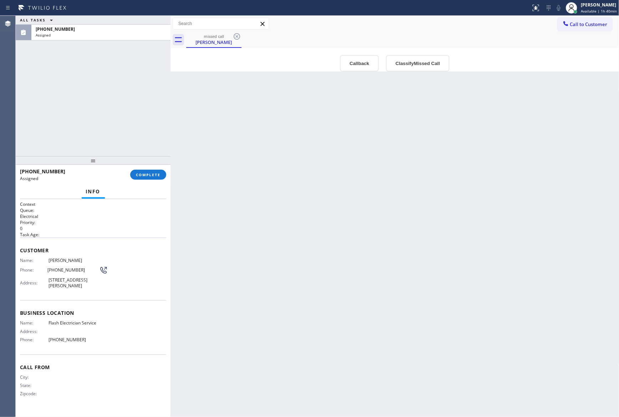
drag, startPoint x: 217, startPoint y: 188, endPoint x: 511, endPoint y: 314, distance: 319.7
click at [293, 230] on div "Back to Dashboard Change Sender ID Customers Technicians Select a contact Outbo…" at bounding box center [395, 216] width 449 height 401
click at [416, 63] on button "Classify Missed Call" at bounding box center [418, 63] width 64 height 16
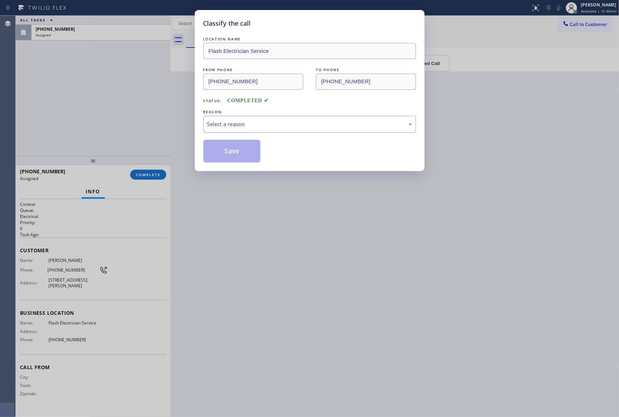
click at [284, 126] on div "Select a reason" at bounding box center [309, 124] width 205 height 8
click at [217, 152] on button "Save" at bounding box center [231, 151] width 57 height 23
click at [217, 151] on button "Save" at bounding box center [231, 151] width 57 height 23
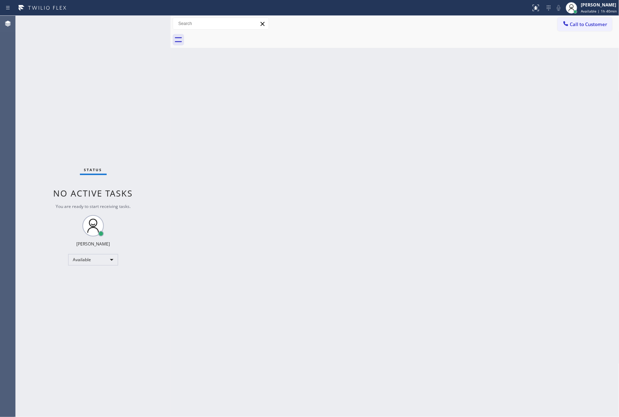
drag, startPoint x: 200, startPoint y: 139, endPoint x: 256, endPoint y: 253, distance: 127.9
click at [200, 139] on div "Back to Dashboard Change Sender ID Customers Technicians Select a contact Outbo…" at bounding box center [395, 216] width 449 height 401
click at [320, 321] on div "Back to Dashboard Change Sender ID Customers Technicians Select a contact Outbo…" at bounding box center [395, 216] width 449 height 401
click at [226, 278] on div "Back to Dashboard Change Sender ID Customers Technicians Select a contact Outbo…" at bounding box center [395, 216] width 449 height 401
click at [82, 259] on div "Available" at bounding box center [93, 259] width 50 height 11
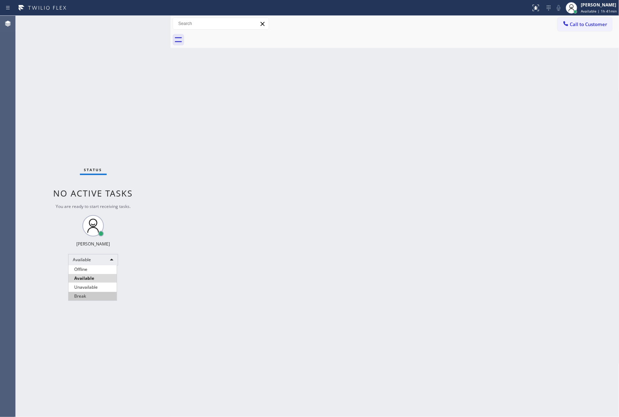
click at [88, 297] on li "Break" at bounding box center [93, 296] width 48 height 9
click at [358, 210] on div "Back to Dashboard Change Sender ID Customers Technicians Select a contact Outbo…" at bounding box center [395, 216] width 449 height 401
